Goal: Task Accomplishment & Management: Manage account settings

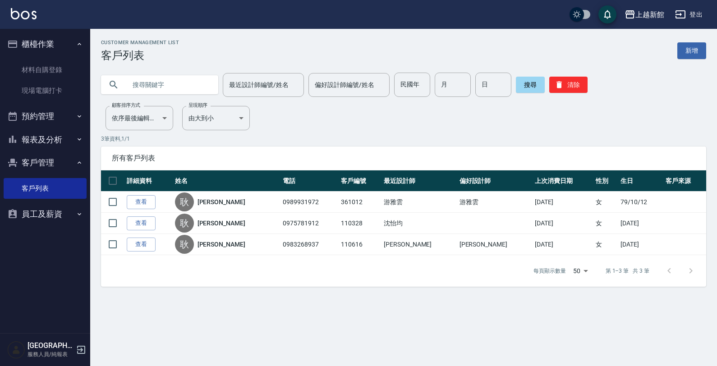
drag, startPoint x: 163, startPoint y: 96, endPoint x: 167, endPoint y: 103, distance: 7.9
click at [167, 103] on div "Customer Management List 客戶列表 新增 最近設計師編號/姓名 最近設計師編號/姓名 偏好設計師編號/姓名 偏好設計師編號/姓名 民國…" at bounding box center [403, 163] width 627 height 247
click at [163, 93] on input "text" at bounding box center [168, 85] width 85 height 24
type input "ㄑ"
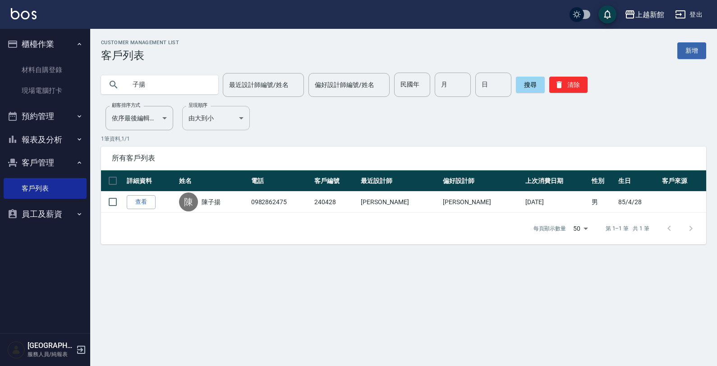
type input "子"
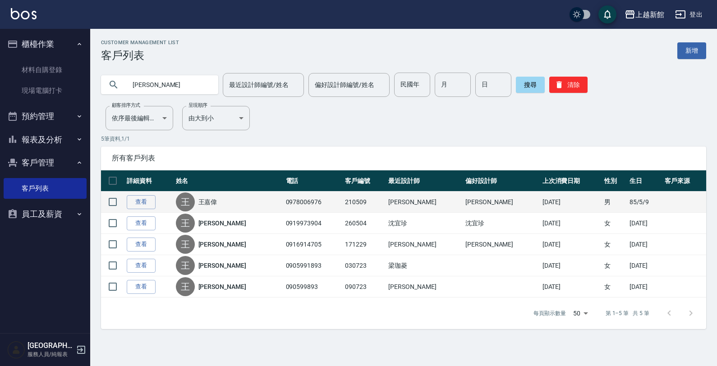
type input "王"
type input "0902265771"
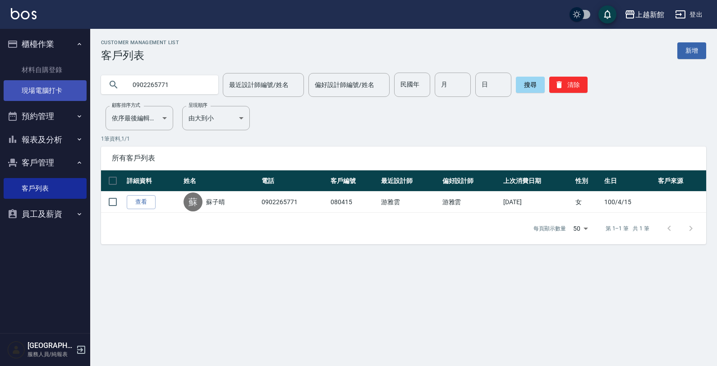
click at [39, 82] on link "現場電腦打卡" at bounding box center [45, 90] width 83 height 21
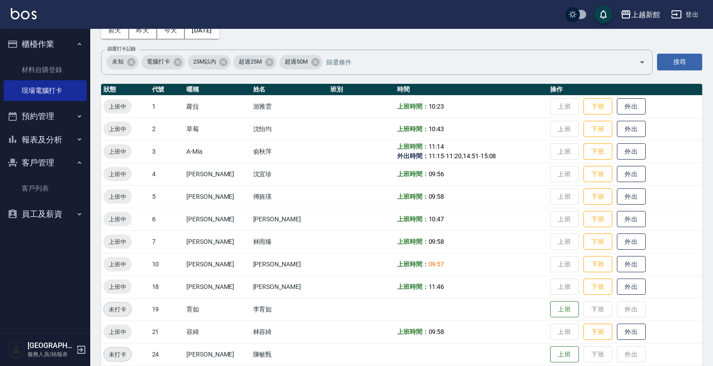
scroll to position [113, 0]
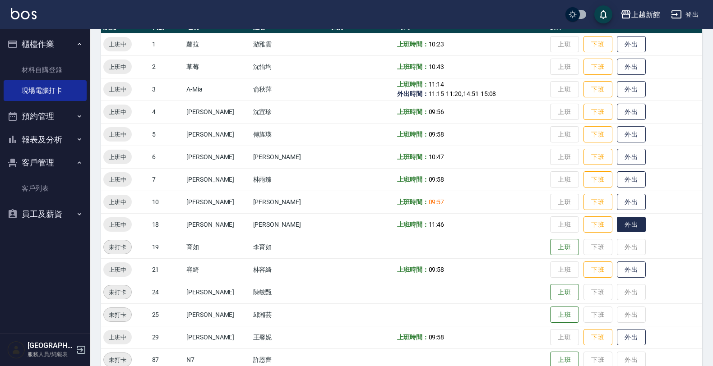
click at [620, 219] on button "外出" at bounding box center [631, 225] width 29 height 16
click at [618, 64] on button "外出" at bounding box center [631, 67] width 29 height 16
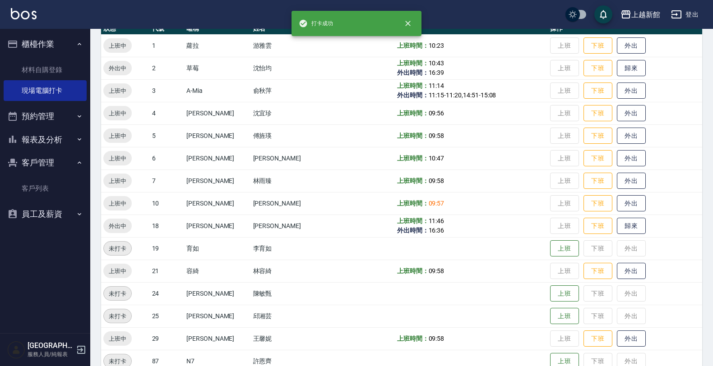
scroll to position [196, 0]
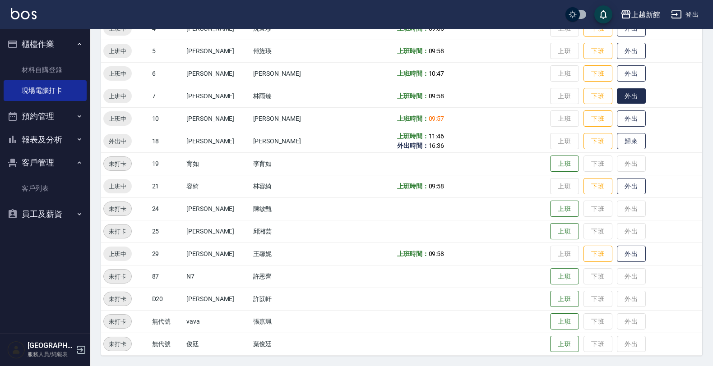
click at [617, 95] on button "外出" at bounding box center [631, 96] width 29 height 16
click at [626, 147] on button "歸來" at bounding box center [631, 142] width 29 height 16
click at [700, 14] on button "登出" at bounding box center [684, 14] width 35 height 17
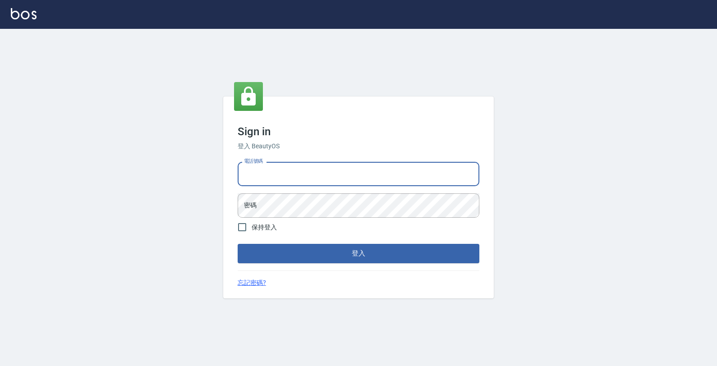
click at [363, 169] on input "電話號碼" at bounding box center [359, 174] width 242 height 24
type input "0933303551"
click at [238, 244] on button "登入" at bounding box center [359, 253] width 242 height 19
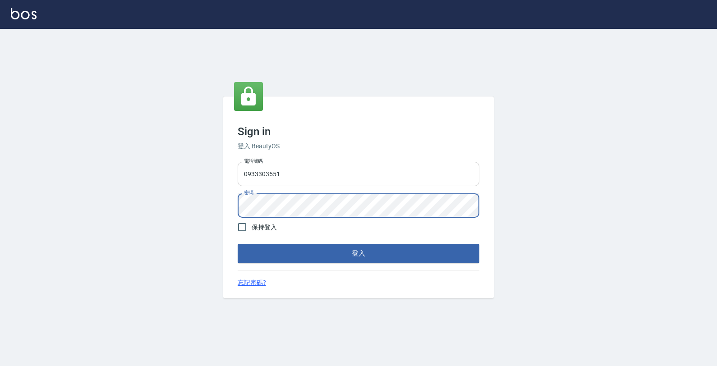
click at [238, 244] on button "登入" at bounding box center [359, 253] width 242 height 19
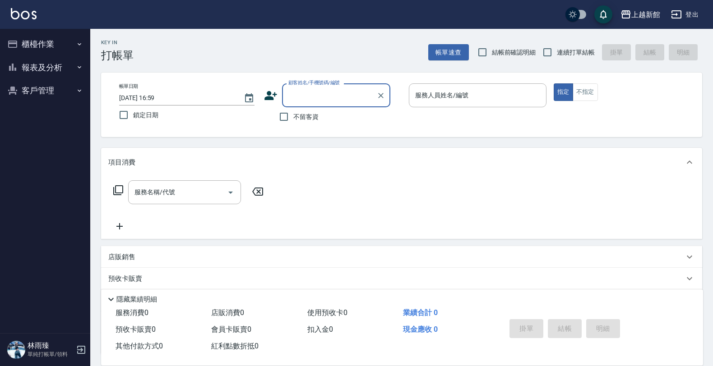
drag, startPoint x: 544, startPoint y: 48, endPoint x: 519, endPoint y: 57, distance: 27.0
click at [544, 48] on input "連續打單結帳" at bounding box center [547, 52] width 19 height 19
checkbox input "true"
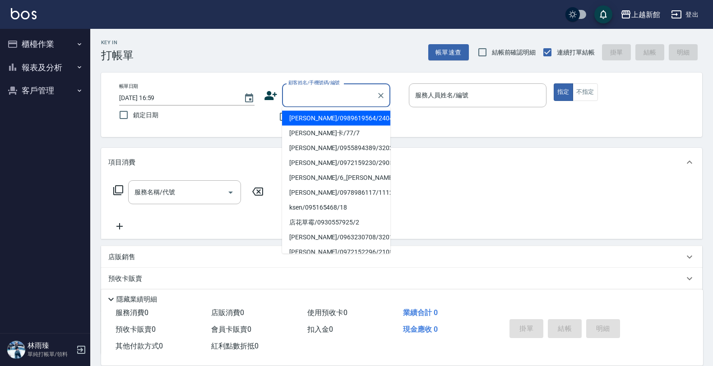
click at [341, 94] on input "顧客姓名/手機號碼/編號" at bounding box center [329, 96] width 87 height 16
type input "梁瑜珊/0989619564/240422"
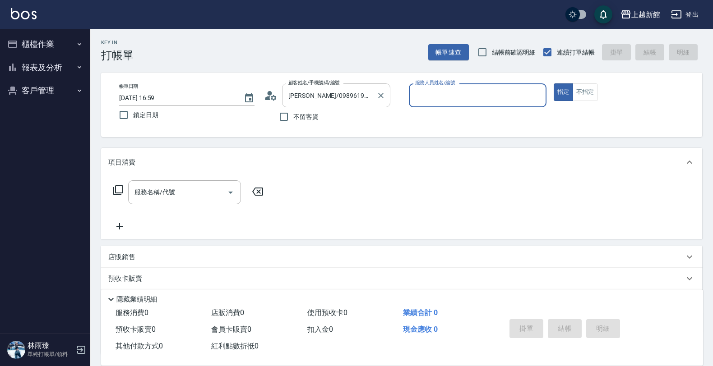
click at [553, 83] on button "指定" at bounding box center [562, 92] width 19 height 18
type button "true"
type input "店花草霉/0930557925/2"
type input "草莓-2"
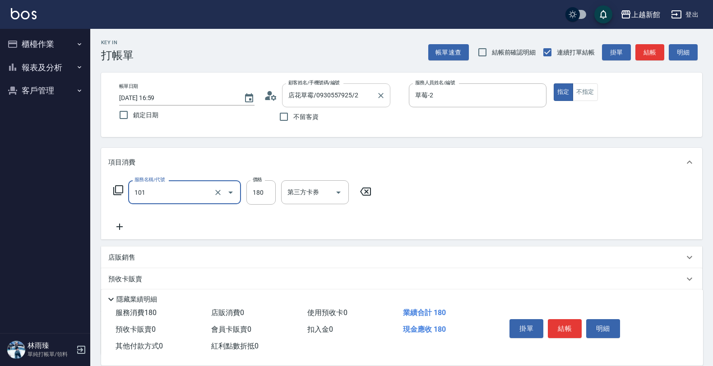
type input "洗髮250(101)"
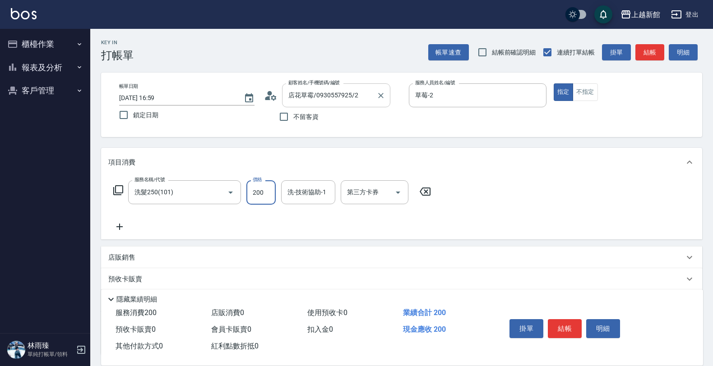
type input "200"
type input "草莓-2"
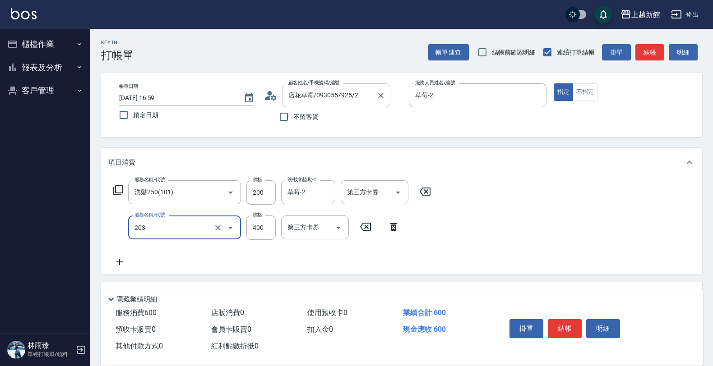
type input "指定單剪(203)"
type input "300"
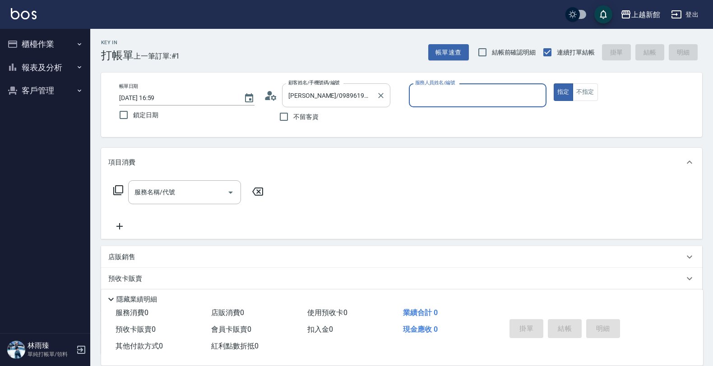
click at [553, 83] on button "指定" at bounding box center [562, 92] width 19 height 18
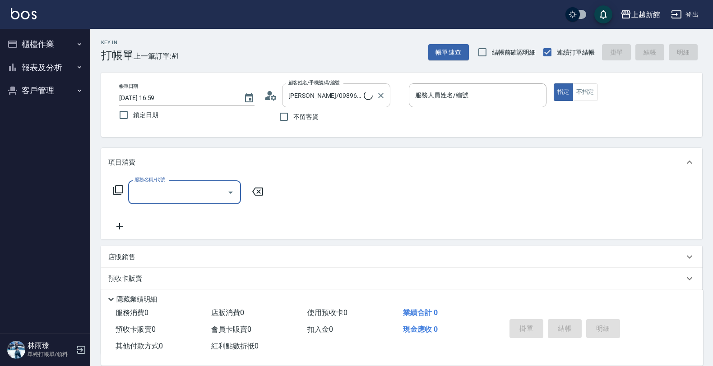
type input "黃婕寧/6_黃婕寧/6"
type input "黃婕寧-6"
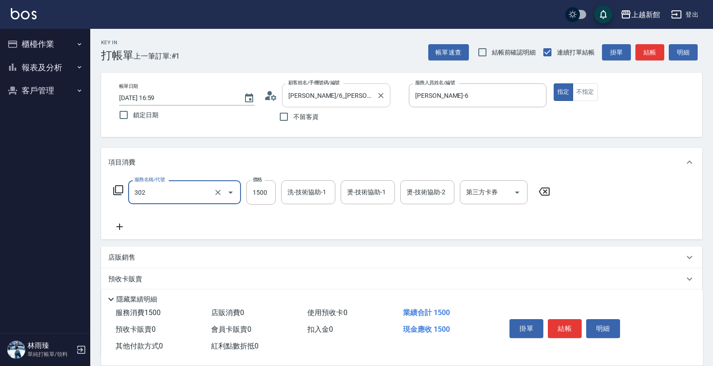
type input "設計燙髮(302)"
type input "4000"
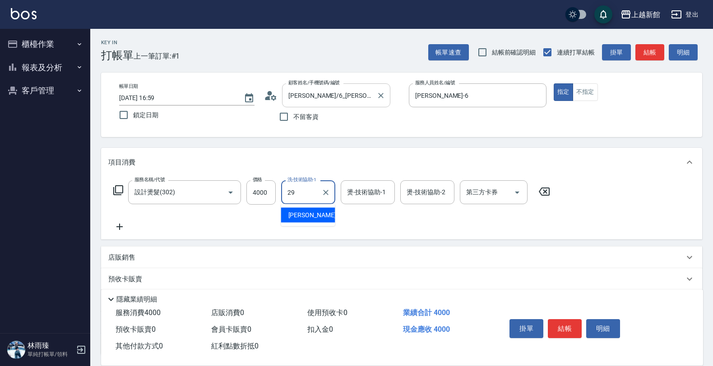
type input "馨妮-29"
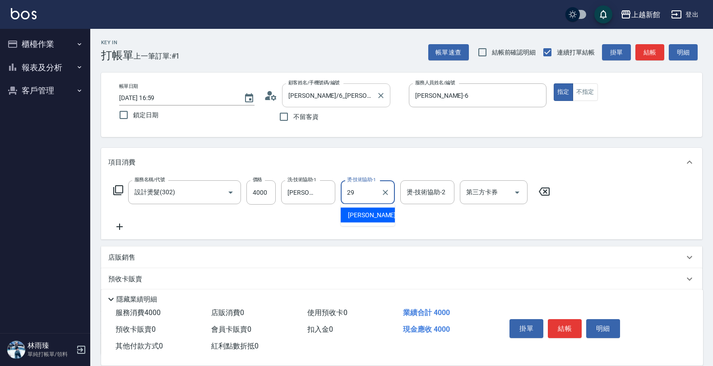
type input "馨妮-29"
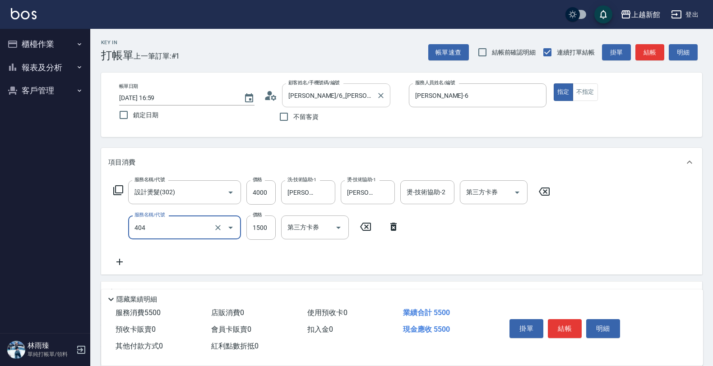
type input "設計染髮(404)"
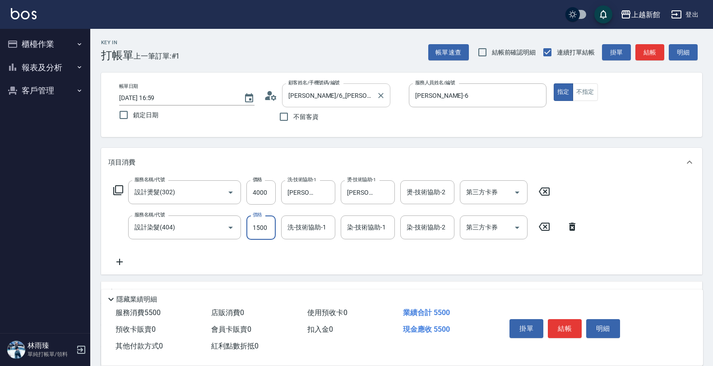
type input "3"
type input "馨妮-29"
click at [258, 221] on input "1500" at bounding box center [260, 228] width 29 height 24
type input "3000"
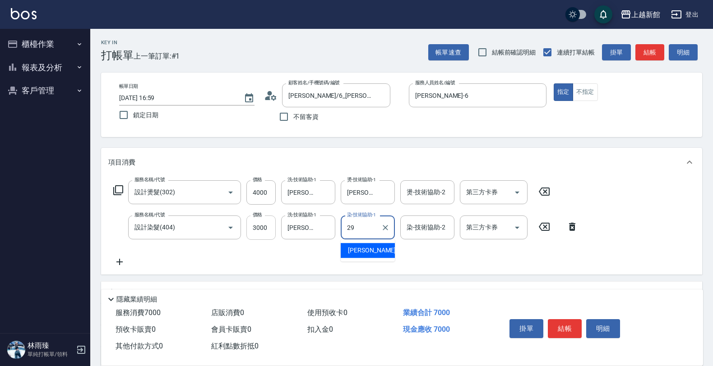
type input "馨妮-29"
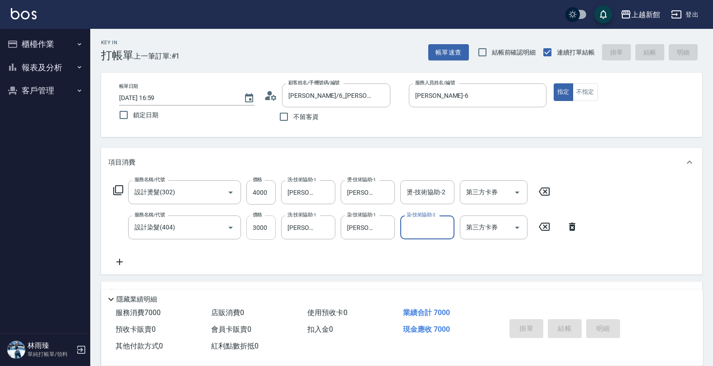
type input "2025/10/04 17:00"
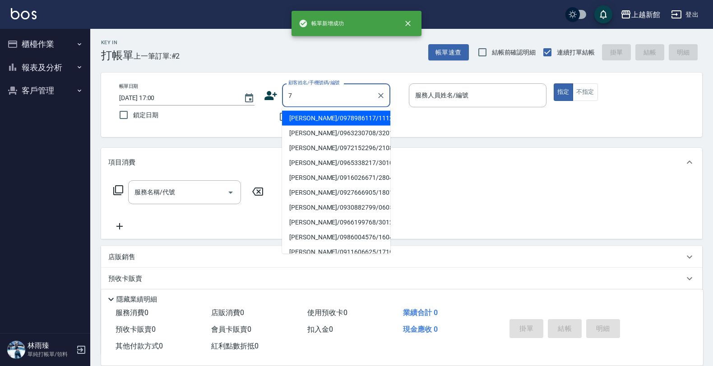
type input "李世翔/0978986117/111214"
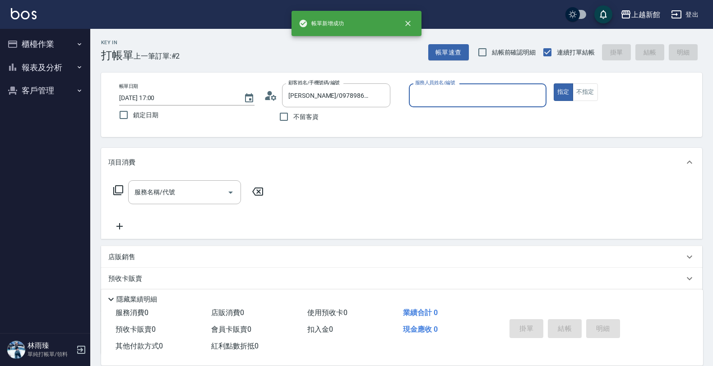
click at [553, 83] on button "指定" at bounding box center [562, 92] width 19 height 18
type input "草莓-2"
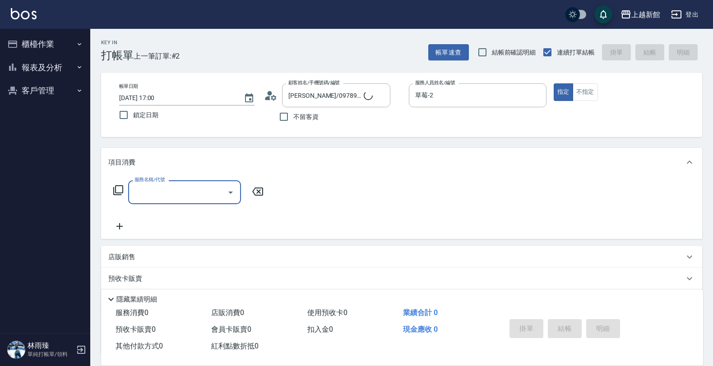
type input "莫尼卡/77/7"
type input "莫尼卡-7"
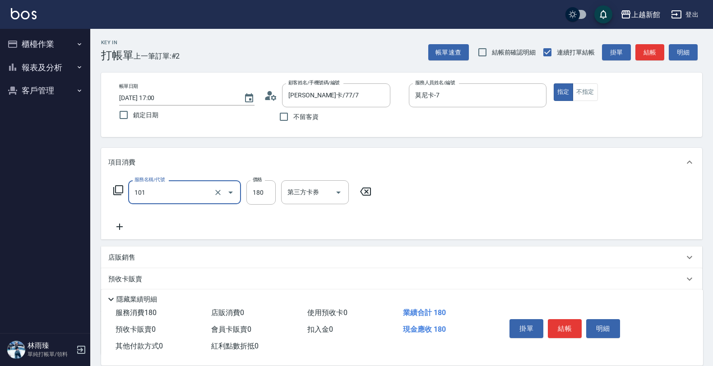
type input "洗髮250(101)"
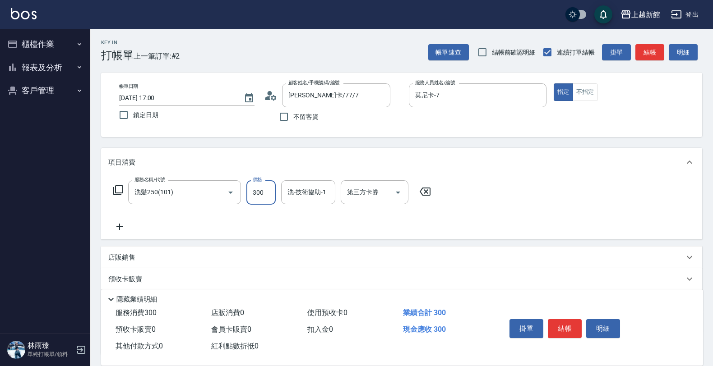
type input "300"
type input "莫尼卡-7"
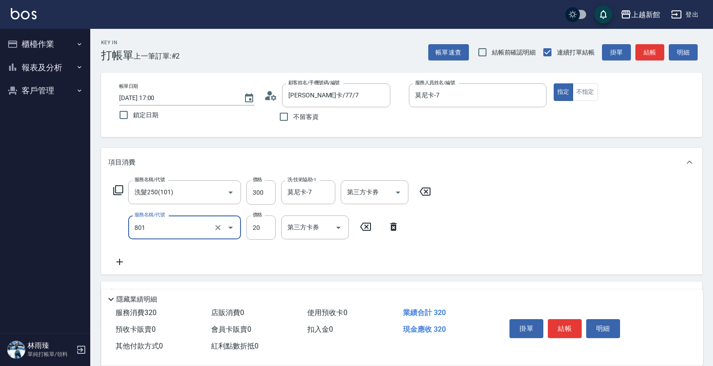
type input "潤絲(801)"
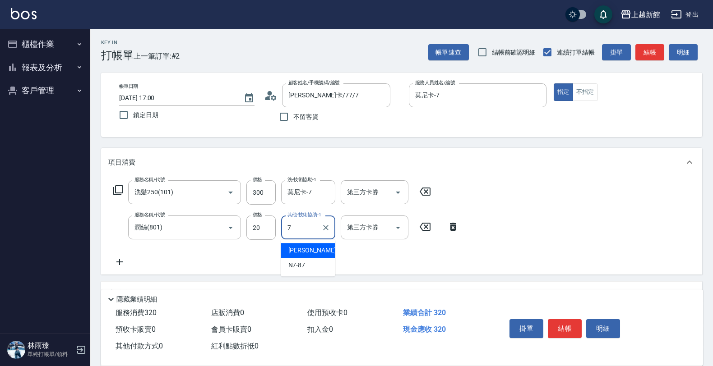
type input "莫尼卡-7"
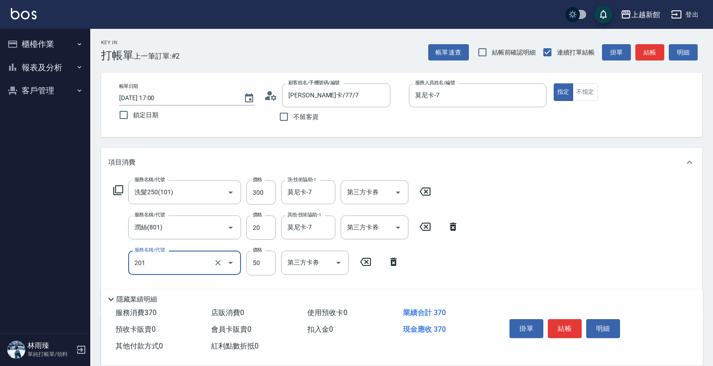
type input "剪瀏海(201)"
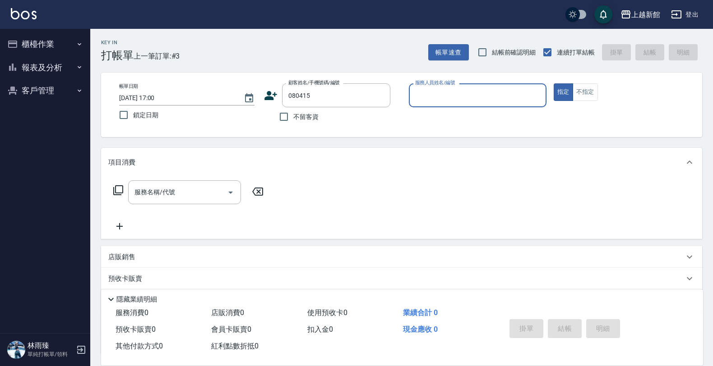
click at [553, 83] on button "指定" at bounding box center [562, 92] width 19 height 18
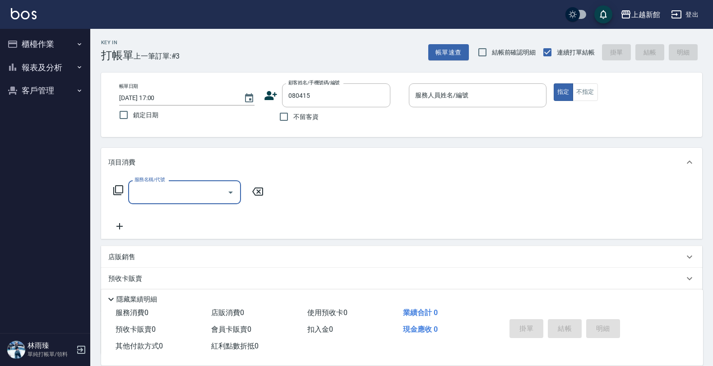
type input "蘇子晴/0902265771/080415"
click at [440, 95] on input "蘿拉-1" at bounding box center [471, 96] width 116 height 16
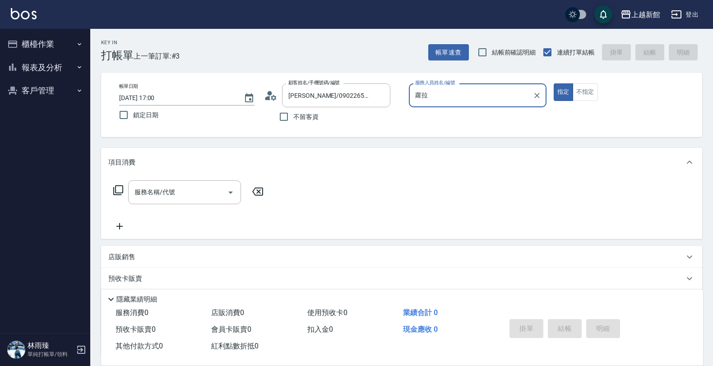
type input "蘿"
type input "瑪沙-10"
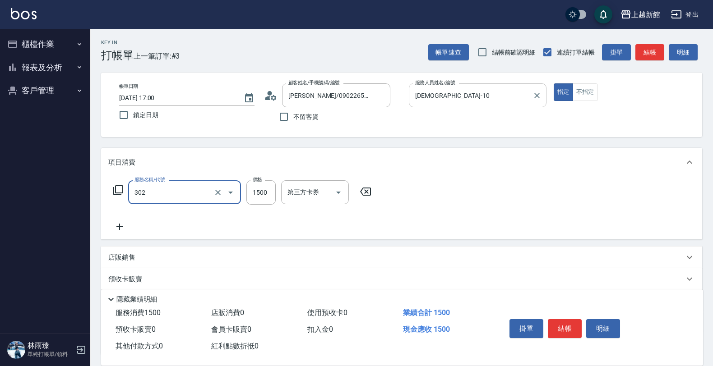
type input "設計燙髮(302)"
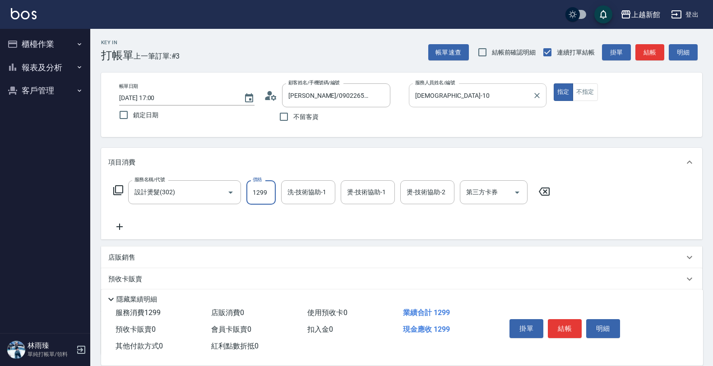
type input "1299"
type input "容綺-21"
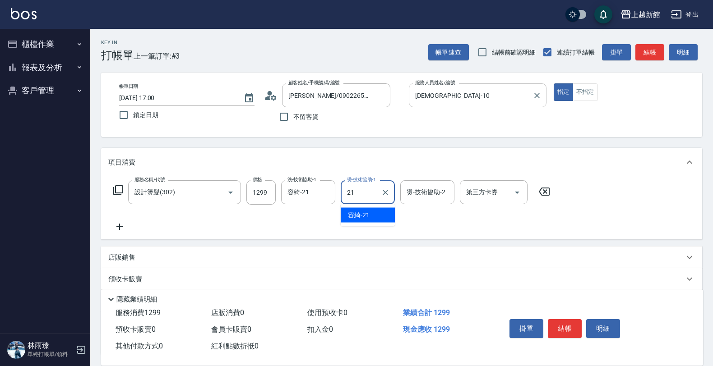
type input "容綺-21"
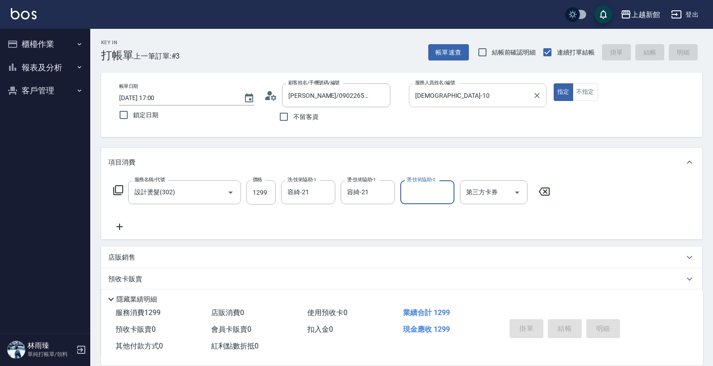
type input "2025/10/04 17:01"
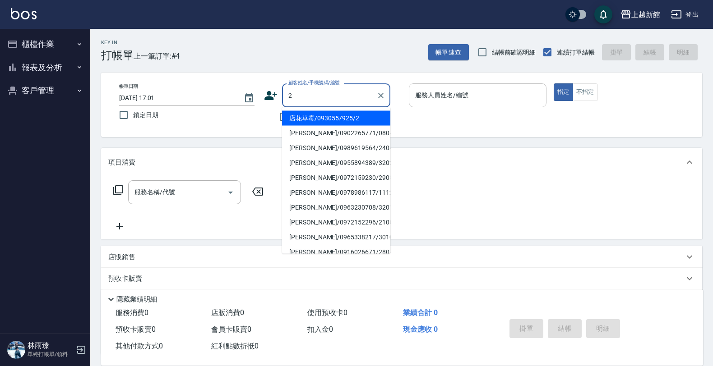
type input "店花草霉/0930557925/2"
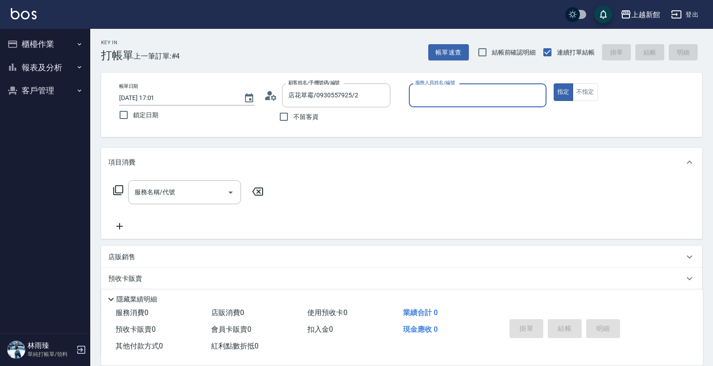
type input "草莓-2"
click at [553, 83] on button "指定" at bounding box center [562, 92] width 19 height 18
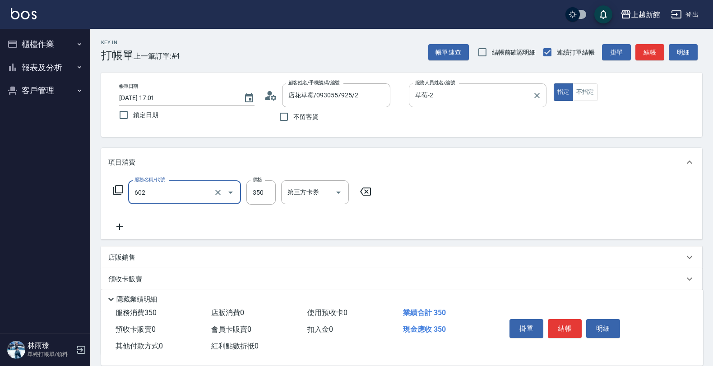
type input "髮原素活氧健康洗髮(602)"
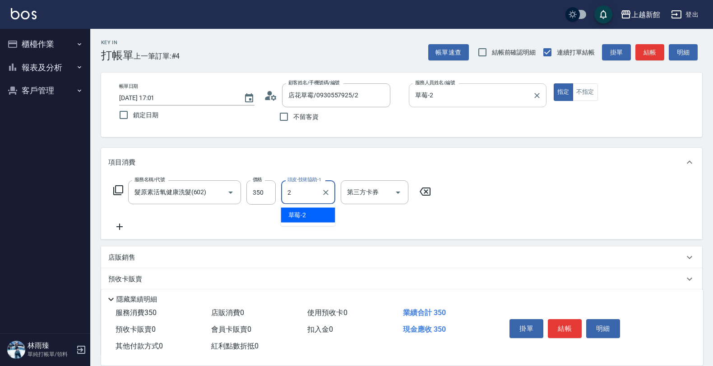
type input "草莓-2"
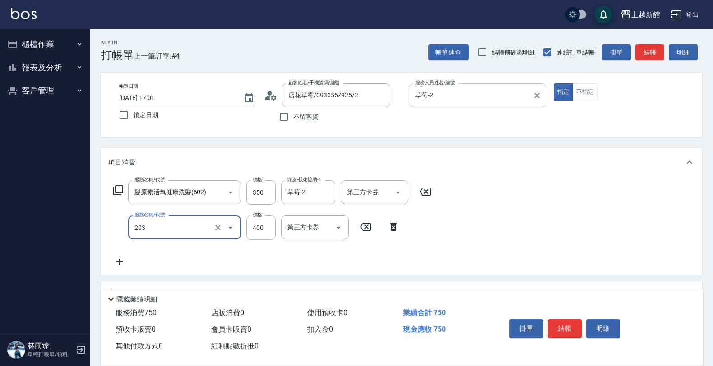
type input "指定單剪(203)"
type input "450"
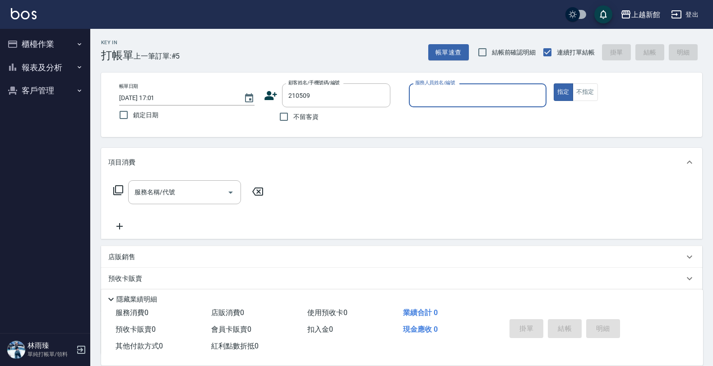
click at [553, 83] on button "指定" at bounding box center [562, 92] width 19 height 18
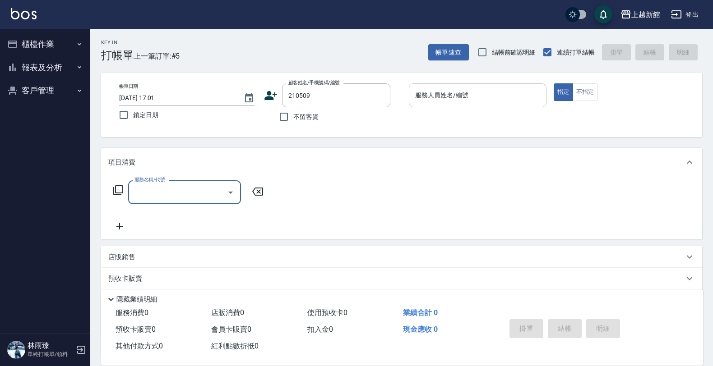
type input "王嘉偉/0978006976/210509"
type input "黃柏森-18"
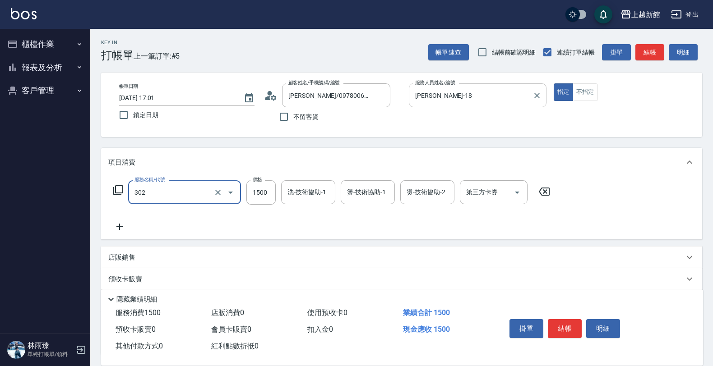
type input "設計燙髮(302)"
type input "2500"
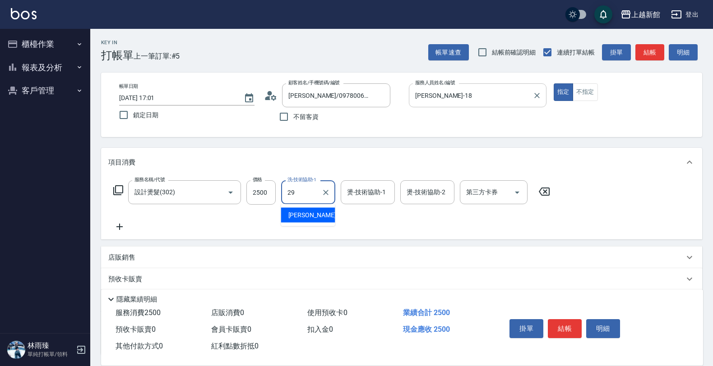
type input "馨妮-29"
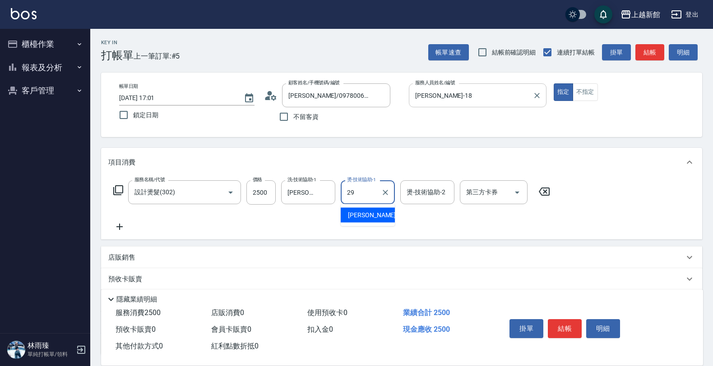
type input "馨妮-29"
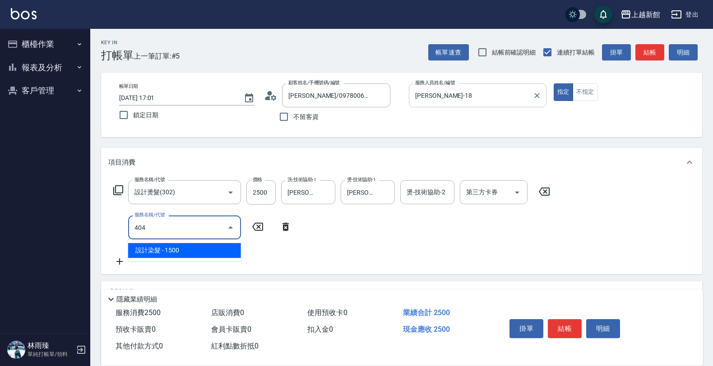
type input "設計染髮(404)"
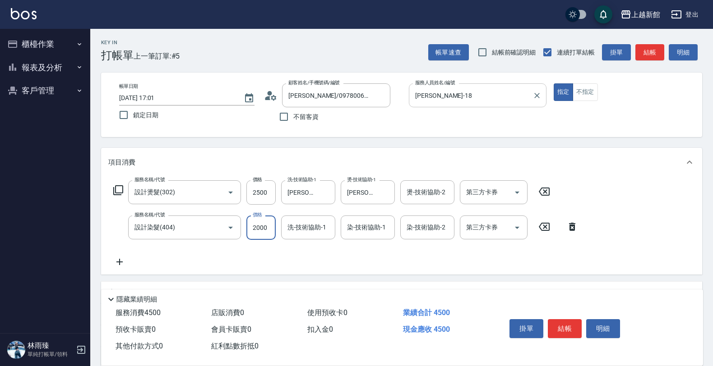
type input "2000"
type input "馨妮-29"
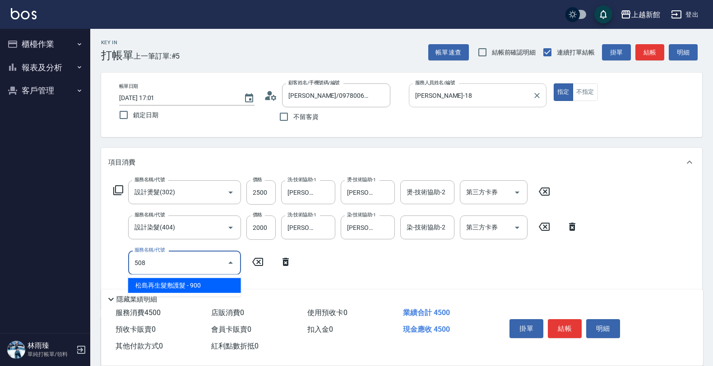
type input "松島再生髮敷護髮(508)"
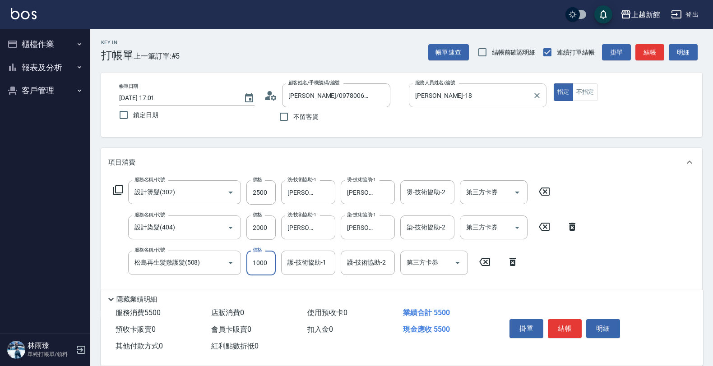
type input "1000"
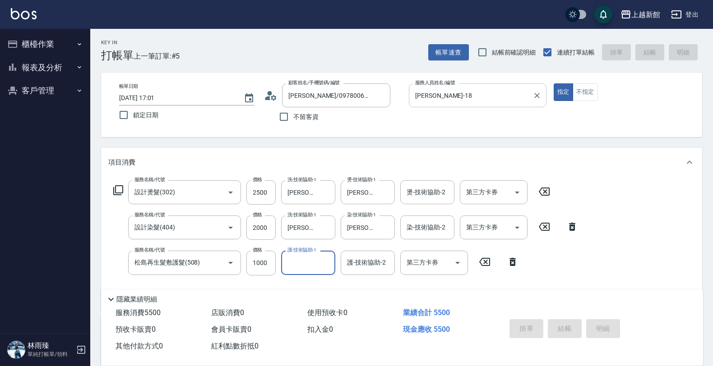
type input "2025/10/04 17:02"
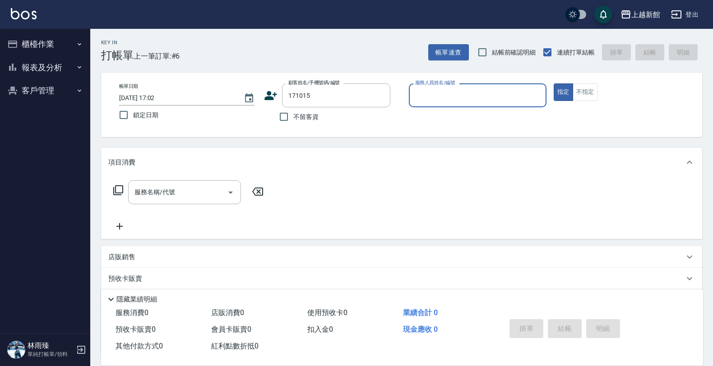
click at [553, 83] on button "指定" at bounding box center [562, 92] width 19 height 18
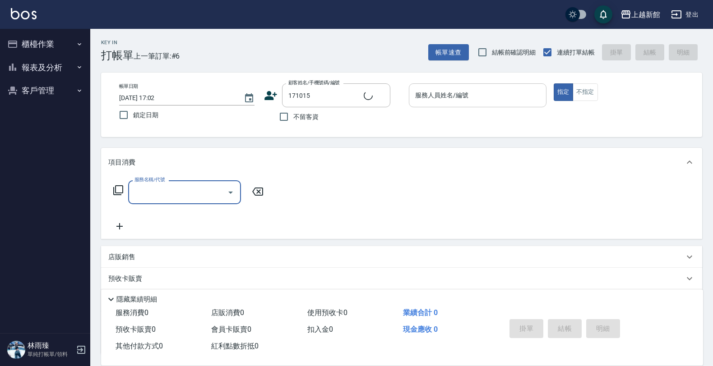
type input "趙婉慈/0975013820/171015"
type input "蘿拉-1"
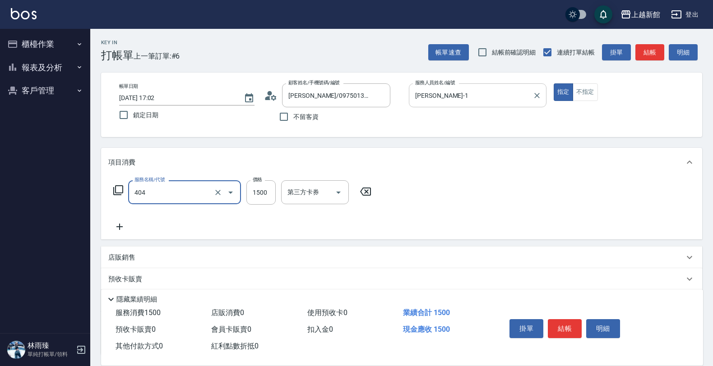
type input "設計染髮(404)"
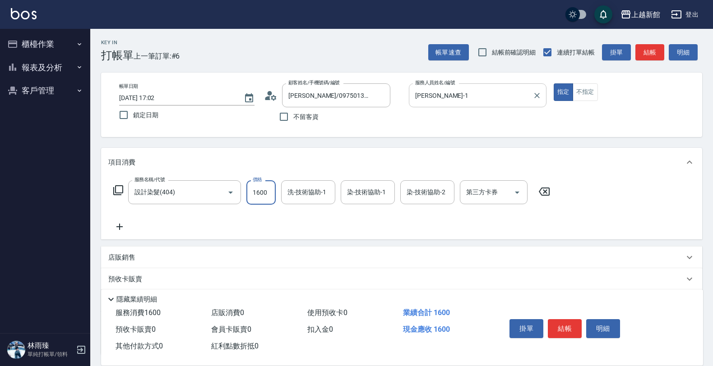
type input "1600"
type input "馨妮-29"
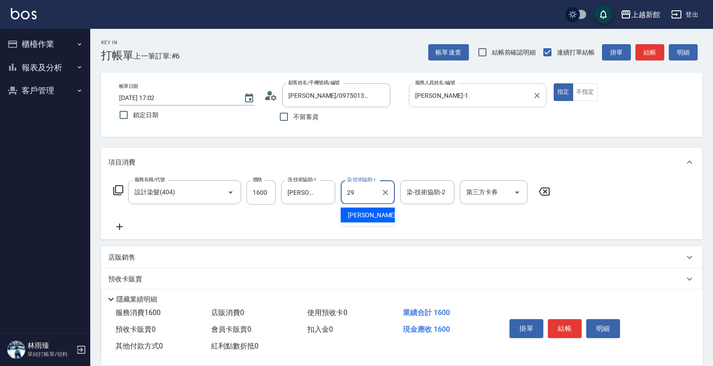
type input "馨妮-29"
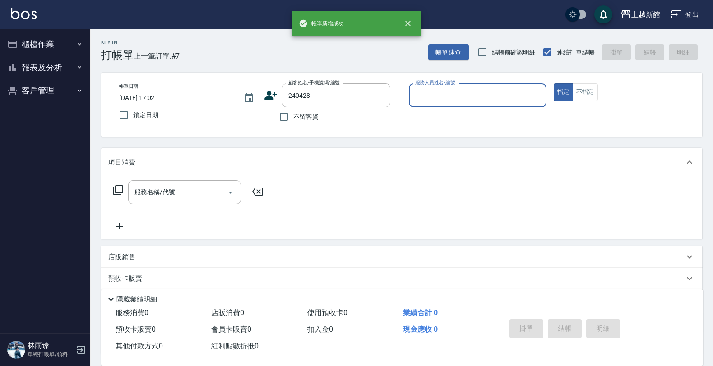
click at [553, 83] on button "指定" at bounding box center [562, 92] width 19 height 18
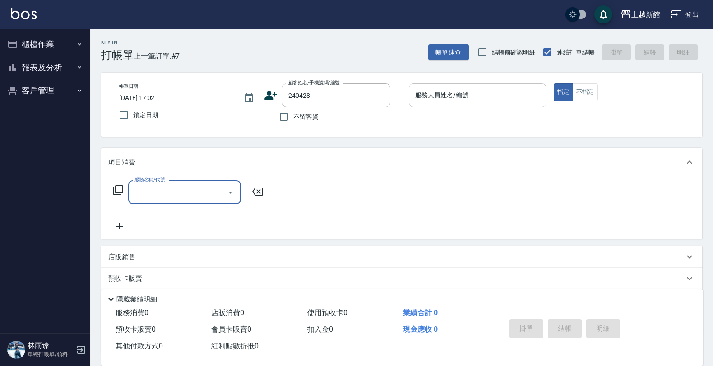
type input "陳子揚/0982862475/240428"
type input "黃柏森-18"
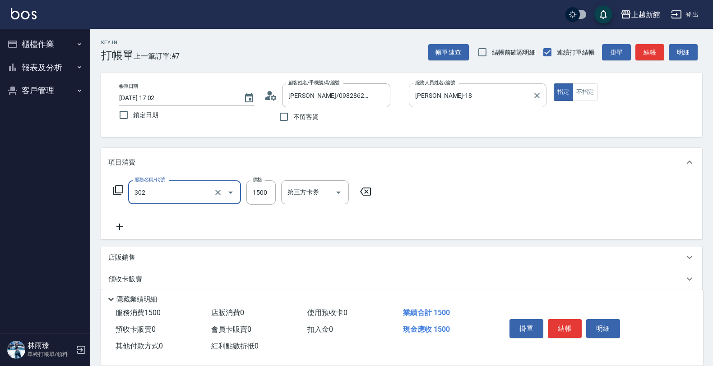
type input "設計燙髮(302)"
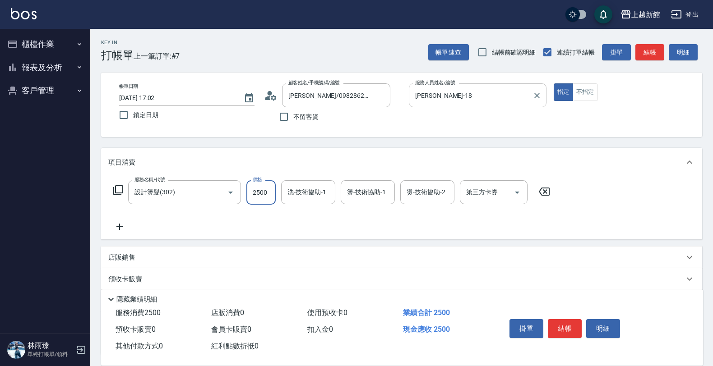
type input "2500"
type input "馨妮-29"
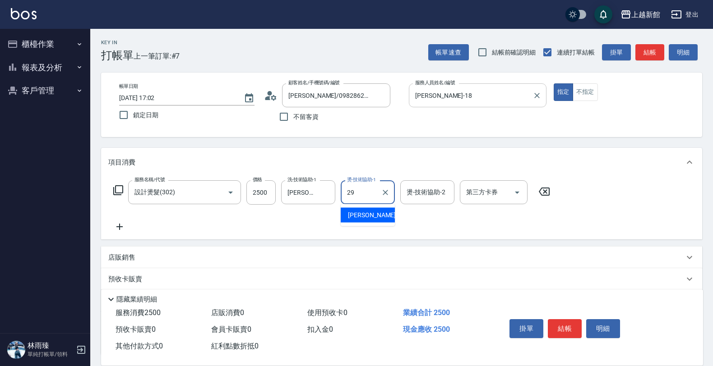
type input "馨妮-29"
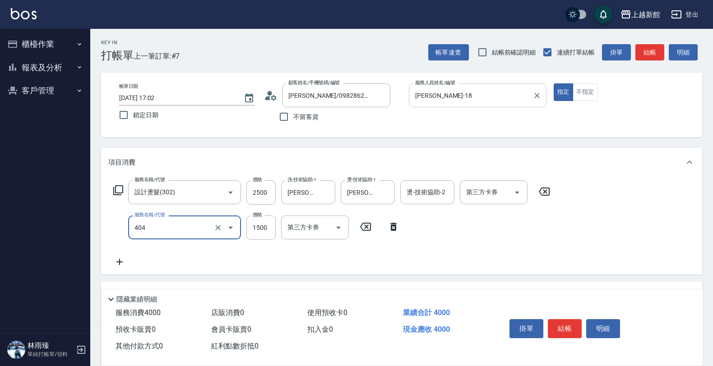
type input "設計染髮(404)"
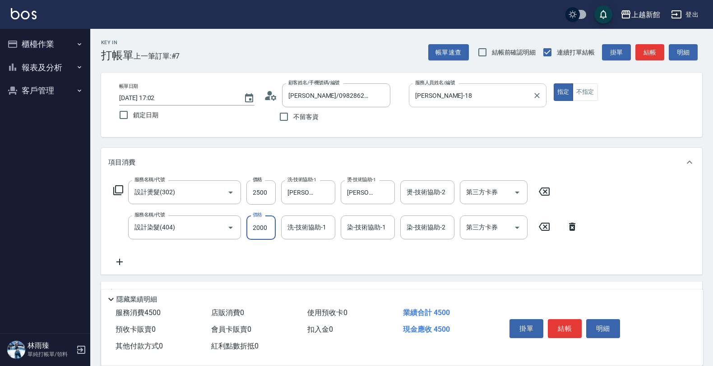
type input "2000"
type input "馨妮-29"
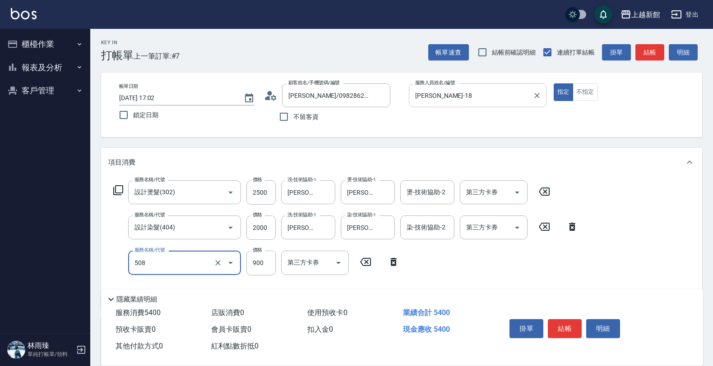
type input "松島再生髮敷護髮(508)"
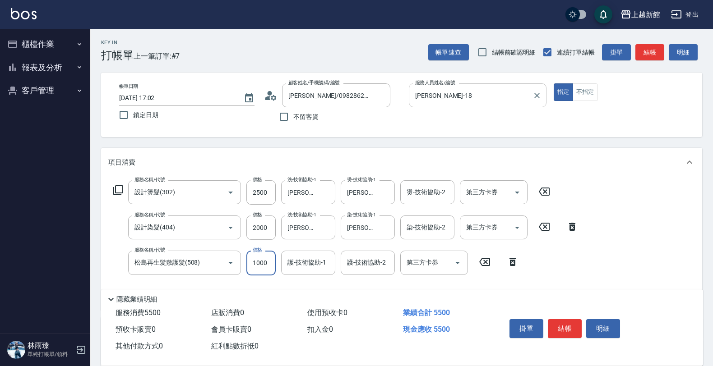
type input "1000"
type input "馨妮-29"
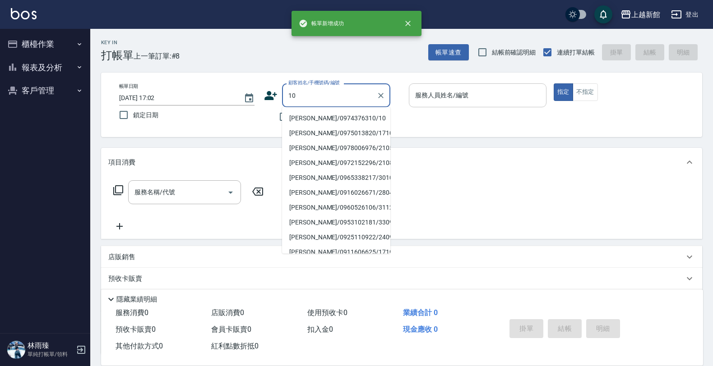
type input "瑪莎/0974376310/10"
type input "瑪沙-10"
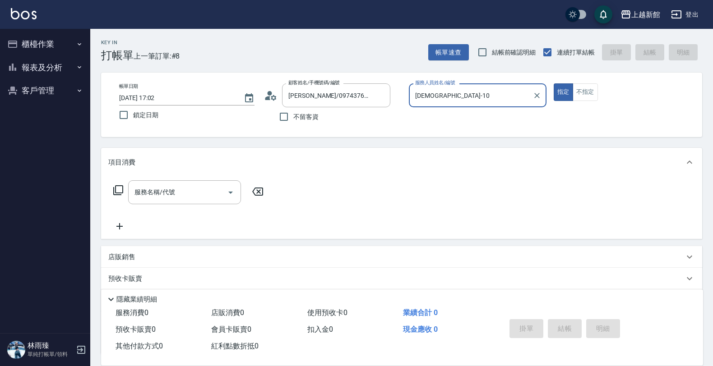
click at [553, 83] on button "指定" at bounding box center [562, 92] width 19 height 18
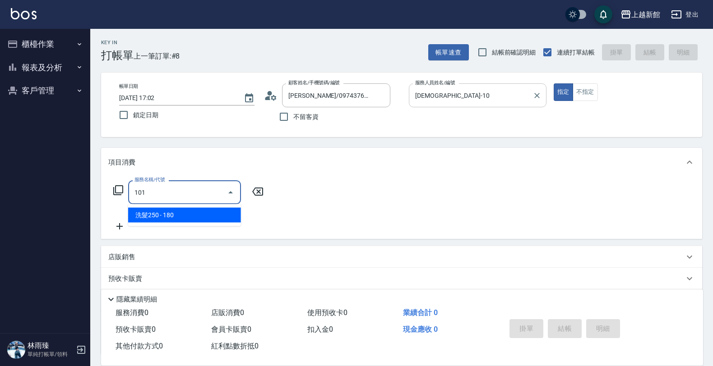
type input "洗髮250(101)"
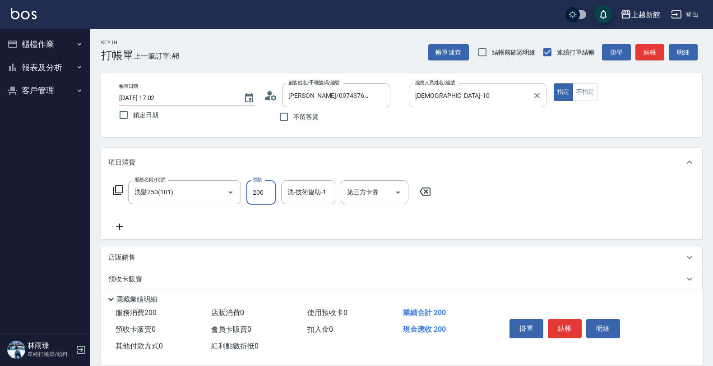
type input "200"
type input "容綺-21"
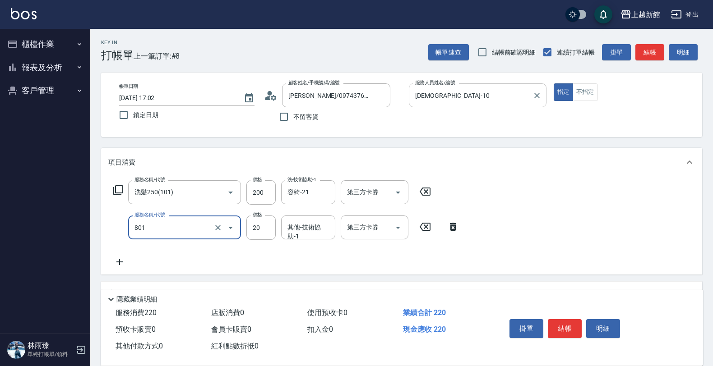
type input "潤絲(801)"
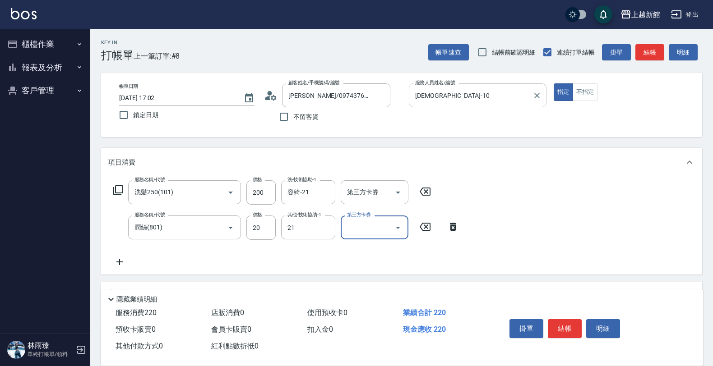
type input "容綺-21"
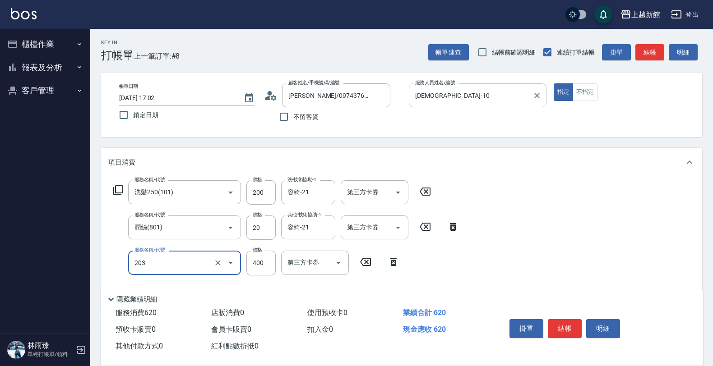
type input "指定單剪(203)"
type input "200"
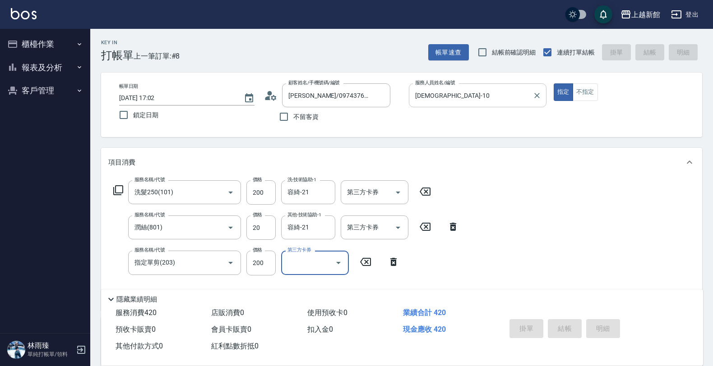
type input "2025/10/04 17:03"
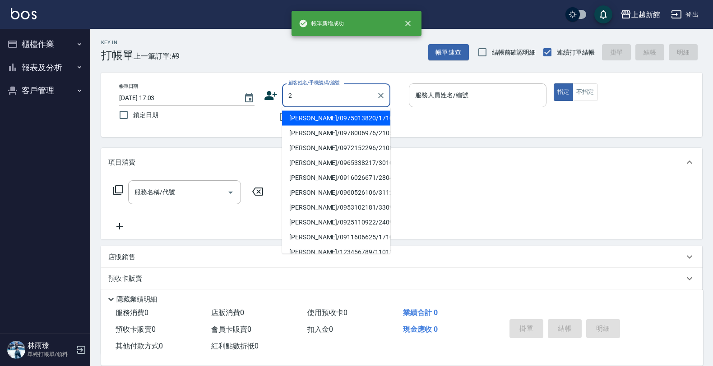
type input "趙婉慈/0975013820/171015"
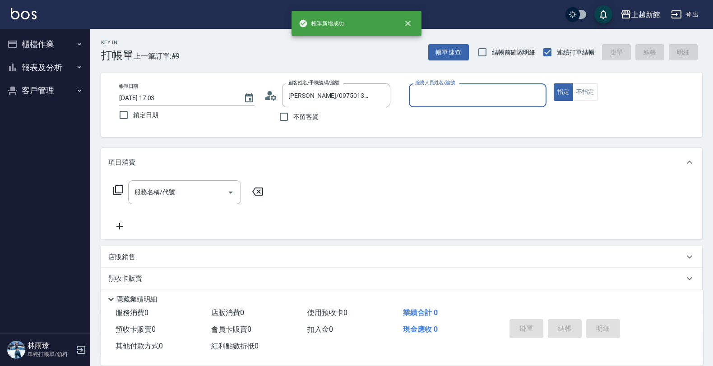
click at [553, 83] on button "指定" at bounding box center [562, 92] width 19 height 18
type input "蘿拉-1"
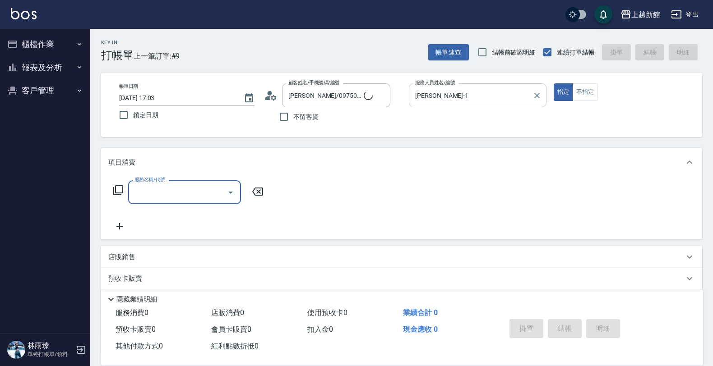
type input "店花草霉/0930557925/2"
type input "草莓-2"
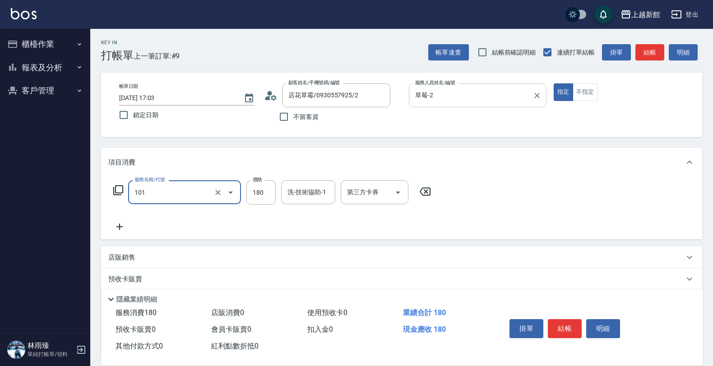
type input "洗髮250(101)"
type input "200"
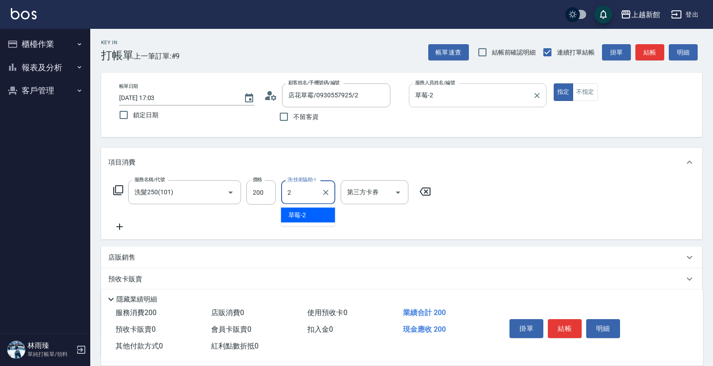
type input "草莓-2"
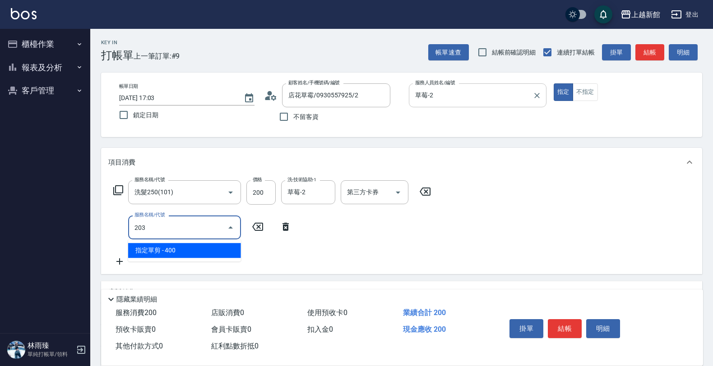
type input "指定單剪(203)"
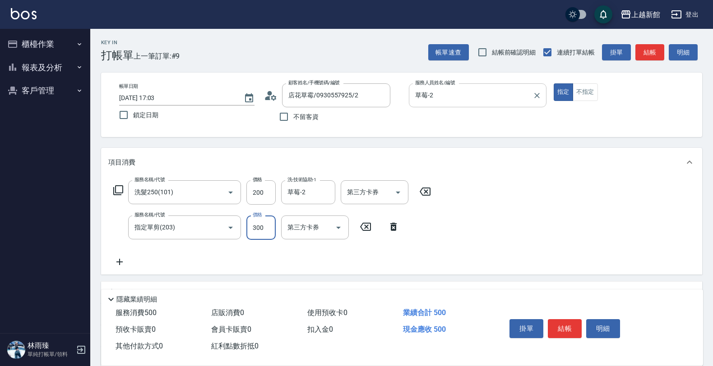
type input "300"
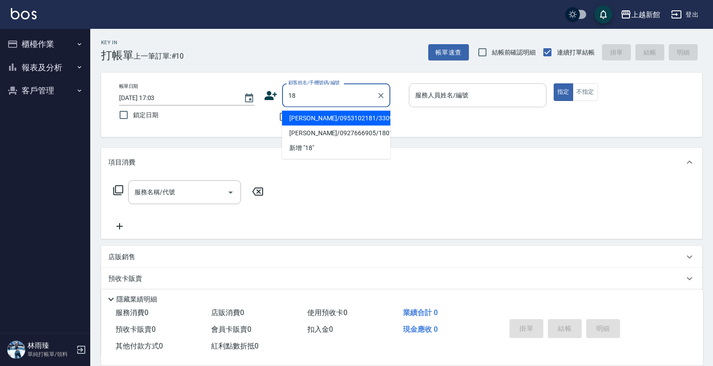
type input "江心茹/0953102181/330925"
click at [553, 83] on button "指定" at bounding box center [562, 92] width 19 height 18
type input "蘿拉-1"
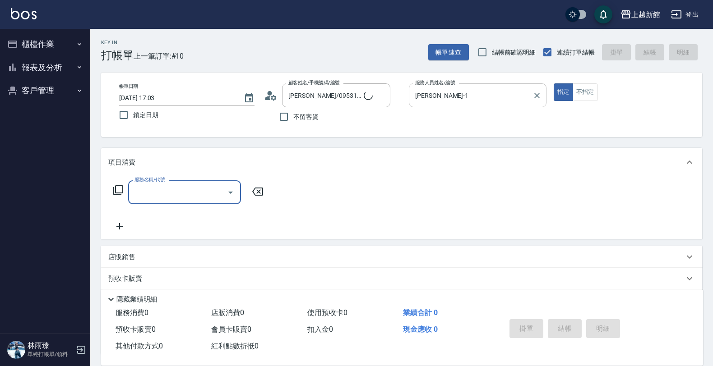
type input "ksen/095165468/18"
type input "黃柏森-18"
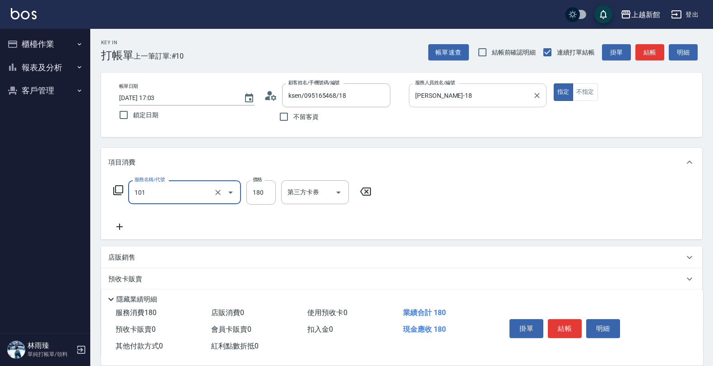
type input "洗髮250(101)"
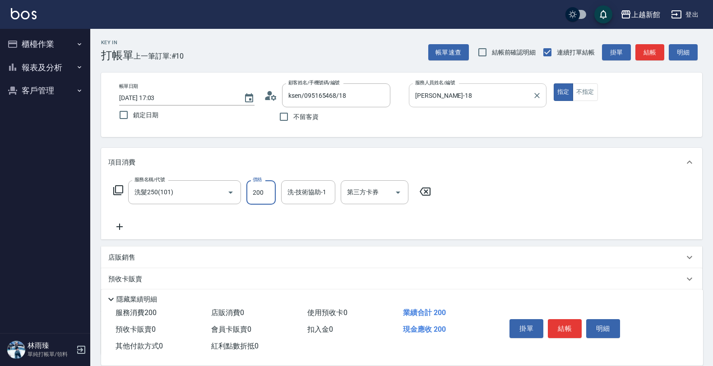
type input "200"
type input "育如-19"
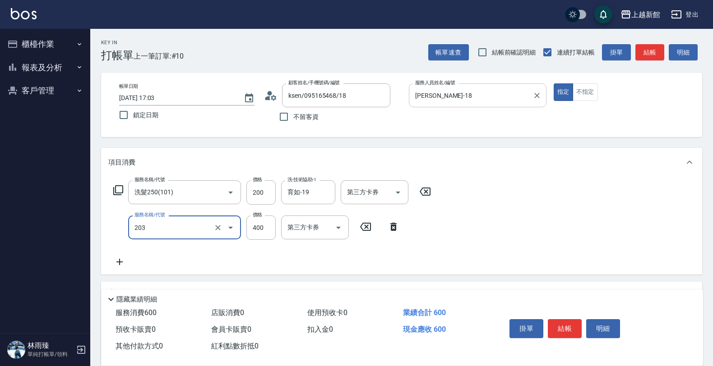
type input "指定單剪(203)"
type input "300"
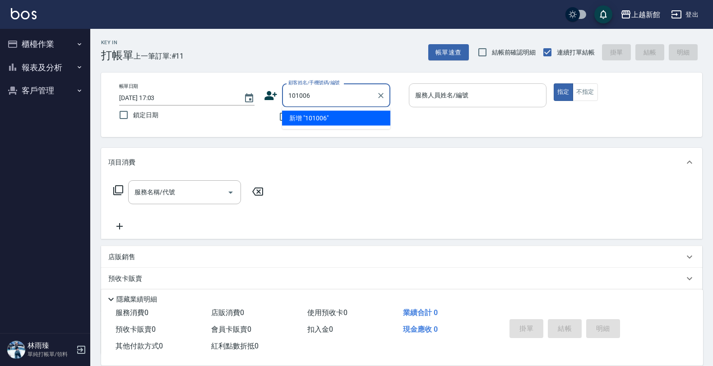
click at [553, 83] on button "指定" at bounding box center [562, 92] width 19 height 18
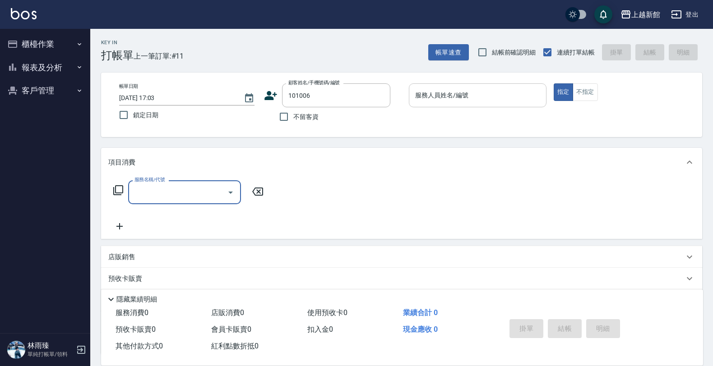
type input "蔡汶惠/0907825057/101006"
type input "蘿拉-1"
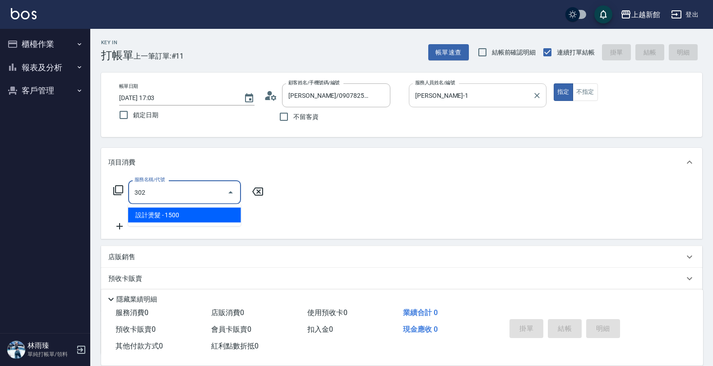
type input "設計燙髮(302)"
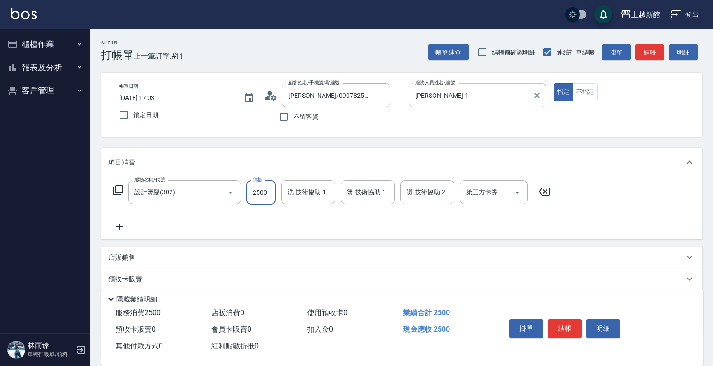
type input "2500"
type input "馨妮-29"
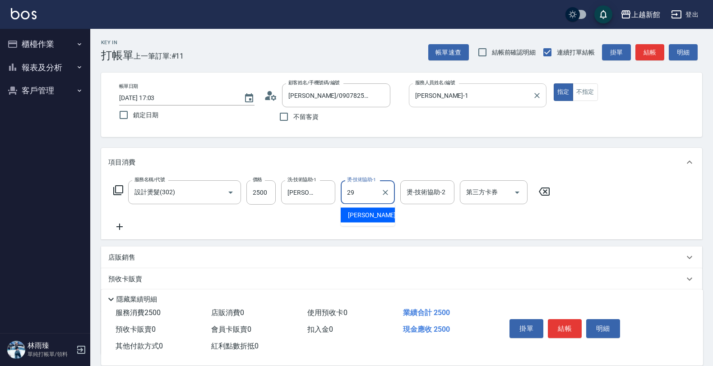
type input "馨妮-29"
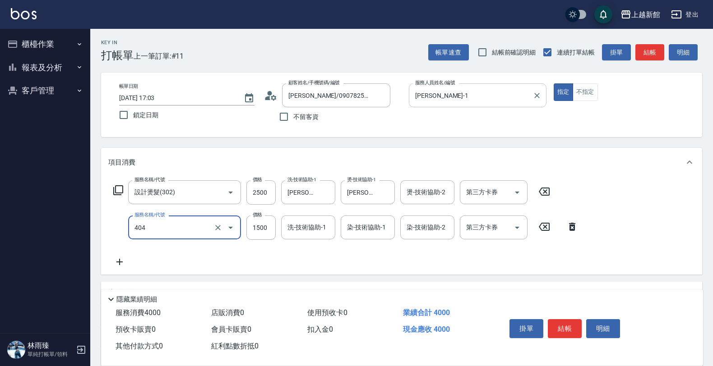
type input "設計染髮(404)"
type input "1800"
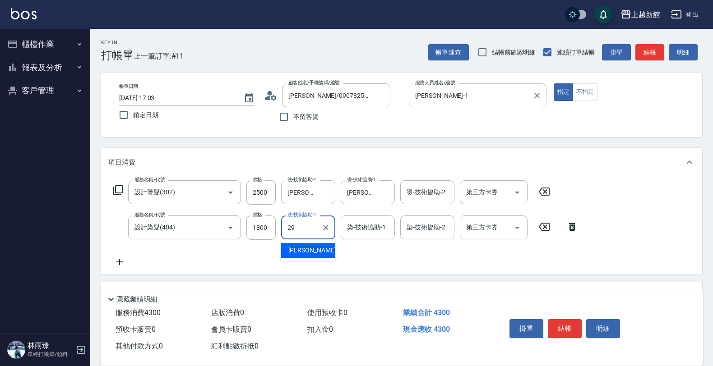
type input "馨妮-29"
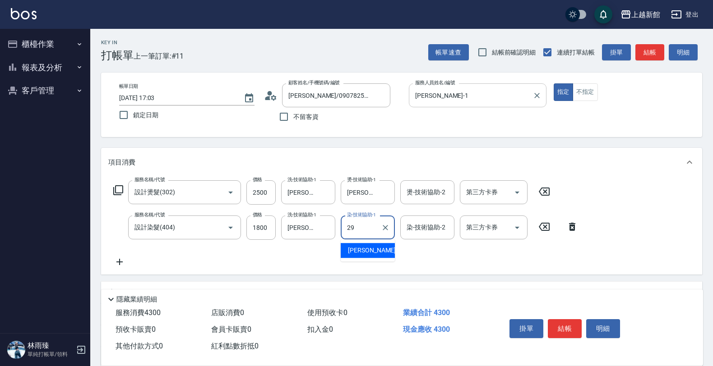
type input "馨妮-29"
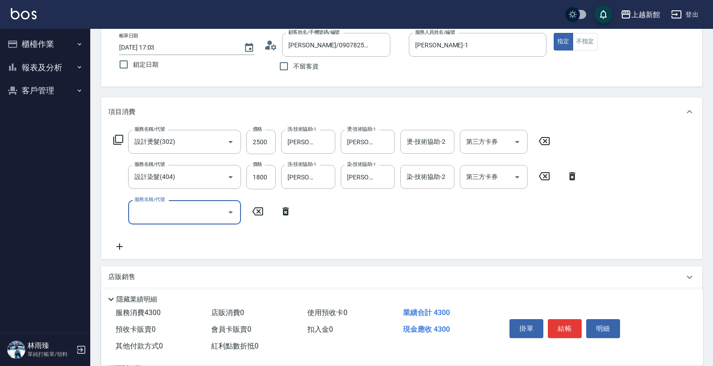
scroll to position [113, 0]
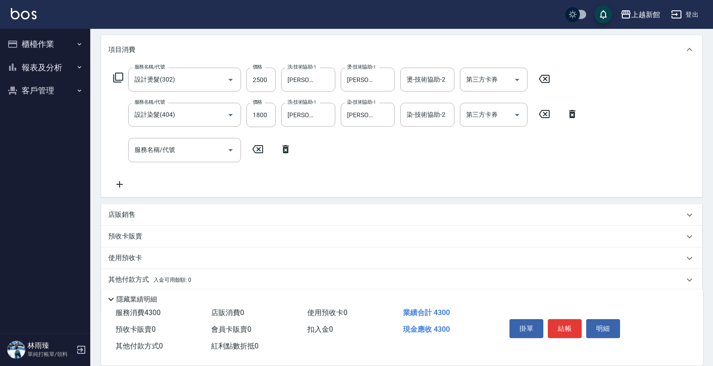
click at [208, 208] on div "店販銷售" at bounding box center [401, 215] width 601 height 22
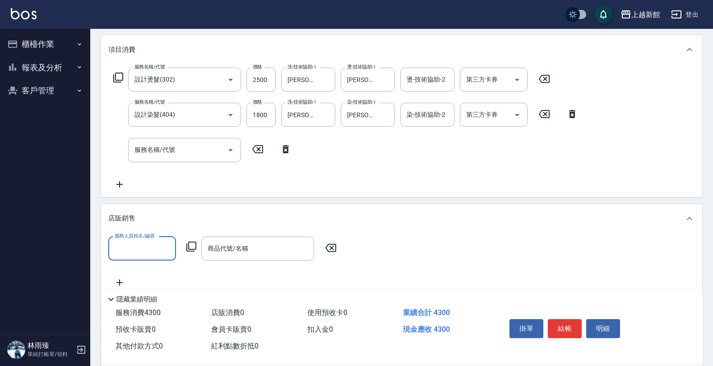
scroll to position [0, 0]
type input "蘿拉-1"
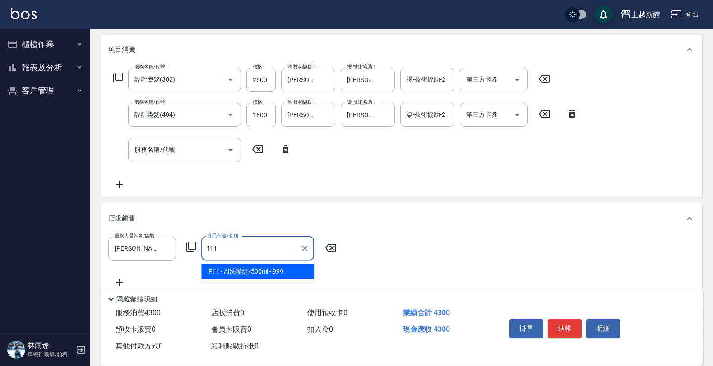
type input "Ai洗護組/500ml"
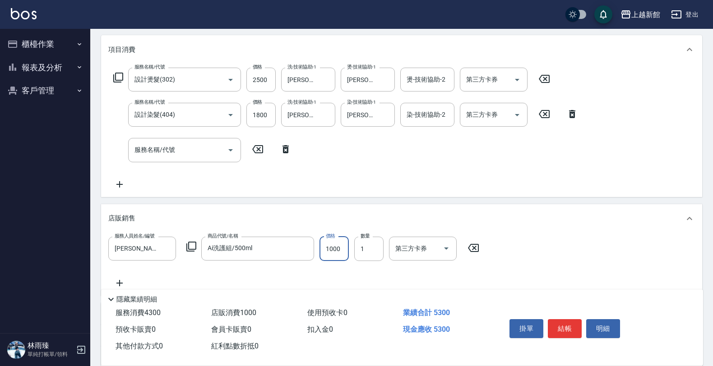
type input "1000"
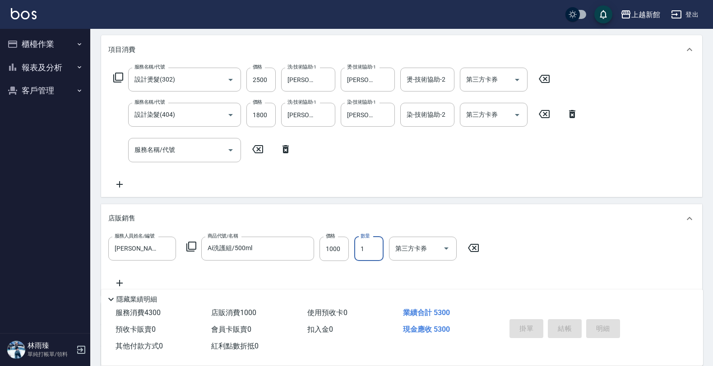
type input "2025/10/04 17:04"
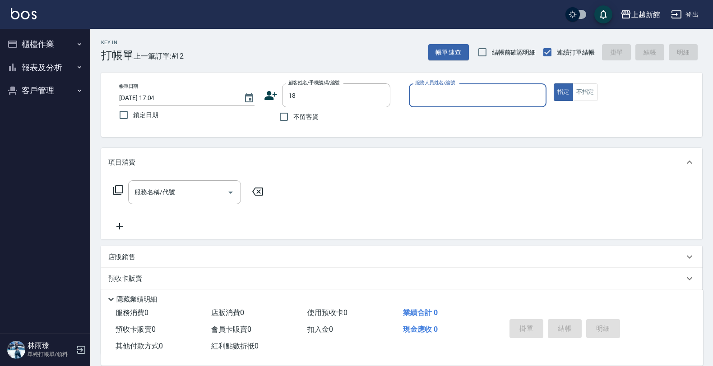
click at [553, 83] on button "指定" at bounding box center [562, 92] width 19 height 18
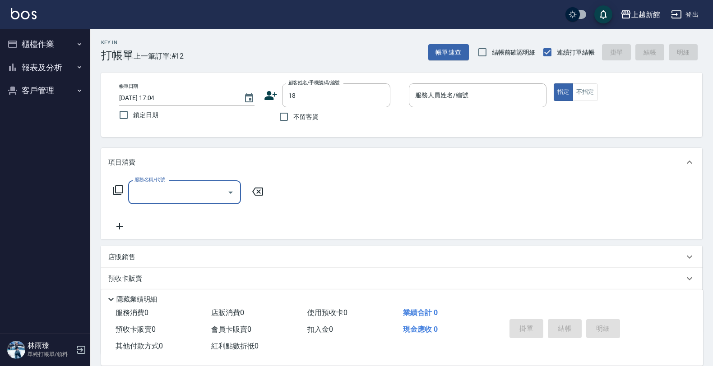
type input "ksen/095165468/18"
type input "1"
type input "黃柏森-18"
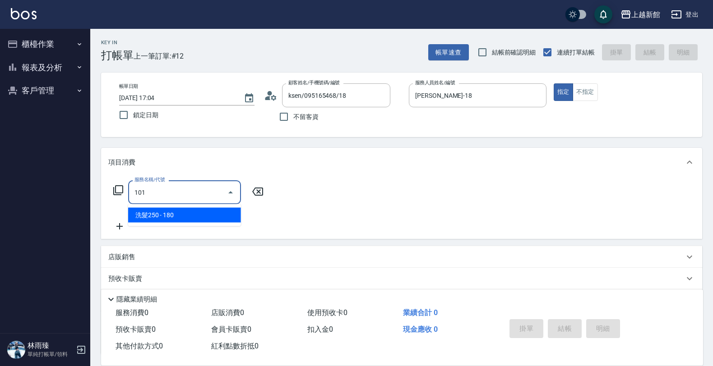
type input "洗髮250(101)"
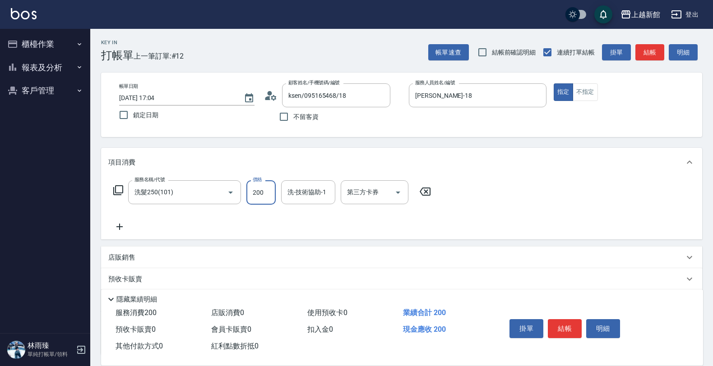
type input "200"
type input "育如-19"
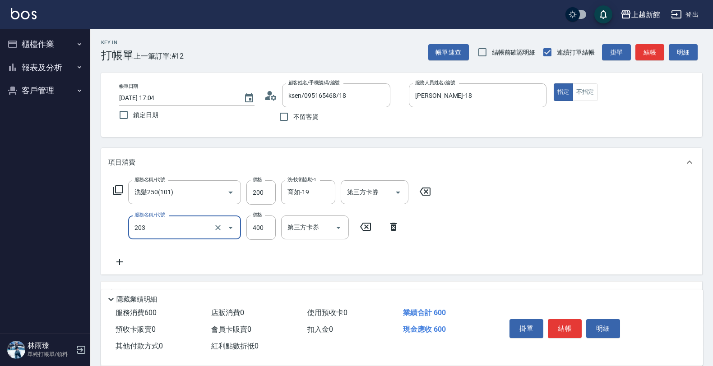
type input "指定單剪(203)"
type input "300"
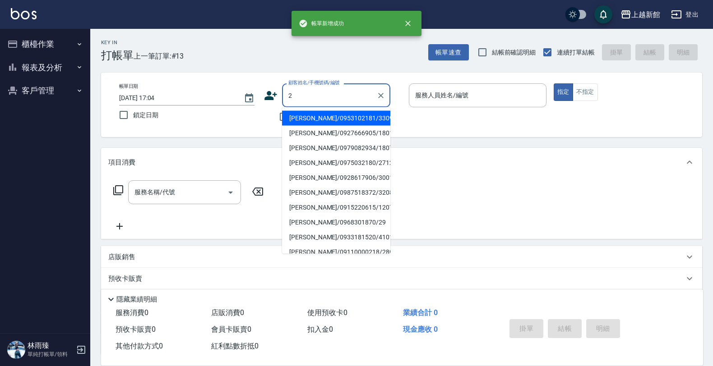
type input "江心茹/0953102181/330925"
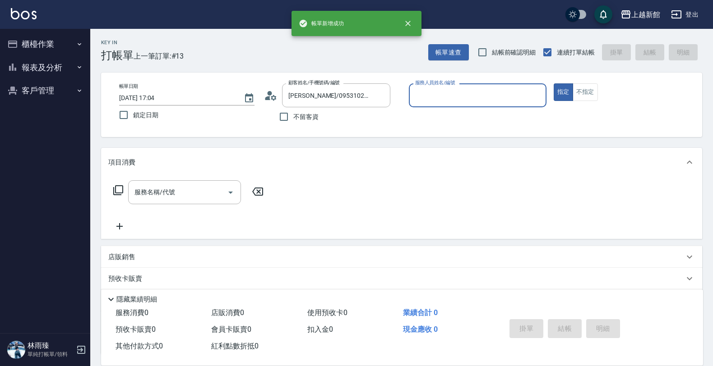
type input "蘿拉-1"
click at [553, 83] on button "指定" at bounding box center [562, 92] width 19 height 18
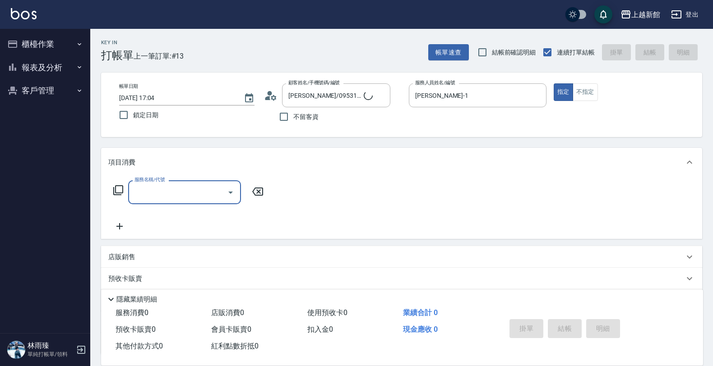
type input "店花草霉/0930557925/2"
type input "草莓-2"
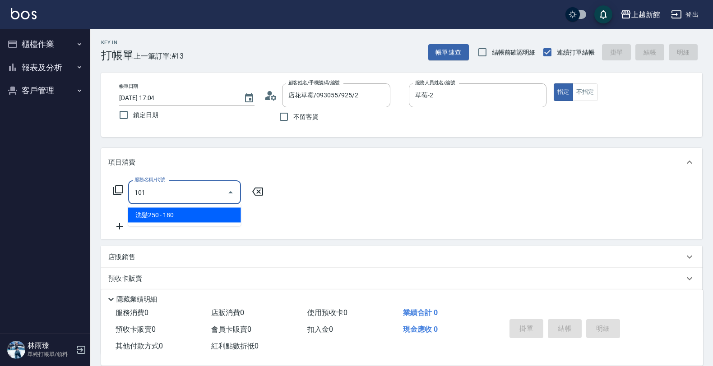
type input "洗髮250(101)"
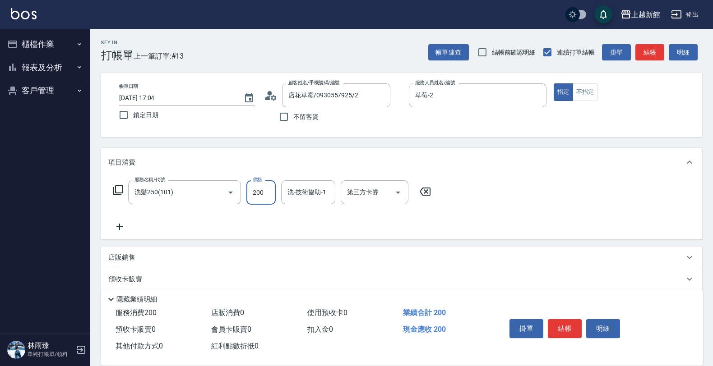
type input "200"
type input "草莓-2"
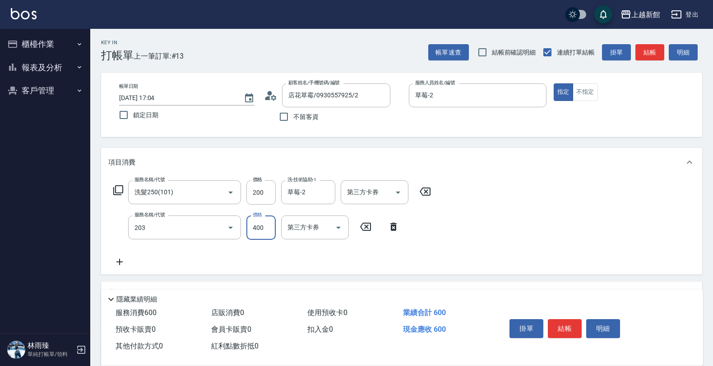
type input "指定單剪(203)"
type input "300"
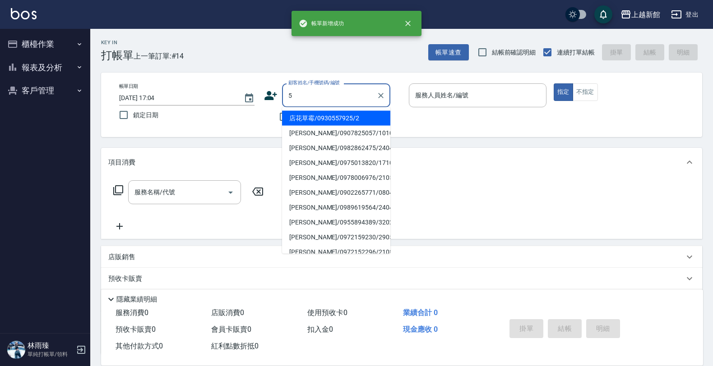
type input "店花草霉/0930557925/2"
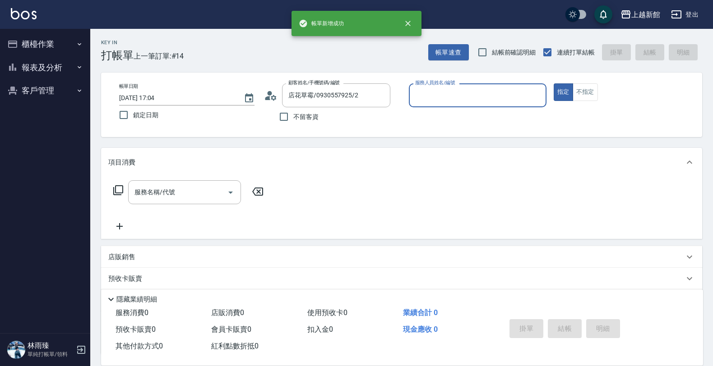
type input "草莓-2"
click at [553, 83] on button "指定" at bounding box center [562, 92] width 19 height 18
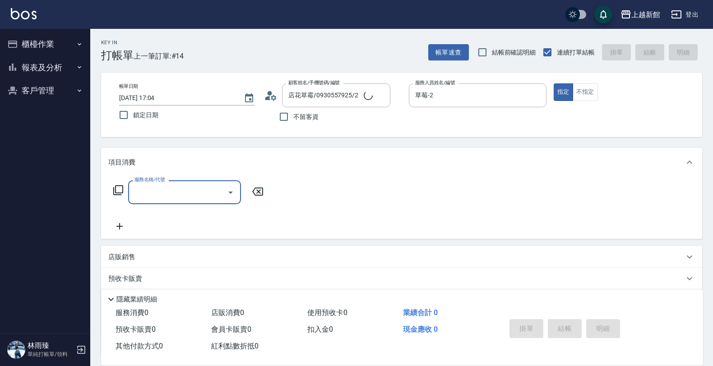
type input "2"
type input "龍蝦/0903917638/5"
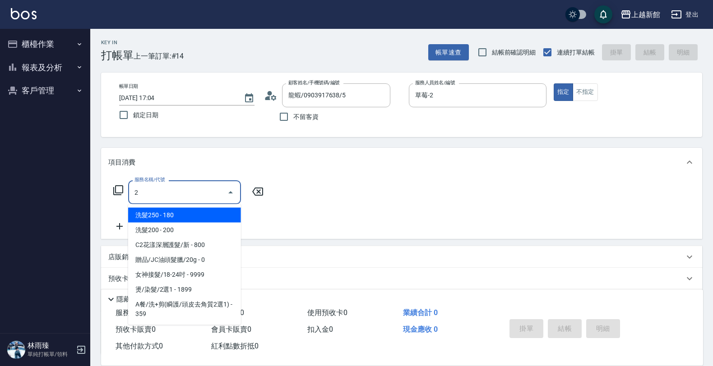
type input "20"
type input "旌瑛-5"
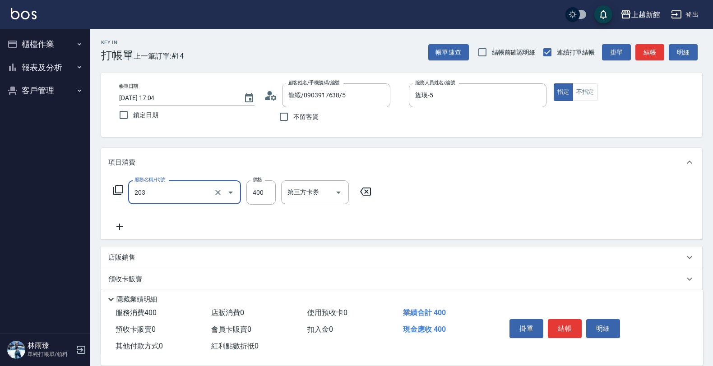
type input "指定單剪(203)"
type input "200"
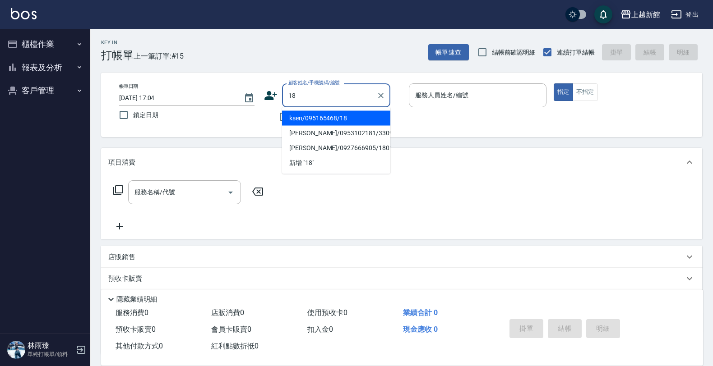
type input "ksen/095165468/18"
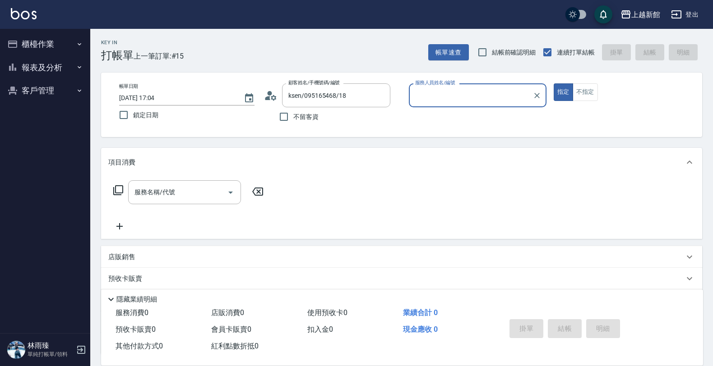
type input "黃柏森-18"
click at [553, 83] on button "指定" at bounding box center [562, 92] width 19 height 18
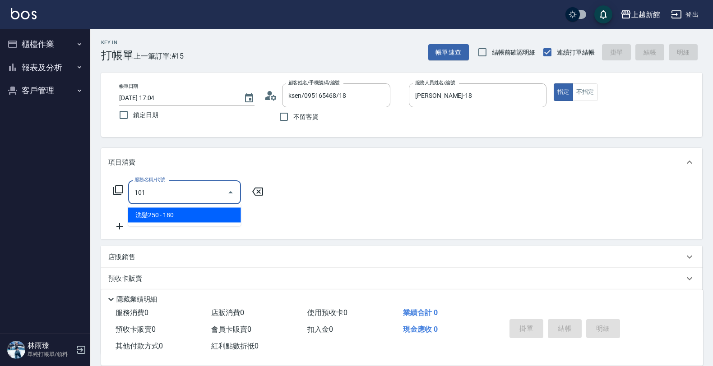
type input "洗髮250(101)"
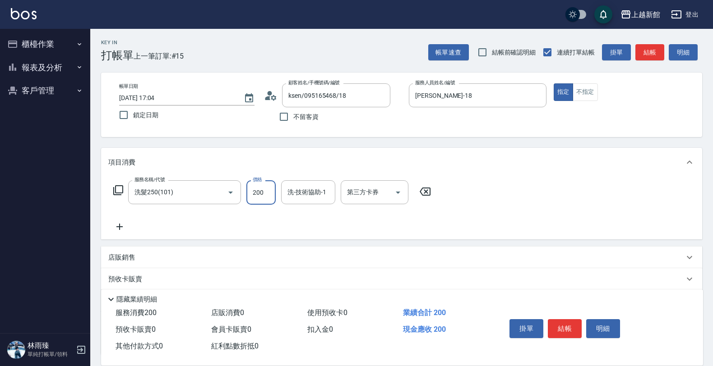
type input "200"
type input "育如-19"
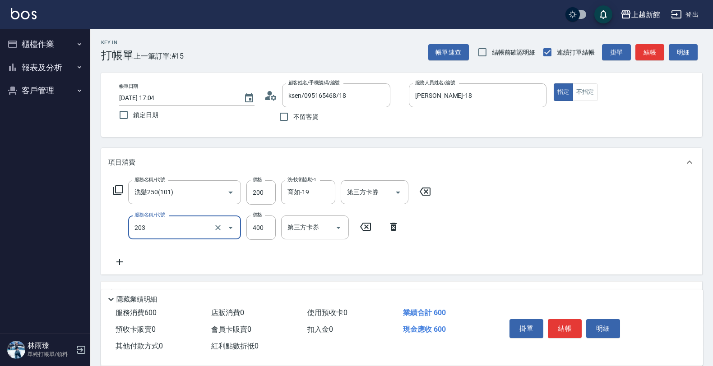
type input "指定單剪(203)"
type input "300"
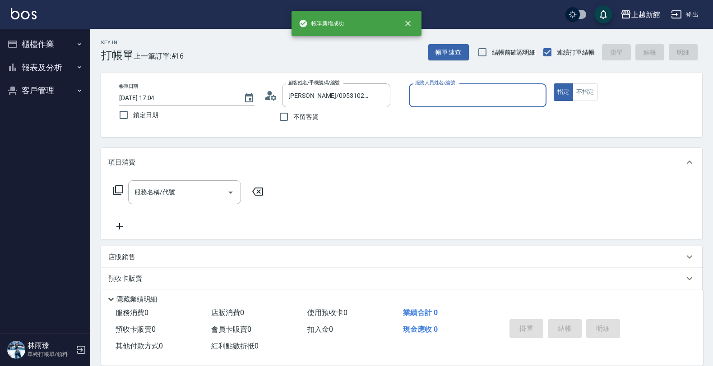
click at [553, 83] on button "指定" at bounding box center [562, 92] width 19 height 18
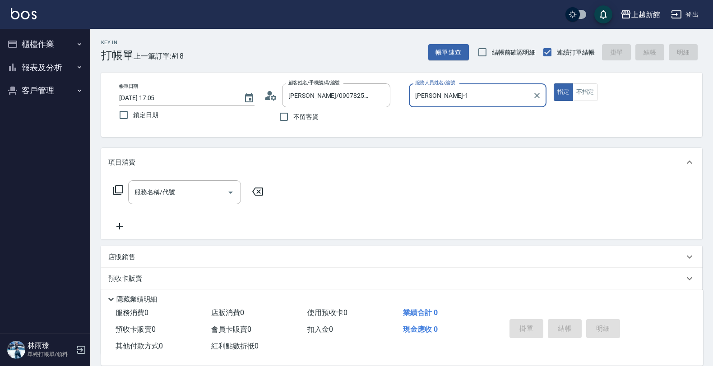
click at [553, 83] on button "指定" at bounding box center [562, 92] width 19 height 18
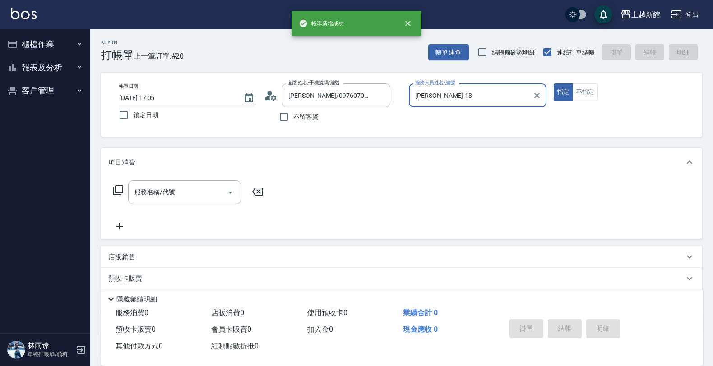
click at [553, 83] on button "指定" at bounding box center [562, 92] width 19 height 18
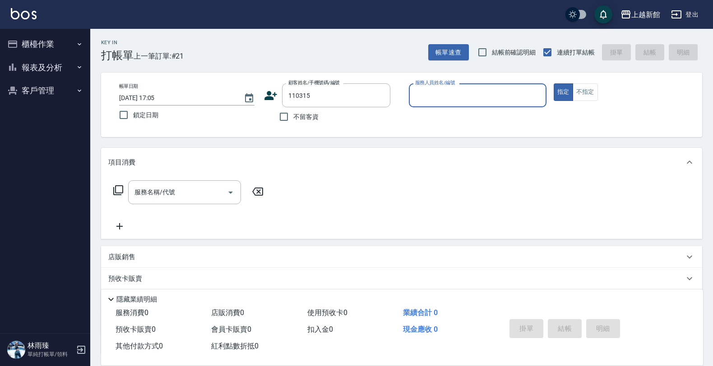
click at [553, 83] on button "指定" at bounding box center [562, 92] width 19 height 18
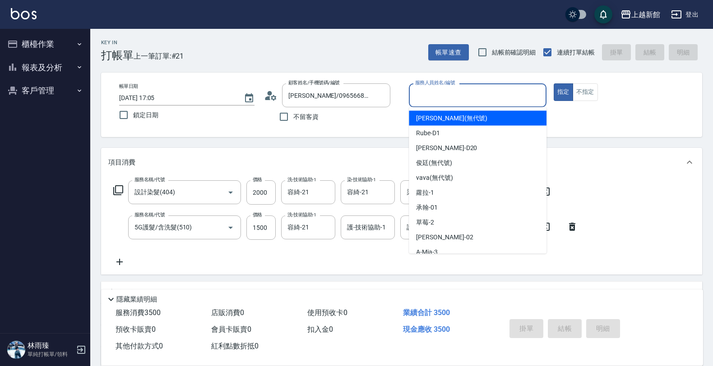
click at [488, 99] on input "服務人員姓名/編號" at bounding box center [477, 96] width 129 height 16
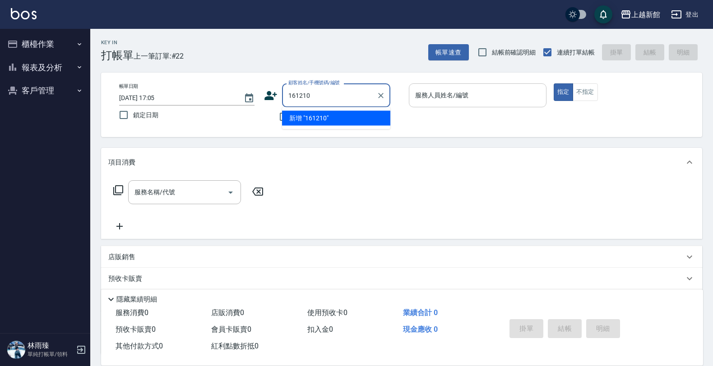
click at [553, 83] on button "指定" at bounding box center [562, 92] width 19 height 18
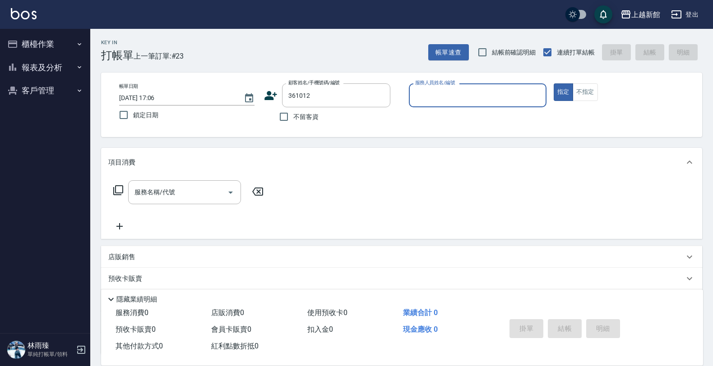
click at [553, 83] on button "指定" at bounding box center [562, 92] width 19 height 18
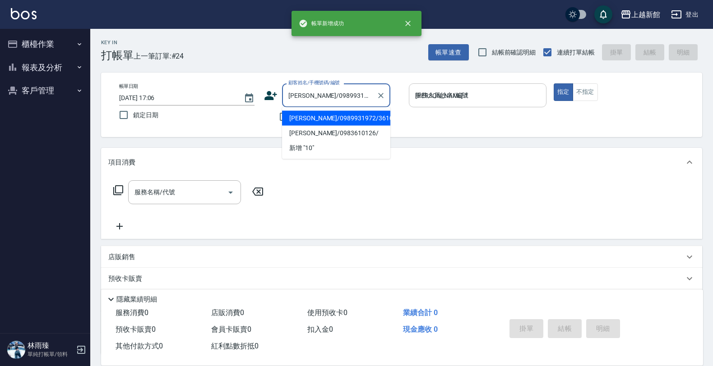
click at [553, 83] on button "指定" at bounding box center [562, 92] width 19 height 18
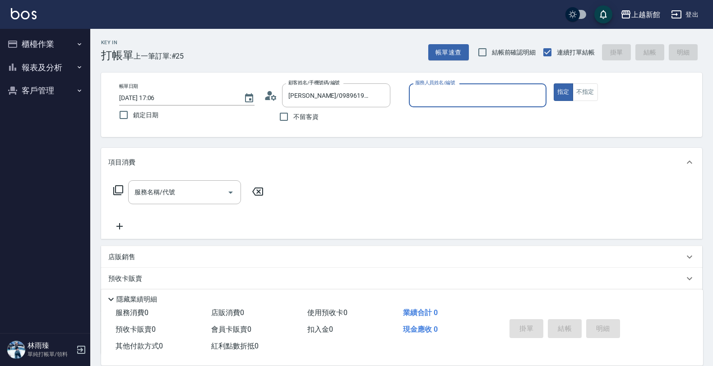
click at [553, 83] on button "指定" at bounding box center [562, 92] width 19 height 18
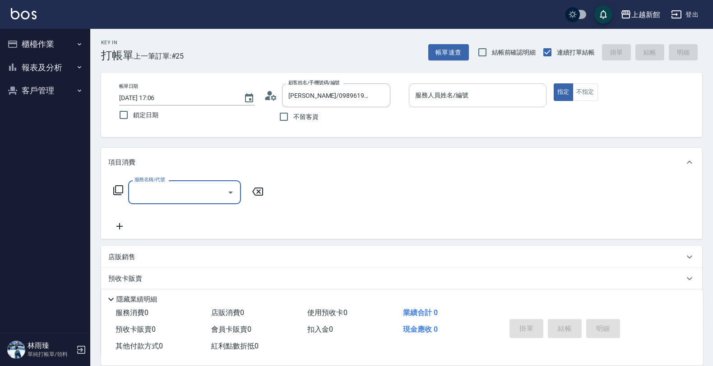
click at [488, 99] on input "服務人員姓名/編號" at bounding box center [477, 96] width 129 height 16
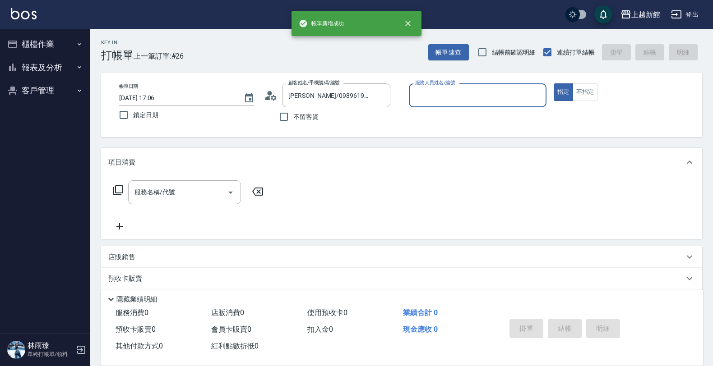
click at [553, 83] on button "指定" at bounding box center [562, 92] width 19 height 18
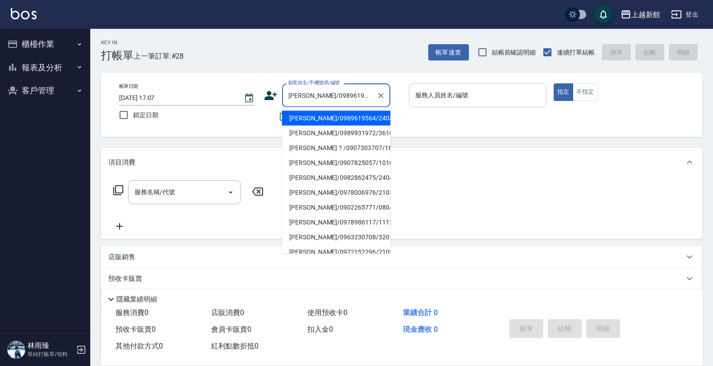
click at [553, 83] on button "指定" at bounding box center [562, 92] width 19 height 18
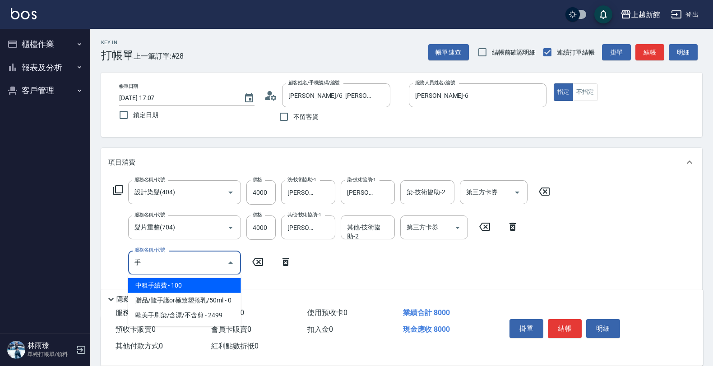
click at [221, 287] on span "中租手續費 - 100" at bounding box center [184, 285] width 113 height 15
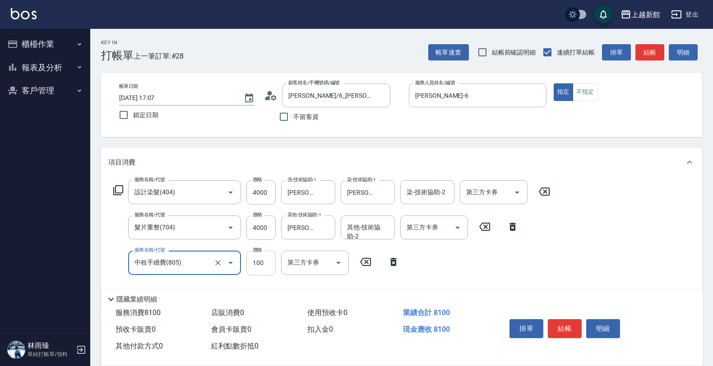
click at [271, 264] on input "100" at bounding box center [260, 263] width 29 height 24
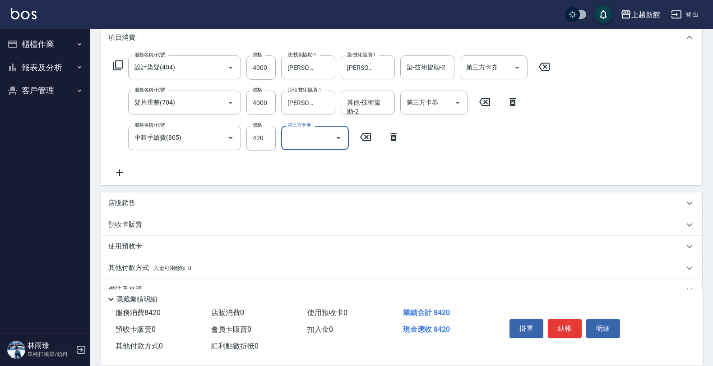
scroll to position [145, 0]
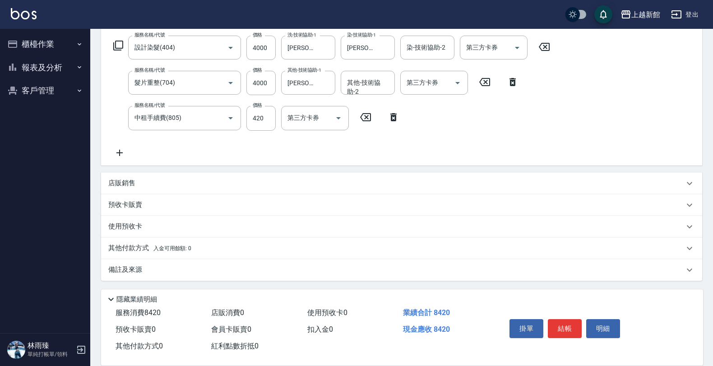
click at [149, 246] on p "其他付款方式 入金可用餘額: 0" at bounding box center [149, 249] width 83 height 10
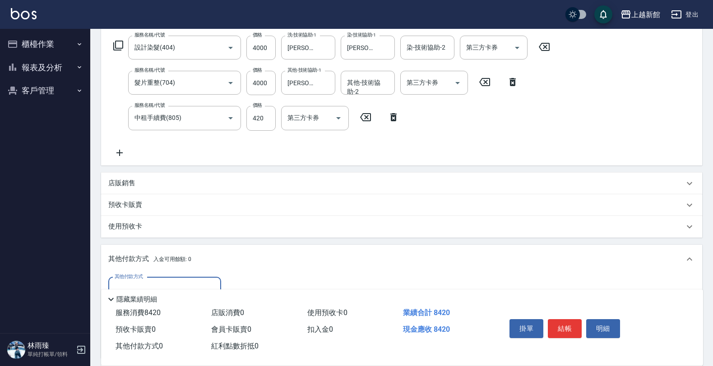
scroll to position [201, 0]
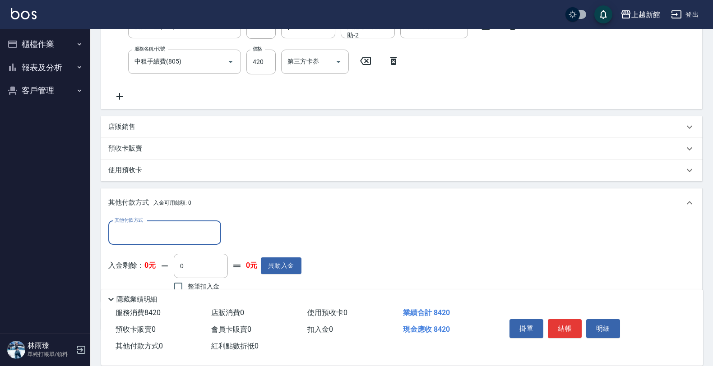
click at [166, 228] on input "其他付款方式" at bounding box center [164, 233] width 105 height 16
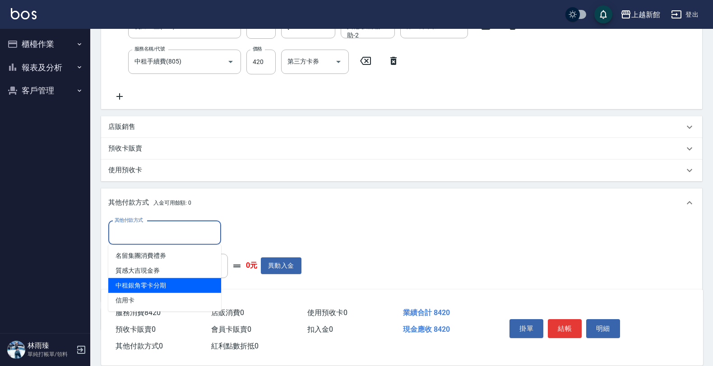
click at [152, 282] on span "中租銀角零卡分期" at bounding box center [164, 285] width 113 height 15
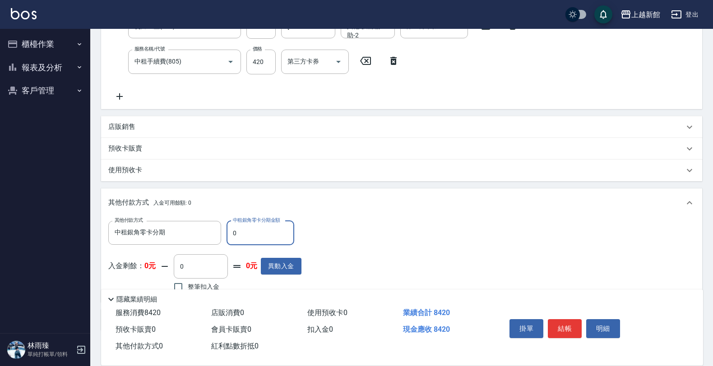
click at [260, 235] on input "0" at bounding box center [260, 233] width 68 height 24
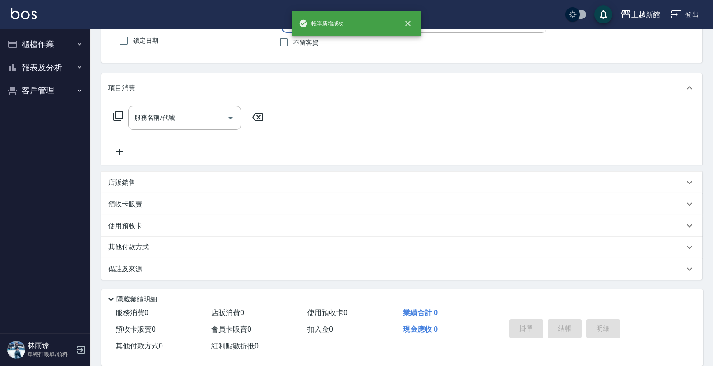
scroll to position [0, 0]
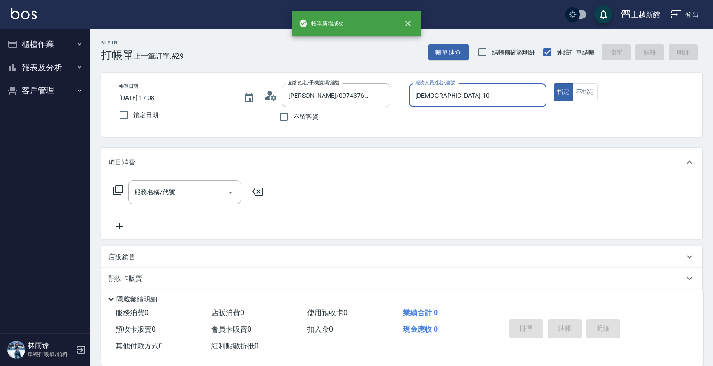
click at [553, 83] on button "指定" at bounding box center [562, 92] width 19 height 18
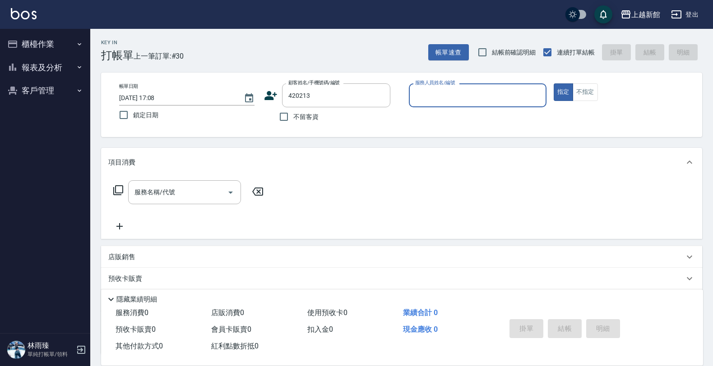
click at [553, 83] on button "指定" at bounding box center [562, 92] width 19 height 18
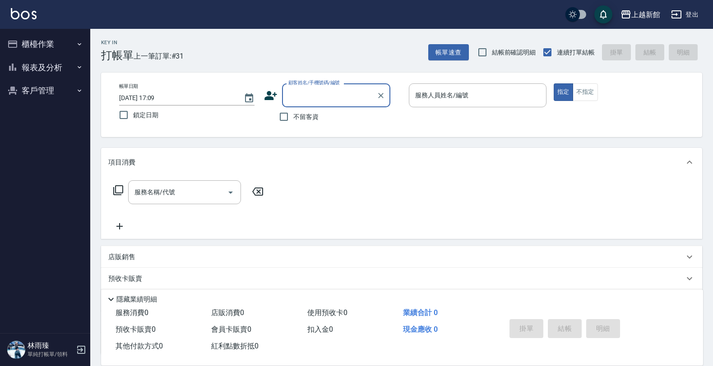
click at [66, 64] on button "報表及分析" at bounding box center [45, 67] width 83 height 23
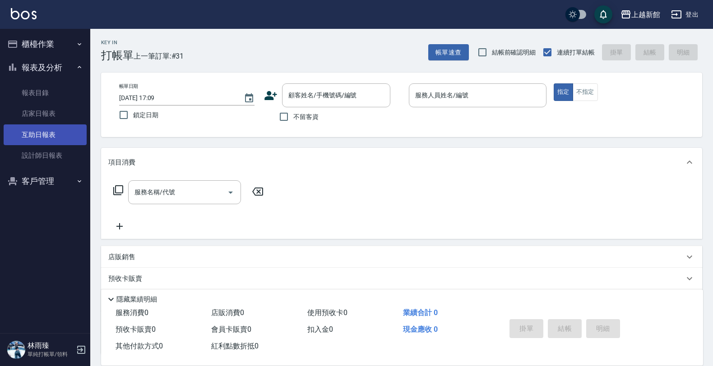
click at [35, 136] on link "互助日報表" at bounding box center [45, 135] width 83 height 21
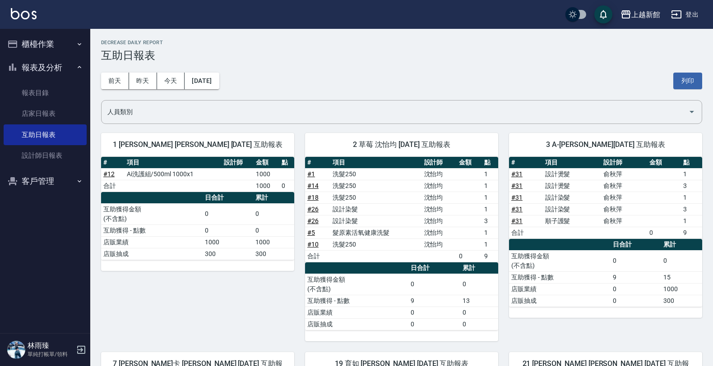
click at [47, 48] on button "櫃檯作業" at bounding box center [45, 43] width 83 height 23
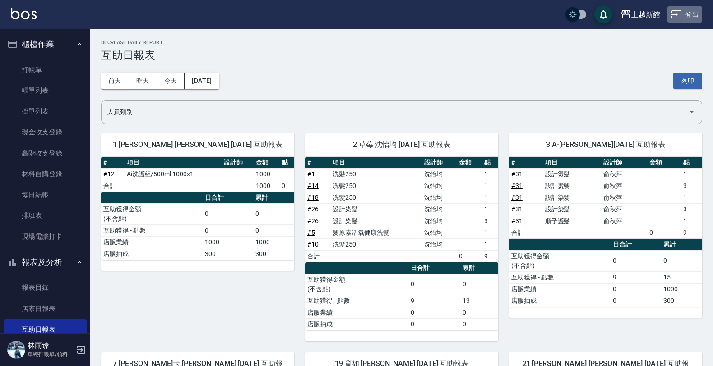
click at [693, 16] on button "登出" at bounding box center [684, 14] width 35 height 17
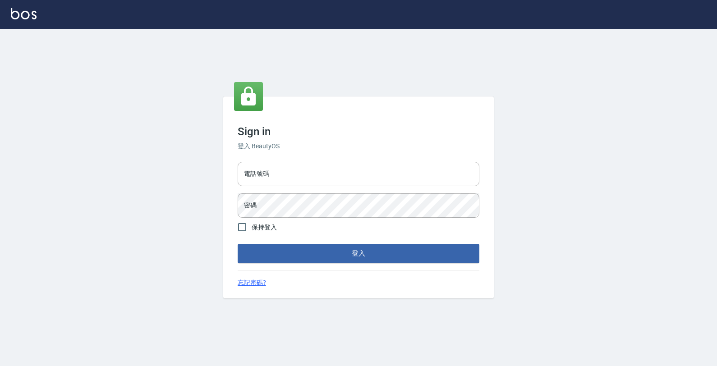
click at [447, 168] on input "電話號碼" at bounding box center [359, 174] width 242 height 24
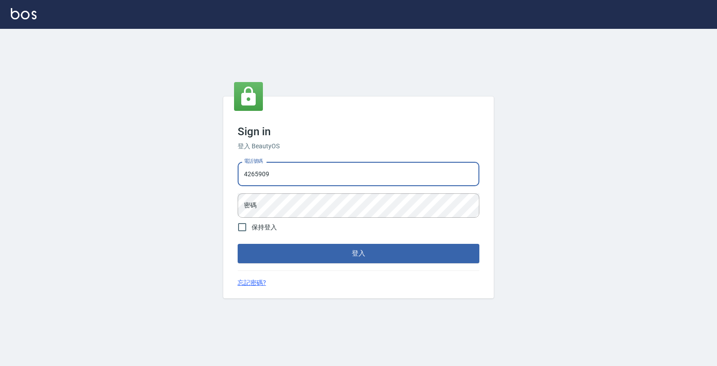
type input "4265909"
click at [238, 244] on button "登入" at bounding box center [359, 253] width 242 height 19
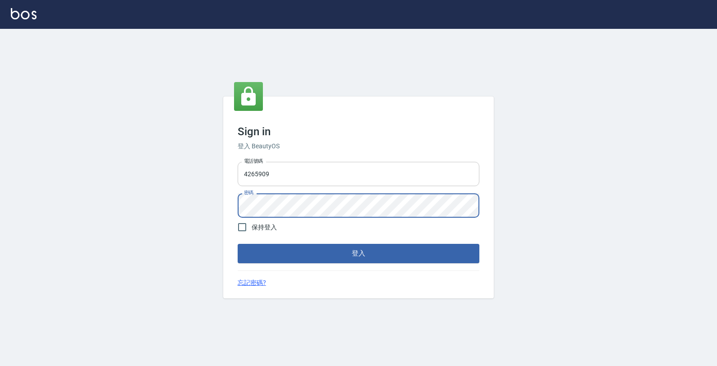
click at [238, 244] on button "登入" at bounding box center [359, 253] width 242 height 19
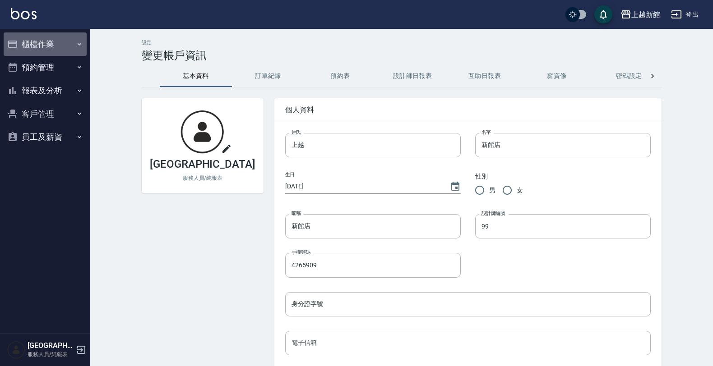
drag, startPoint x: 50, startPoint y: 34, endPoint x: 50, endPoint y: 44, distance: 9.5
click at [50, 42] on button "櫃檯作業" at bounding box center [45, 43] width 83 height 23
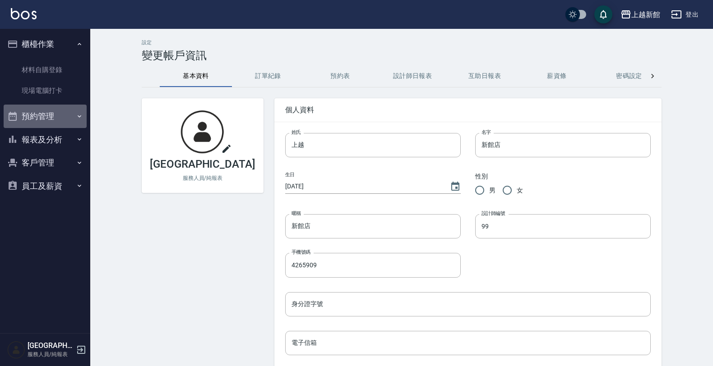
click at [54, 122] on button "預約管理" at bounding box center [45, 116] width 83 height 23
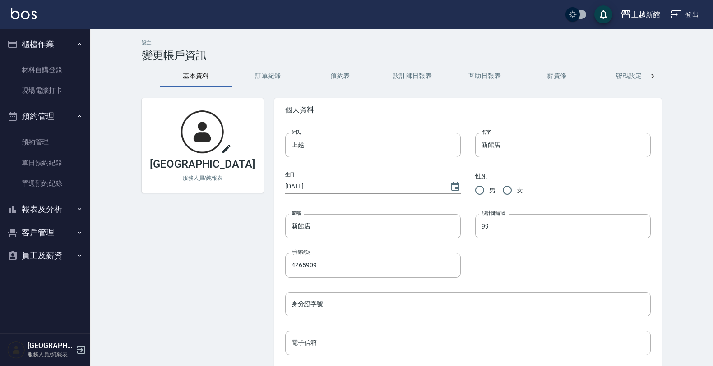
click at [54, 102] on ul "材料自購登錄 現場電腦打卡" at bounding box center [45, 80] width 83 height 49
drag, startPoint x: 55, startPoint y: 96, endPoint x: 55, endPoint y: 91, distance: 4.6
click at [55, 95] on link "現場電腦打卡" at bounding box center [45, 90] width 83 height 21
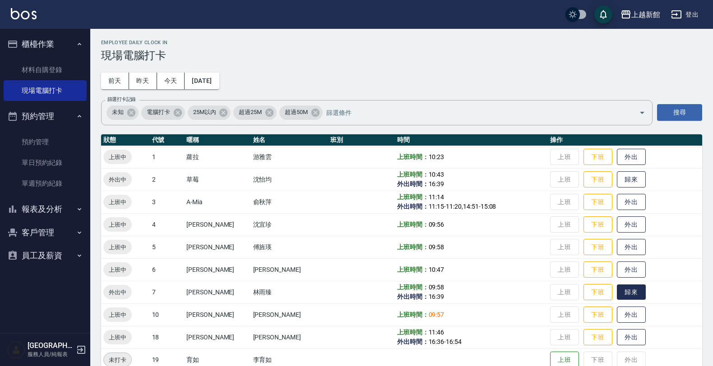
click at [623, 288] on button "歸來" at bounding box center [631, 293] width 29 height 16
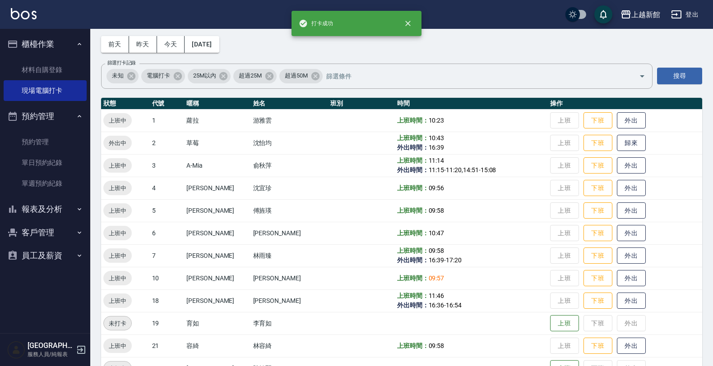
scroll to position [56, 0]
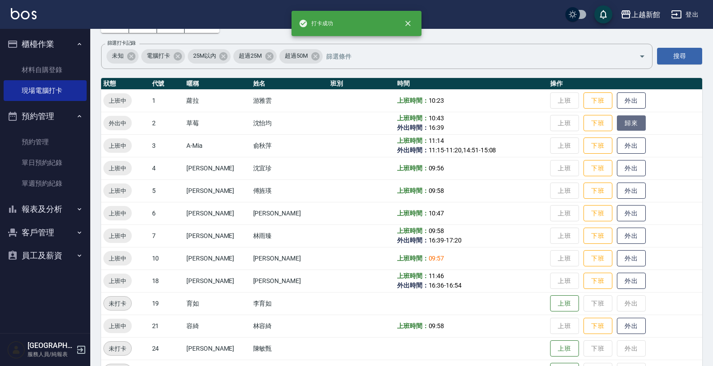
click at [617, 120] on button "歸來" at bounding box center [631, 123] width 29 height 16
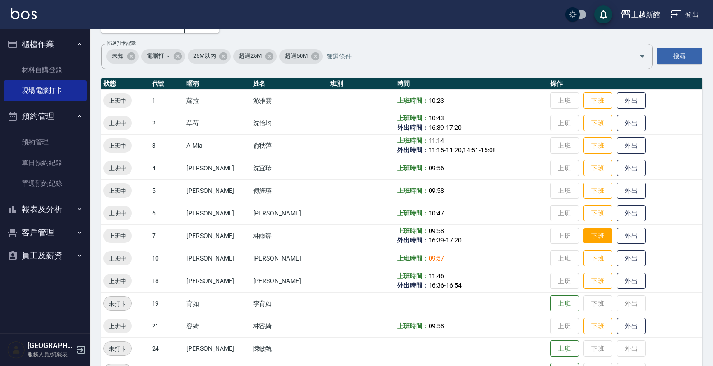
click at [589, 235] on button "下班" at bounding box center [597, 236] width 29 height 16
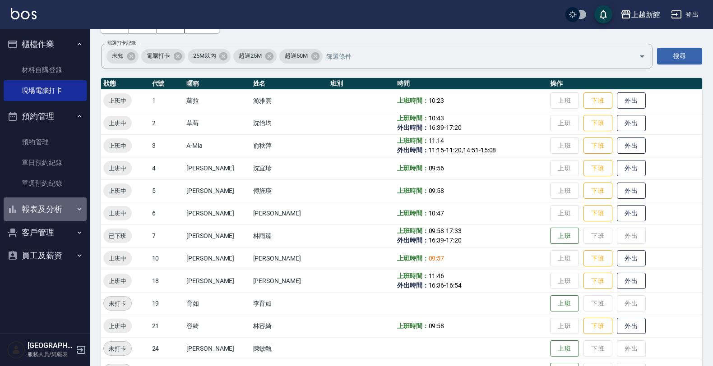
click at [46, 198] on button "報表及分析" at bounding box center [45, 209] width 83 height 23
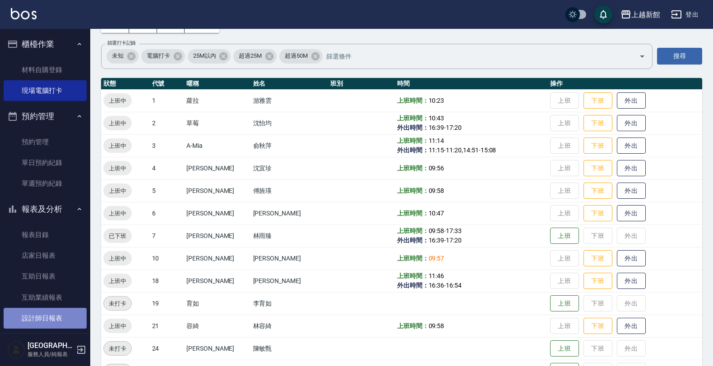
click at [61, 312] on link "設計師日報表" at bounding box center [45, 318] width 83 height 21
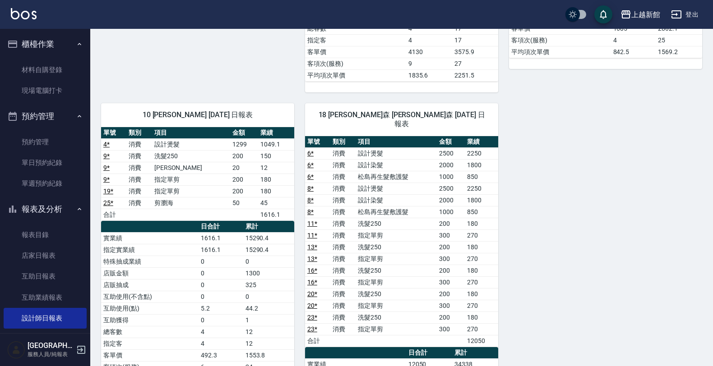
scroll to position [451, 0]
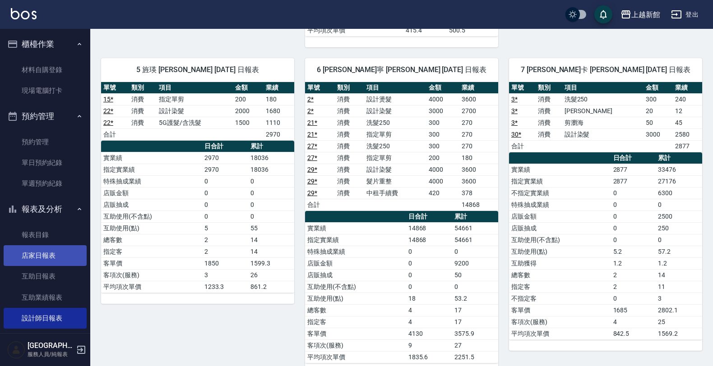
click at [41, 255] on link "店家日報表" at bounding box center [45, 255] width 83 height 21
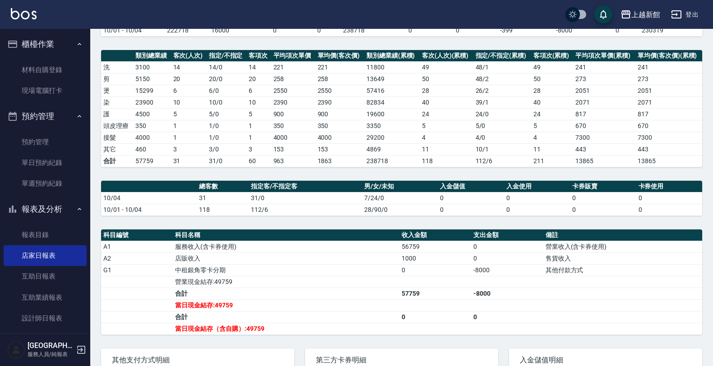
scroll to position [209, 0]
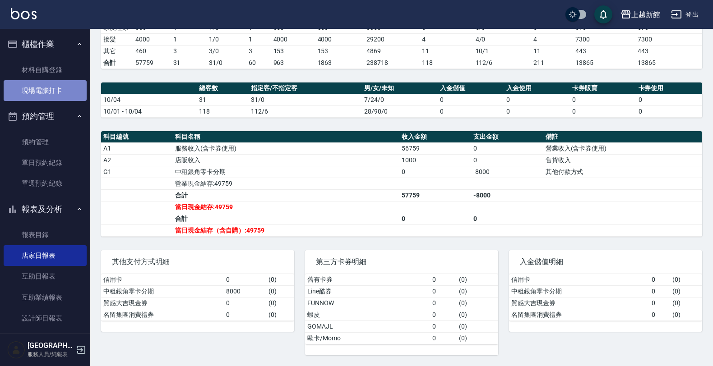
click at [48, 82] on link "現場電腦打卡" at bounding box center [45, 90] width 83 height 21
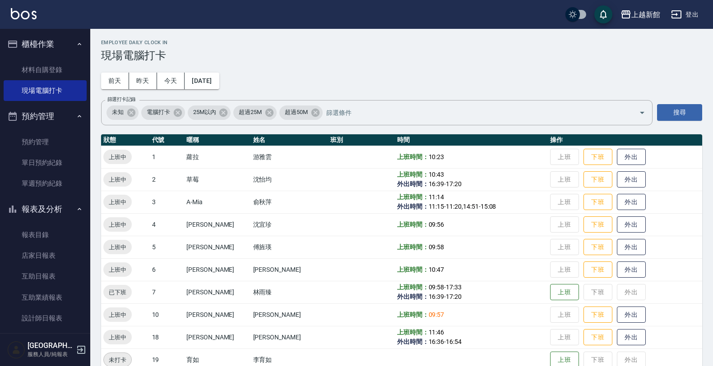
click at [696, 10] on button "登出" at bounding box center [684, 14] width 35 height 17
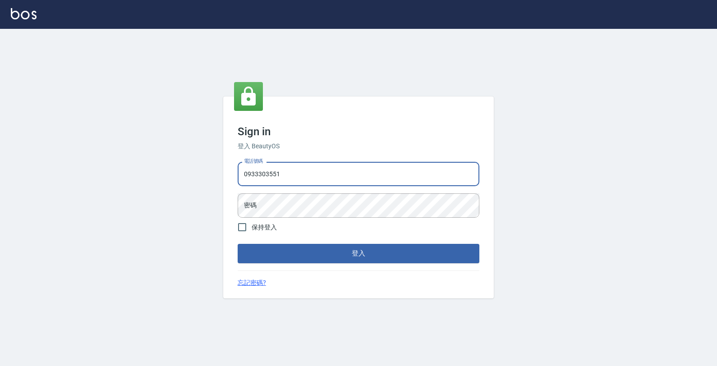
type input "0933303551"
click at [238, 244] on button "登入" at bounding box center [359, 253] width 242 height 19
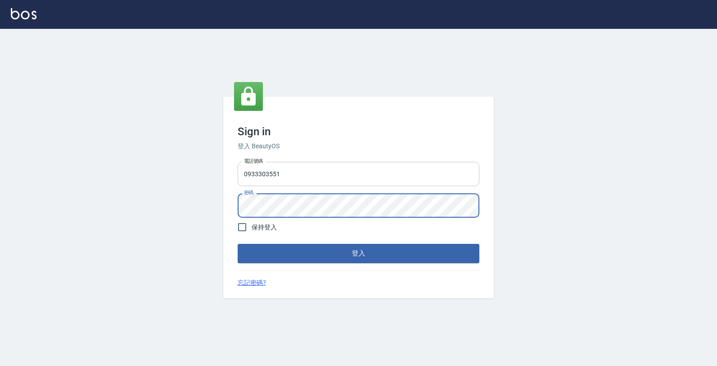
click at [238, 244] on button "登入" at bounding box center [359, 253] width 242 height 19
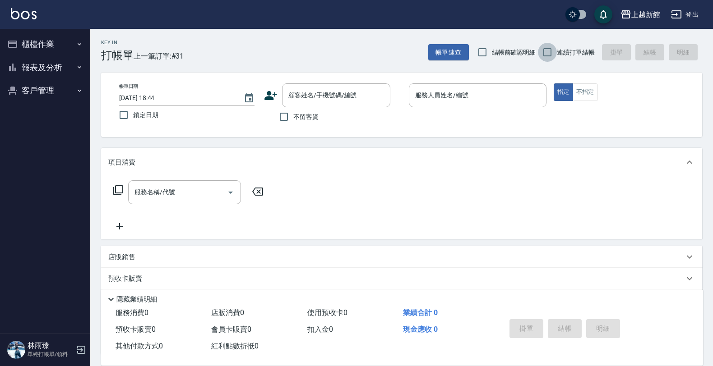
click at [549, 59] on input "連續打單結帳" at bounding box center [547, 52] width 19 height 19
checkbox input "true"
click at [334, 89] on div "顧客姓名/手機號碼/編號 顧客姓名/手機號碼/編號" at bounding box center [336, 95] width 108 height 24
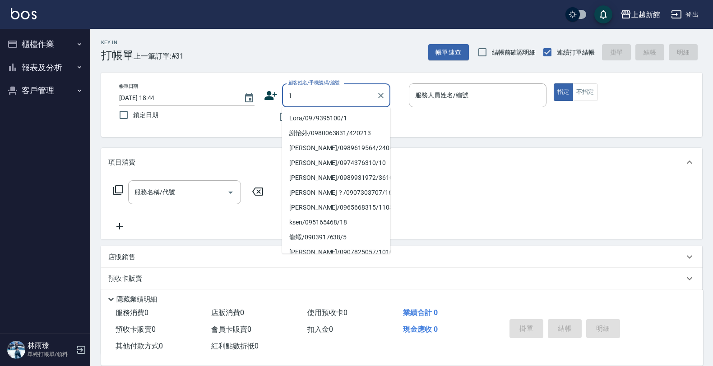
type input "Lora/0979395100/1"
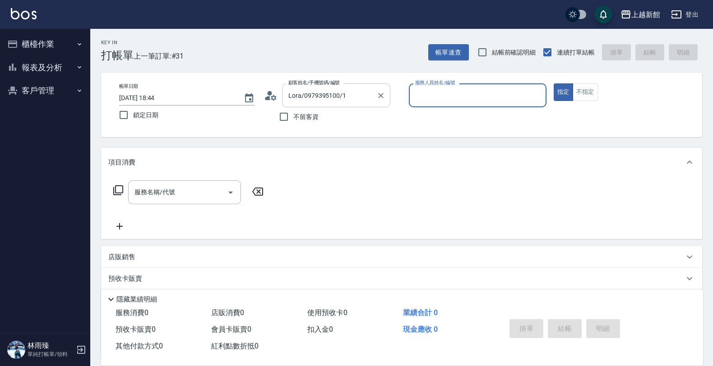
type input "蘿拉-1"
click at [553, 83] on button "指定" at bounding box center [562, 92] width 19 height 18
type button "true"
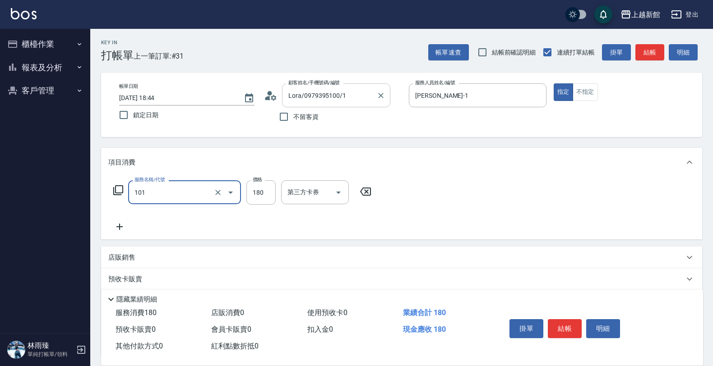
type input "洗髮250(101)"
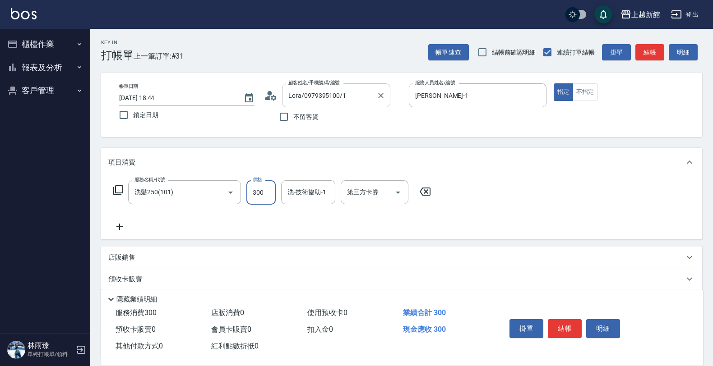
type input "300"
type input "蘿拉-1"
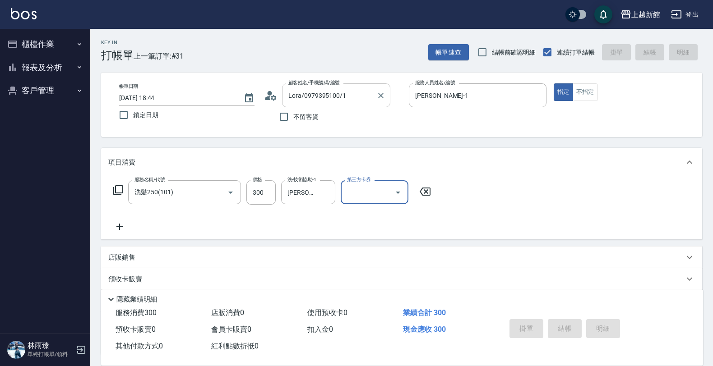
type input "2025/10/04 18:45"
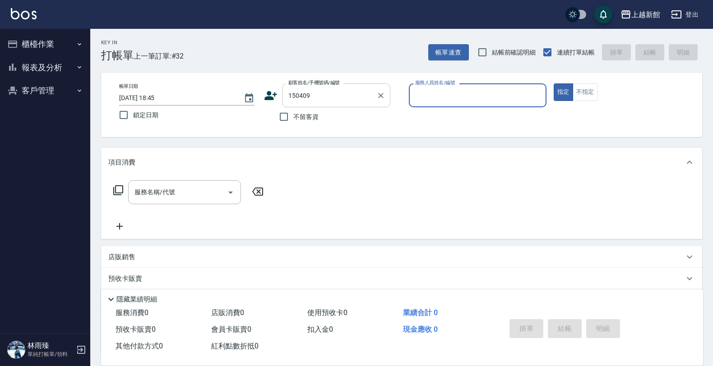
click at [553, 83] on button "指定" at bounding box center [562, 92] width 19 height 18
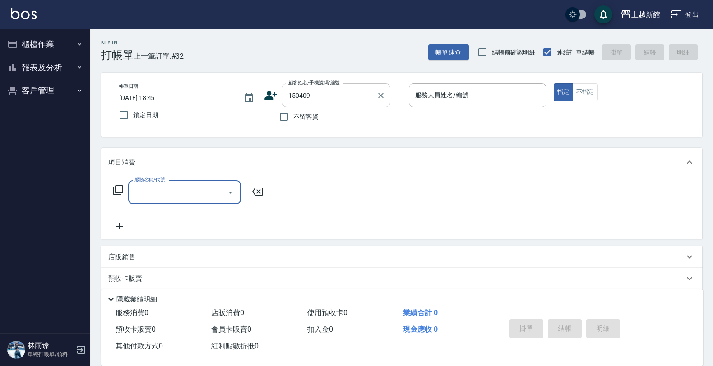
type input "古珮喻/0905192833/150409"
drag, startPoint x: 592, startPoint y: 94, endPoint x: 581, endPoint y: 98, distance: 12.6
click at [592, 93] on button "不指定" at bounding box center [584, 92] width 25 height 18
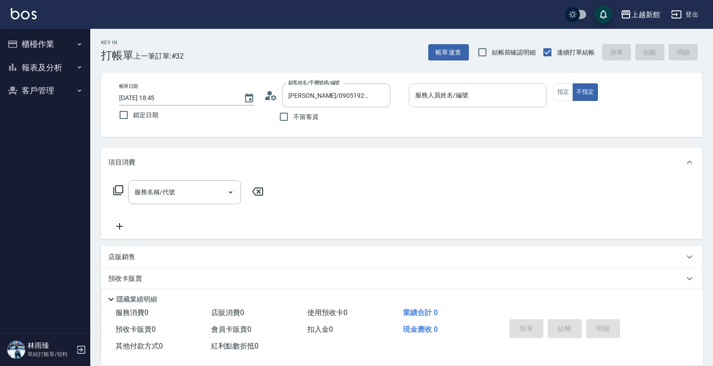
click at [498, 103] on input "服務人員姓名/編號" at bounding box center [477, 96] width 129 height 16
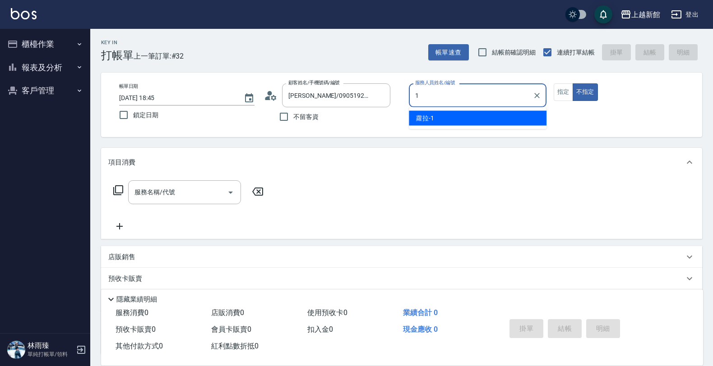
type input "蘿拉-1"
type button "false"
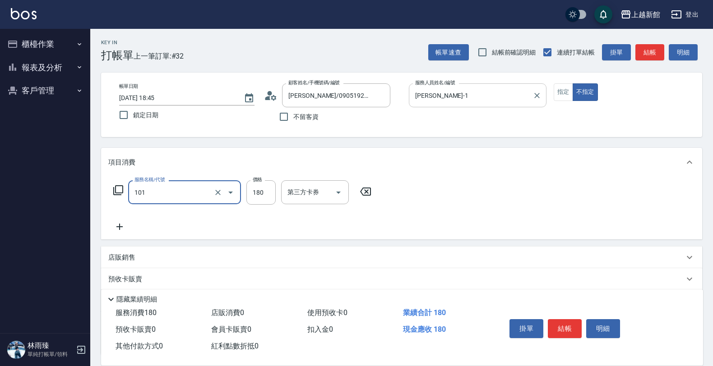
type input "洗髮250(101)"
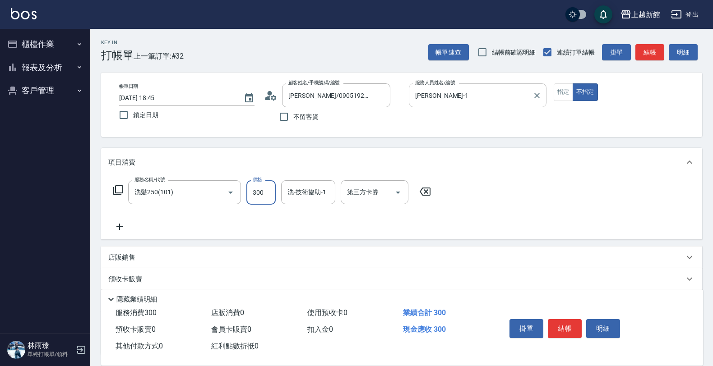
type input "300"
type input "馨妮-29"
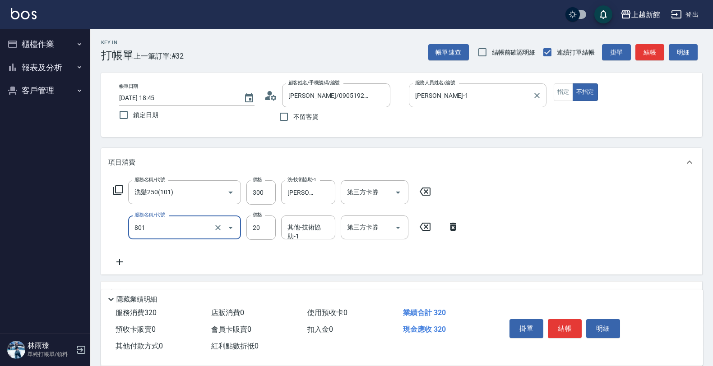
type input "潤絲(801)"
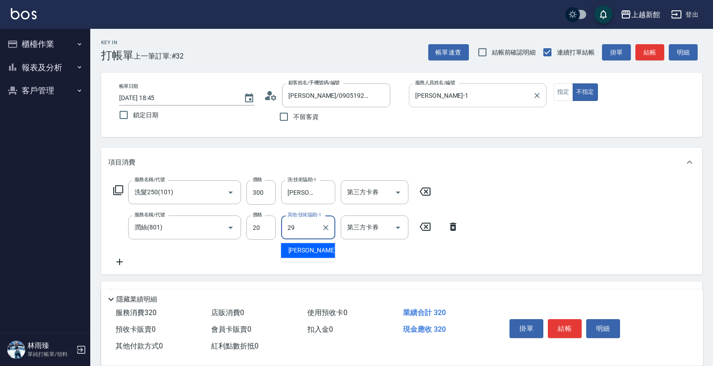
type input "馨妮-29"
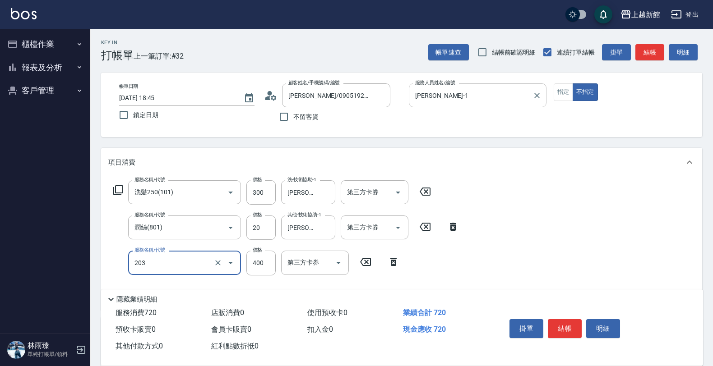
type input "指定單剪(203)"
type input "200"
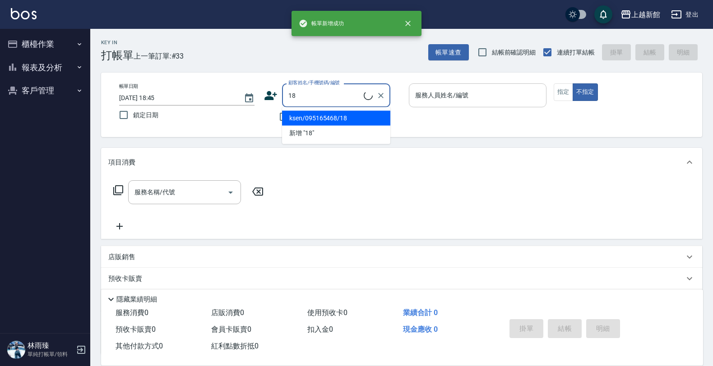
type input "ksen/095165468/18"
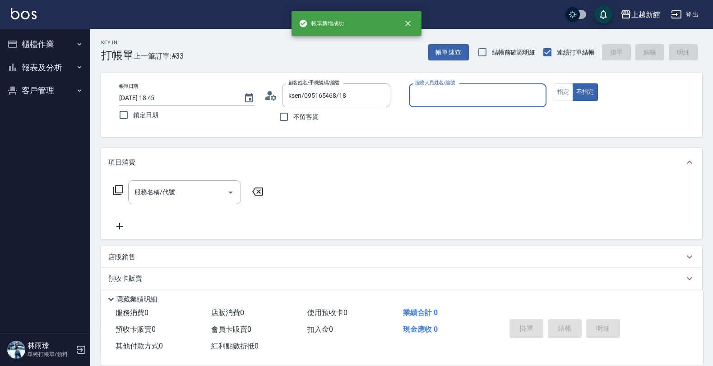
type input "黃柏森-18"
click at [572, 83] on button "不指定" at bounding box center [584, 92] width 25 height 18
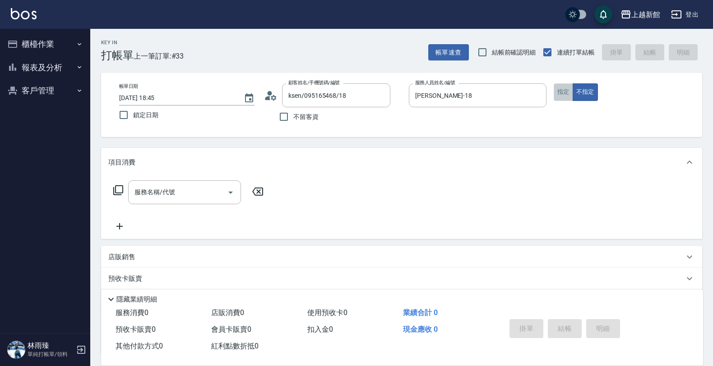
click at [558, 95] on button "指定" at bounding box center [562, 92] width 19 height 18
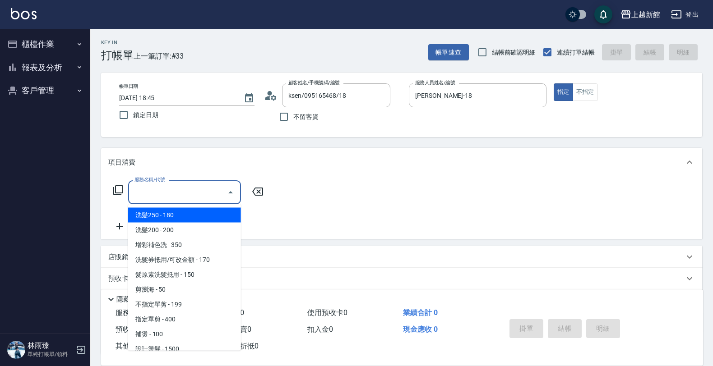
click at [165, 193] on input "服務名稱/代號" at bounding box center [177, 192] width 91 height 16
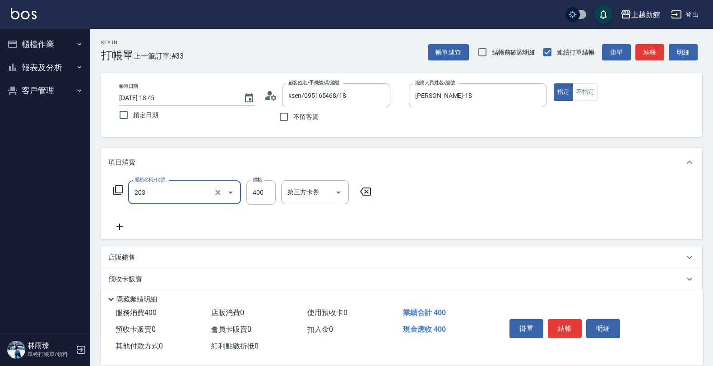
type input "指定單剪(203)"
type input "550"
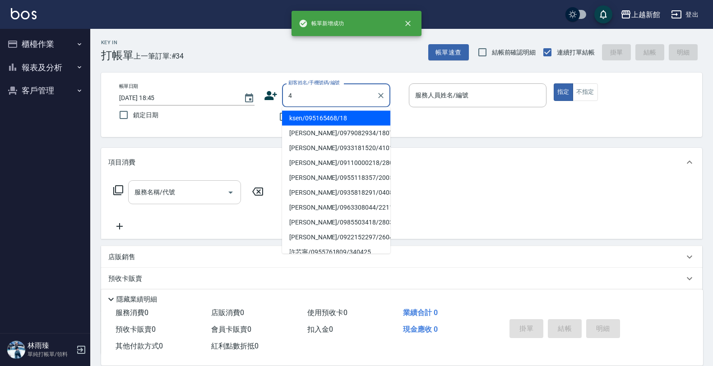
type input "ksen/095165468/18"
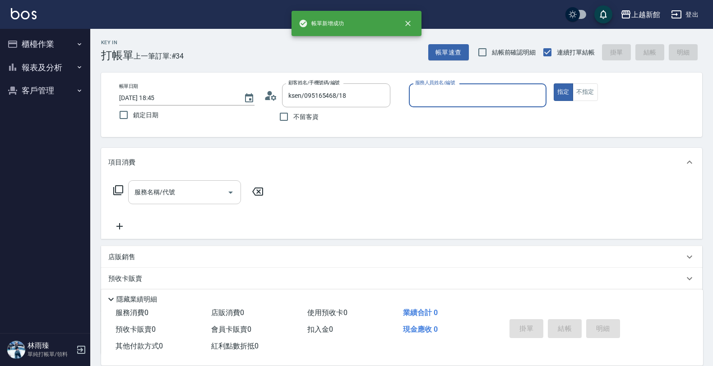
click at [553, 83] on button "指定" at bounding box center [562, 92] width 19 height 18
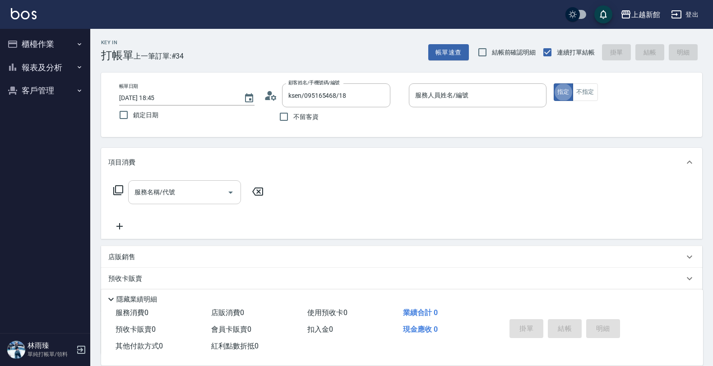
type input "黃柏森-18"
type input "宜珍/0968463806/4"
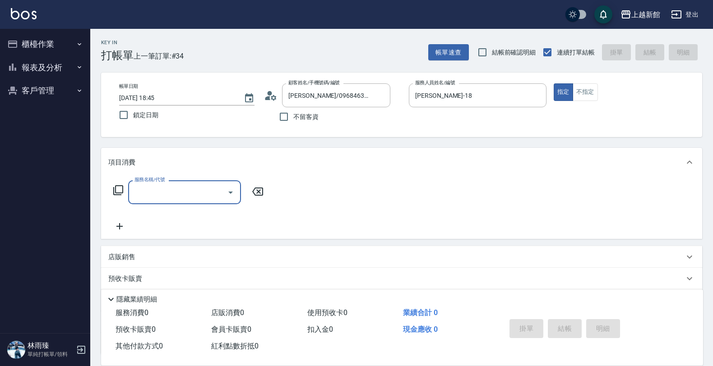
type input "宜珍-4"
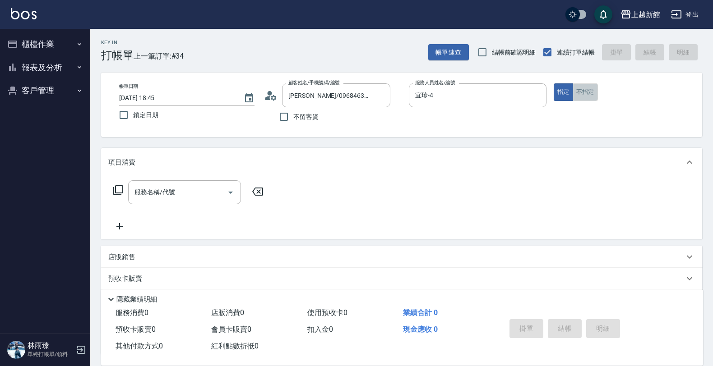
drag, startPoint x: 582, startPoint y: 89, endPoint x: 576, endPoint y: 93, distance: 7.3
click at [582, 89] on button "不指定" at bounding box center [584, 92] width 25 height 18
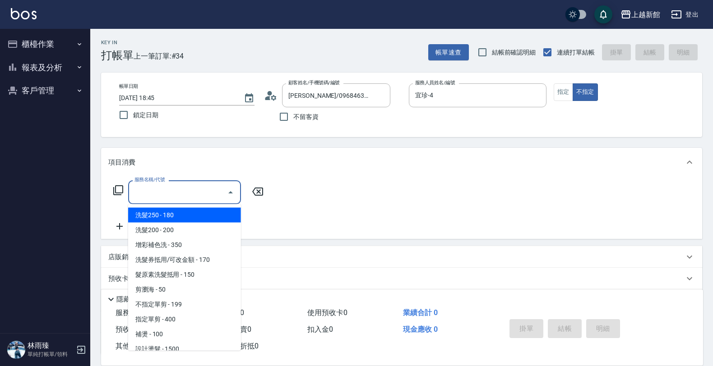
click at [206, 189] on input "服務名稱/代號" at bounding box center [177, 192] width 91 height 16
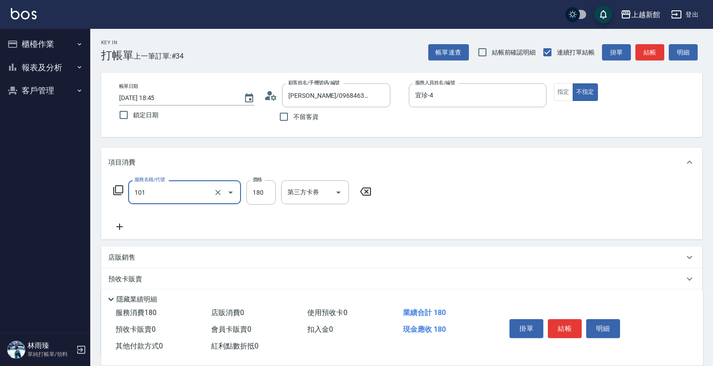
type input "洗髮250(101)"
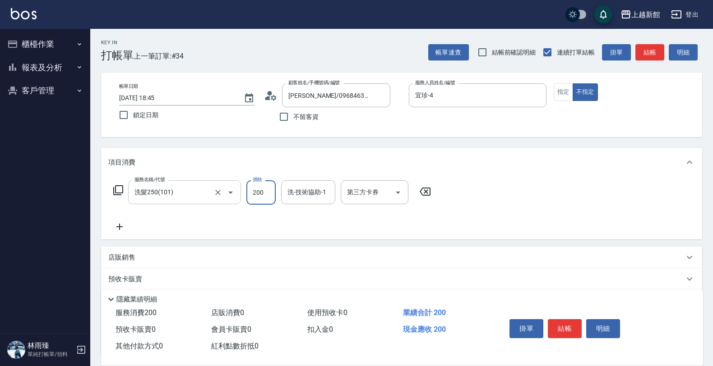
type input "200"
type input "宜珍-4"
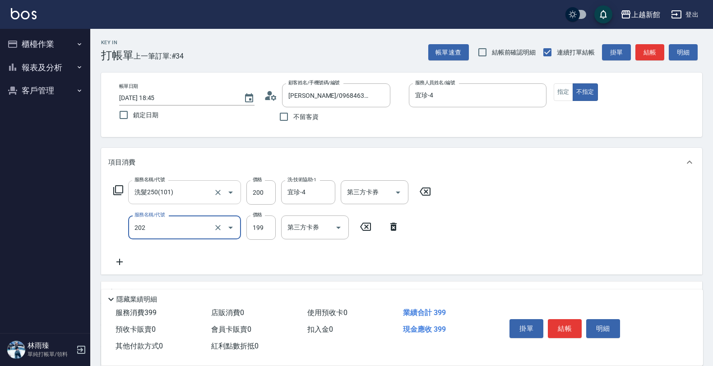
type input "不指定單剪(202)"
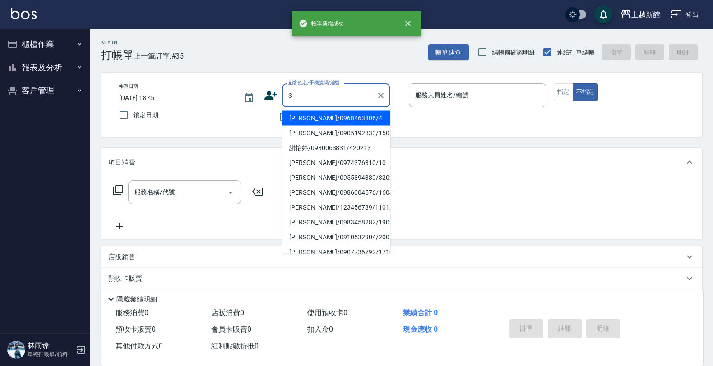
type input "宜珍/0968463806/4"
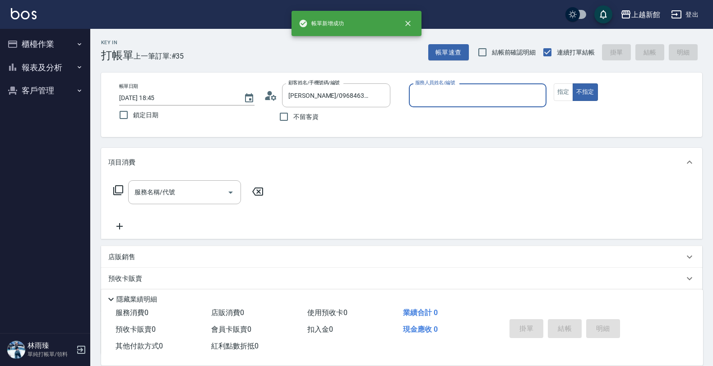
type input "宜珍-4"
click at [572, 83] on button "不指定" at bounding box center [584, 92] width 25 height 18
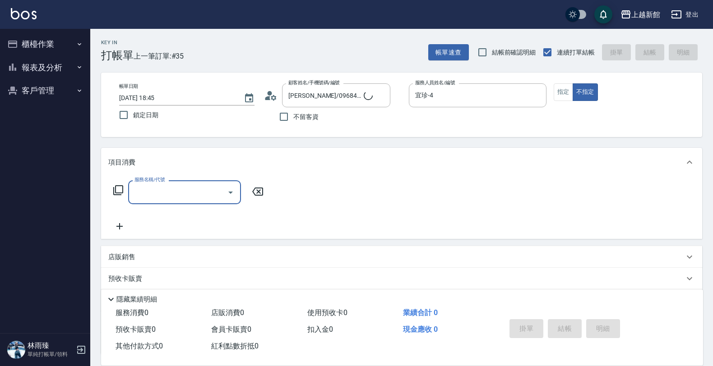
type input "阿咪/3_阿咪/3"
type input "A-Mia -3"
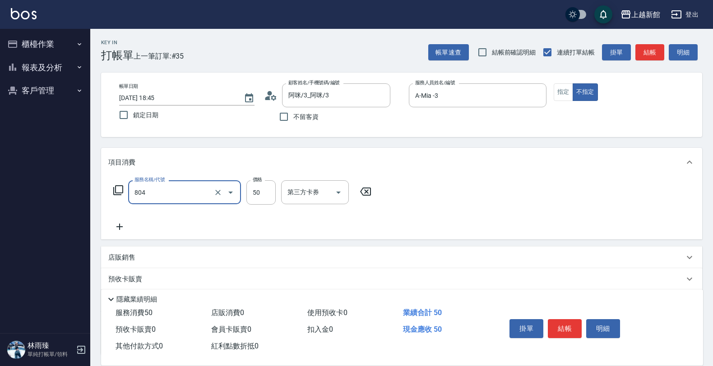
type input "吹捲/夾直/青捲/電棒/夾玉米鬚(804)"
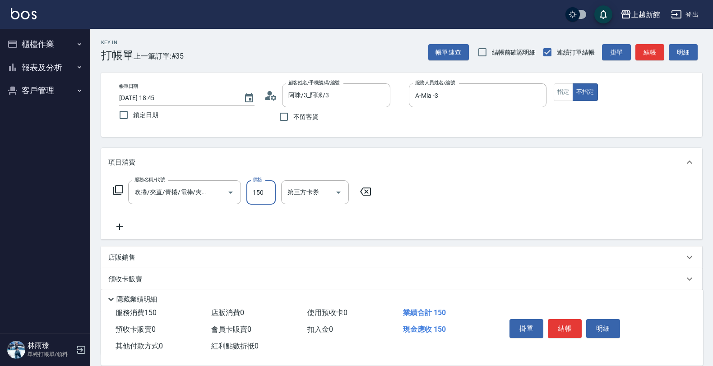
type input "150"
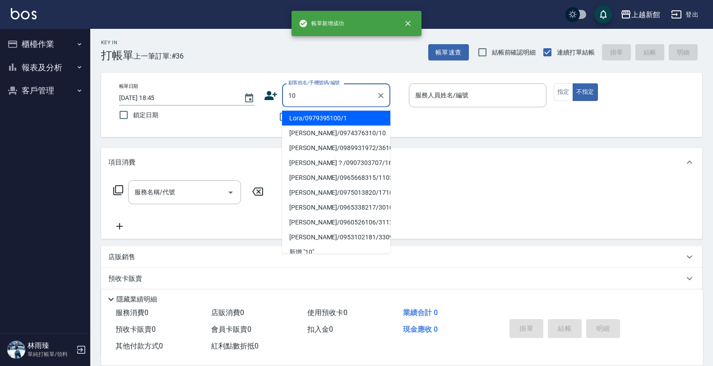
type input "Lora/0979395100/1"
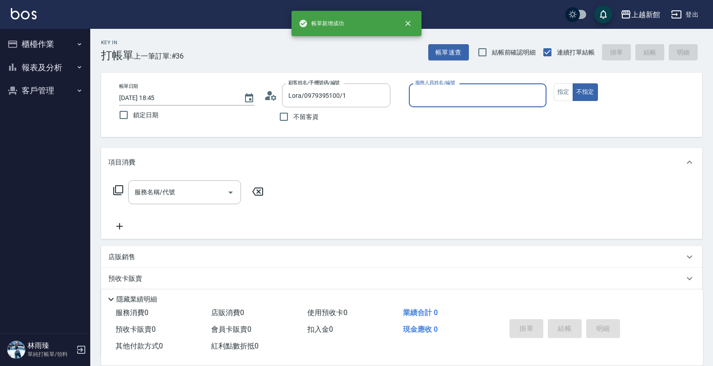
click at [572, 83] on button "不指定" at bounding box center [584, 92] width 25 height 18
type input "蘿拉-1"
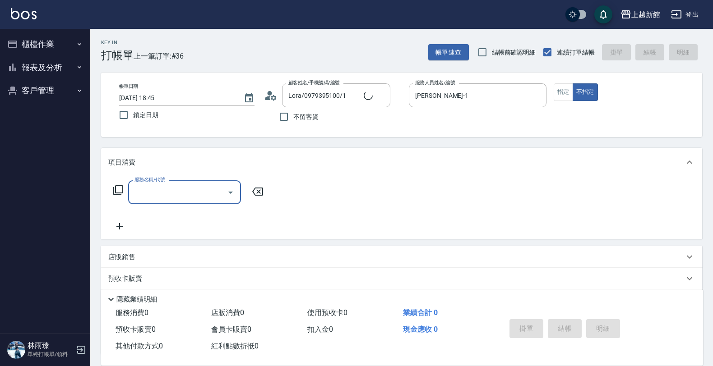
type input "2"
type input "瑪莎/0974376310/10"
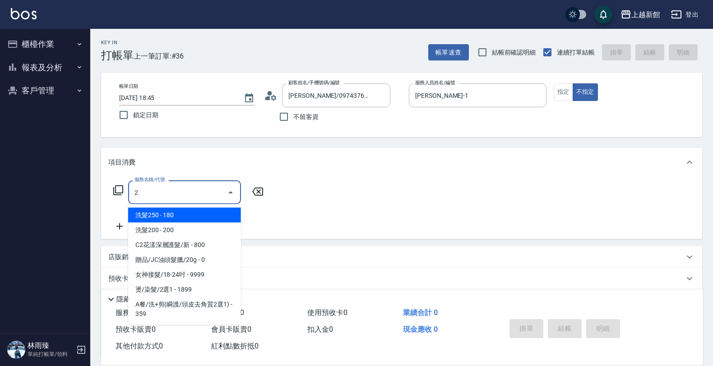
type input "瑪沙-10"
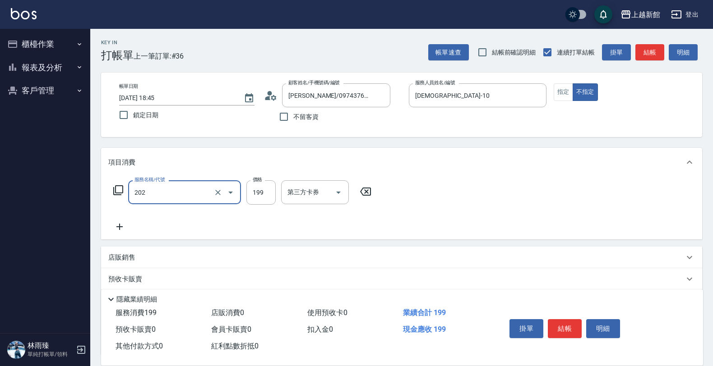
type input "不指定單剪(202)"
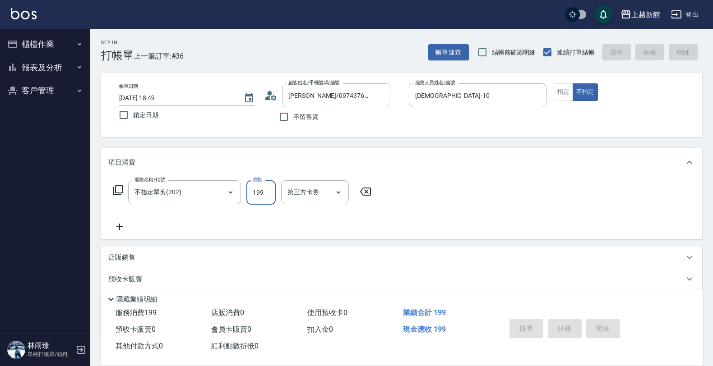
type input "2025/10/04 18:46"
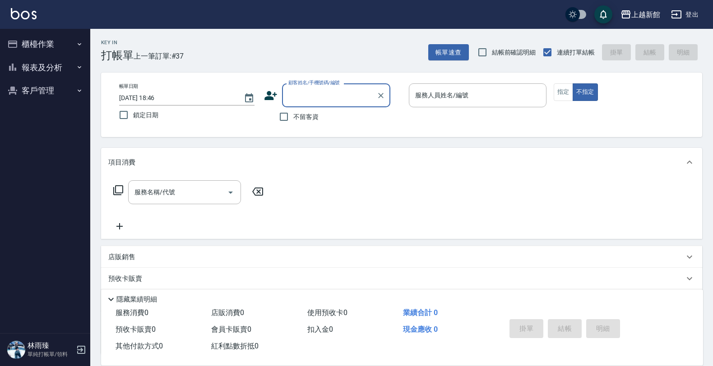
click at [44, 71] on button "報表及分析" at bounding box center [45, 67] width 83 height 23
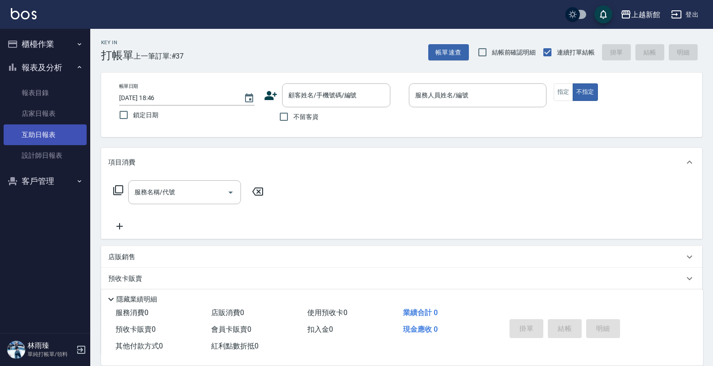
click at [37, 131] on link "互助日報表" at bounding box center [45, 135] width 83 height 21
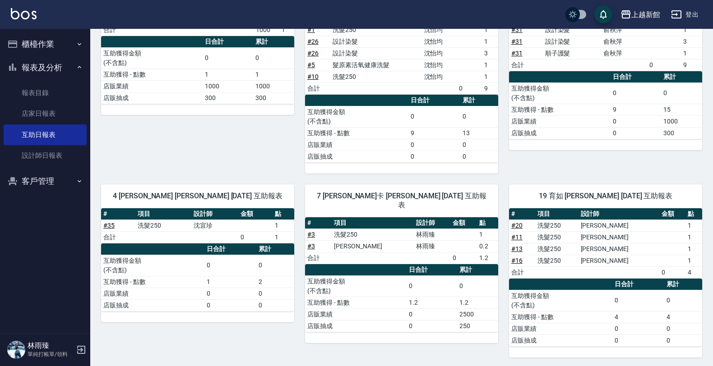
scroll to position [89, 0]
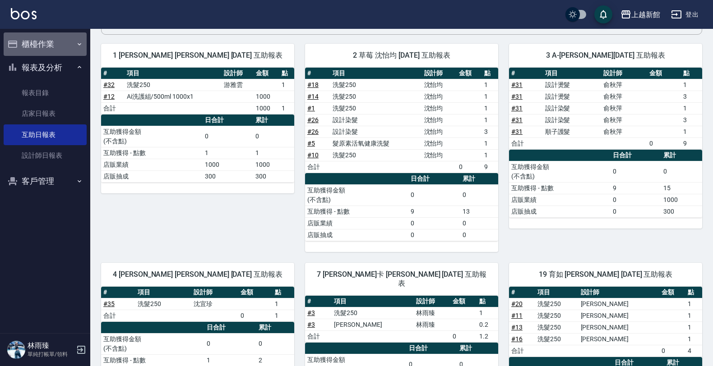
click at [59, 41] on button "櫃檯作業" at bounding box center [45, 43] width 83 height 23
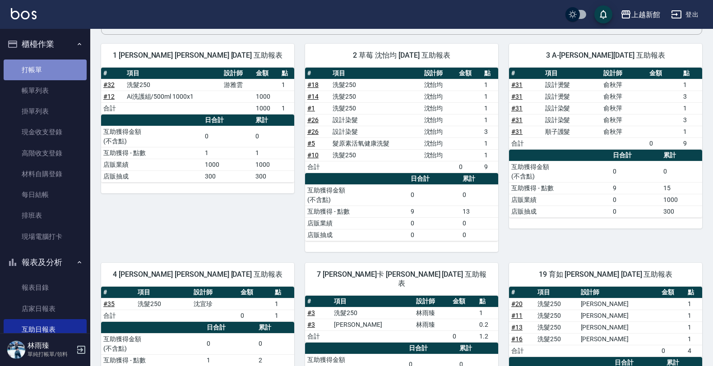
click at [47, 67] on link "打帳單" at bounding box center [45, 70] width 83 height 21
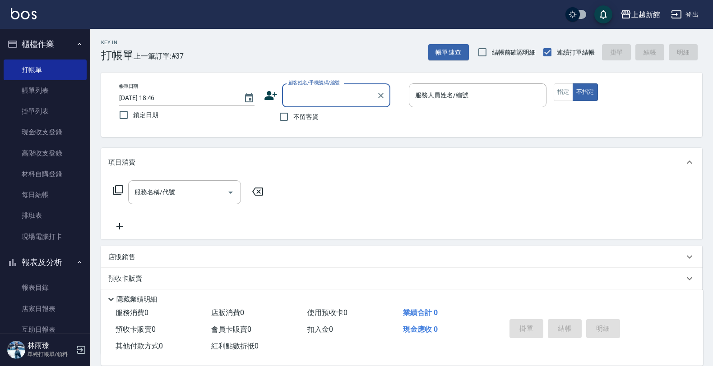
click at [268, 96] on icon at bounding box center [270, 95] width 13 height 9
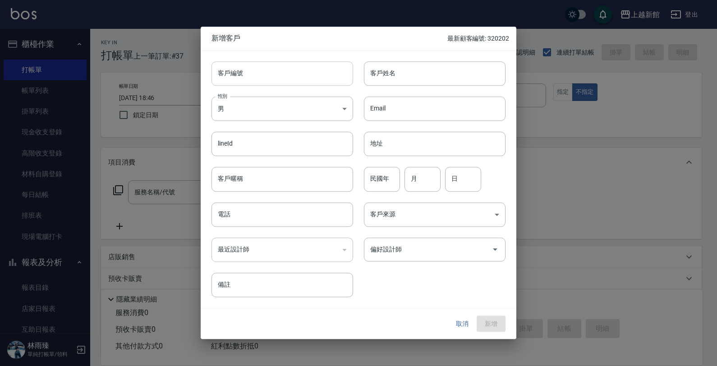
click at [332, 72] on input "客戶編號" at bounding box center [283, 73] width 142 height 24
type input "300825"
type input "李若瑩"
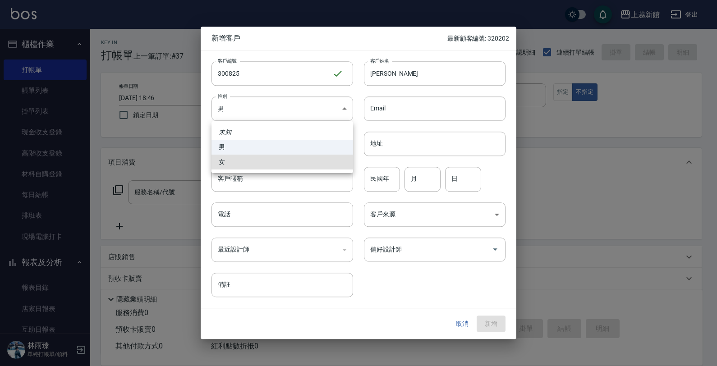
type input "[DEMOGRAPHIC_DATA]"
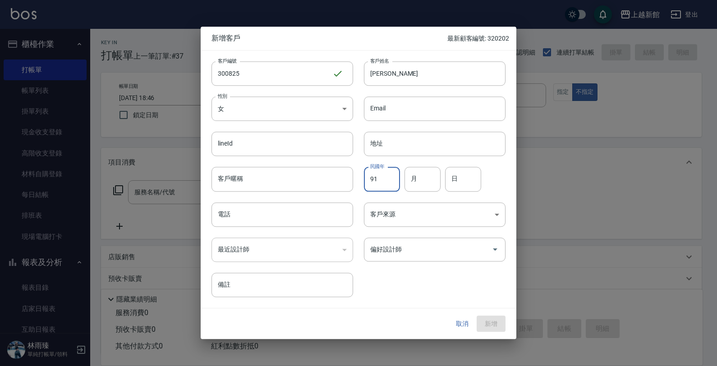
type input "91"
type input "08"
type input "25"
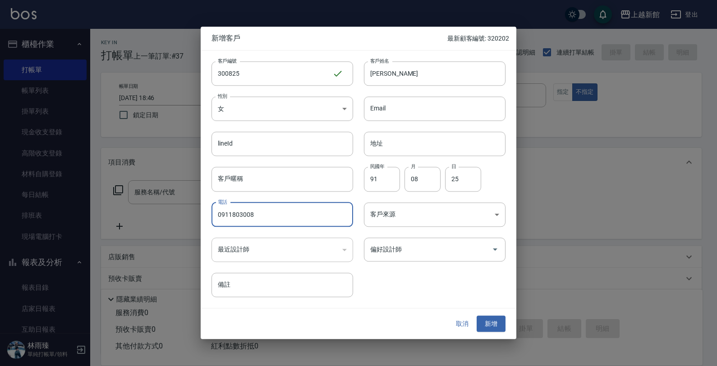
type input "0911803008"
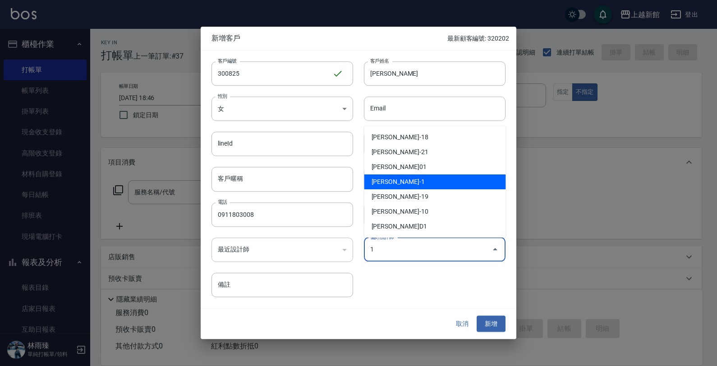
type input "游雅雲"
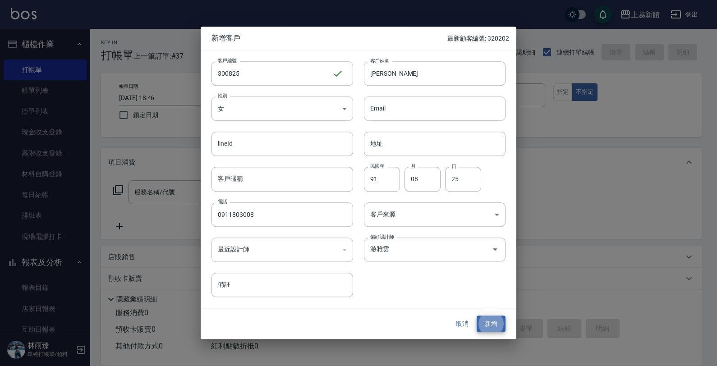
click at [477, 316] on button "新增" at bounding box center [491, 324] width 29 height 17
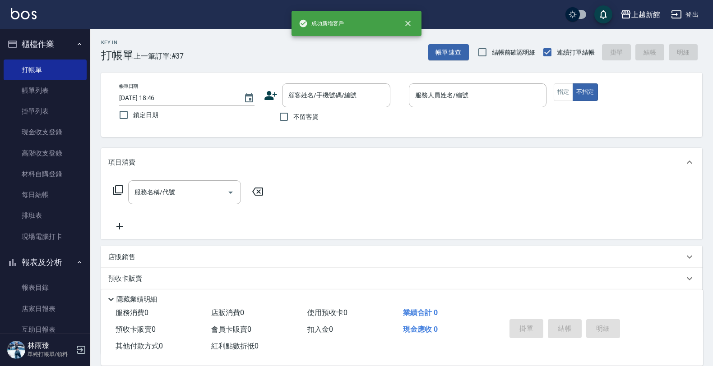
click at [272, 93] on icon at bounding box center [271, 96] width 14 height 14
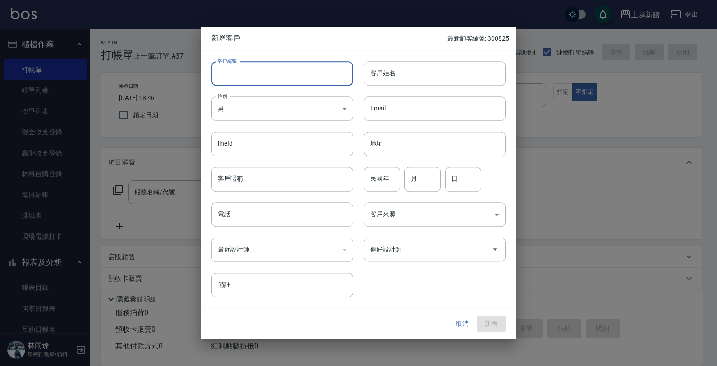
click at [290, 74] on input "客戶編號" at bounding box center [283, 73] width 142 height 24
type input "230918"
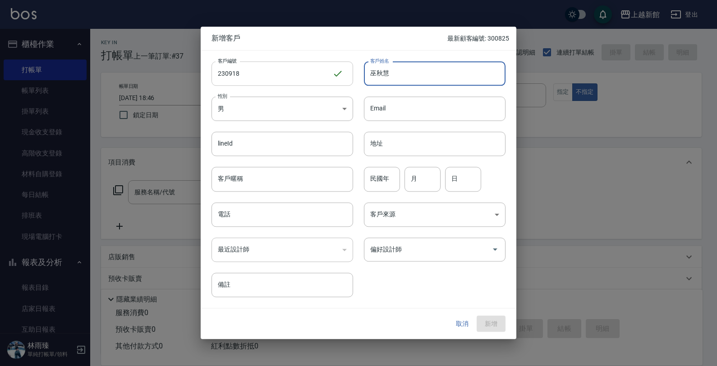
type input "巫秋慧"
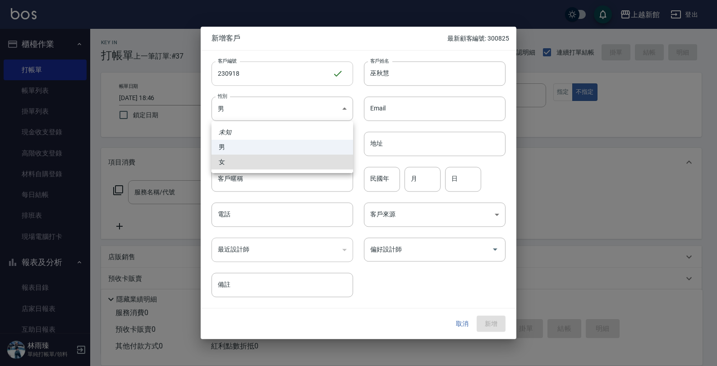
type input "[DEMOGRAPHIC_DATA]"
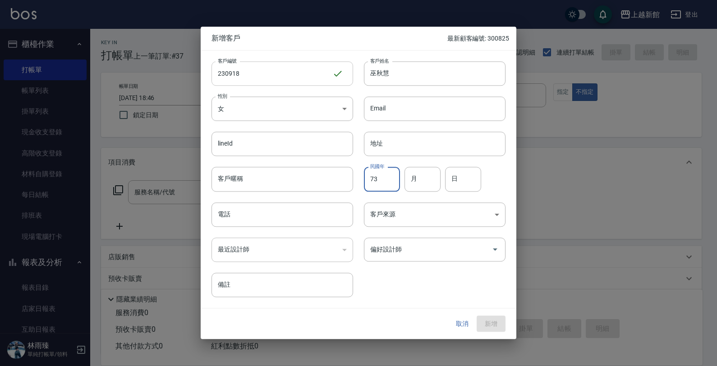
type input "73"
type input "09"
type input "18"
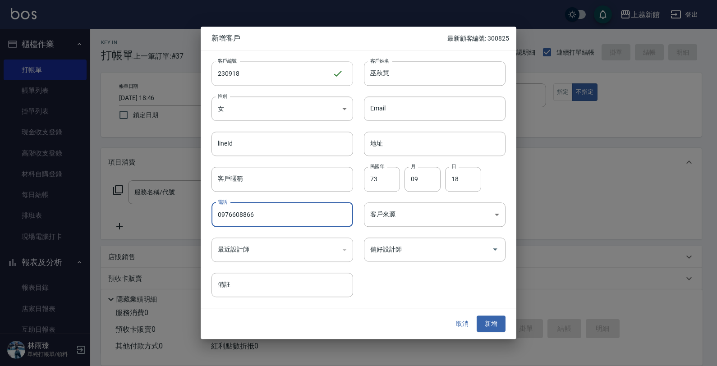
type input "0976608866"
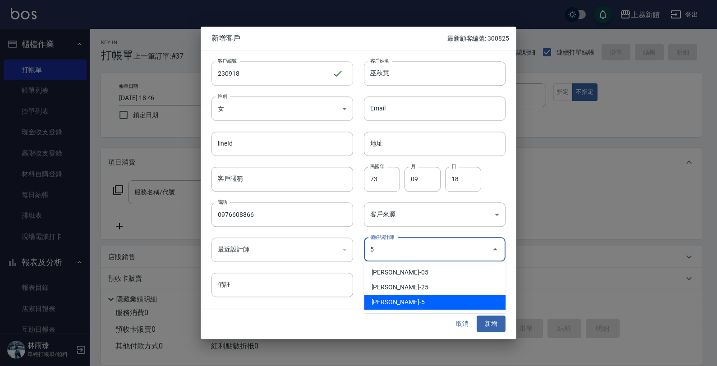
type input "傅旌瑛"
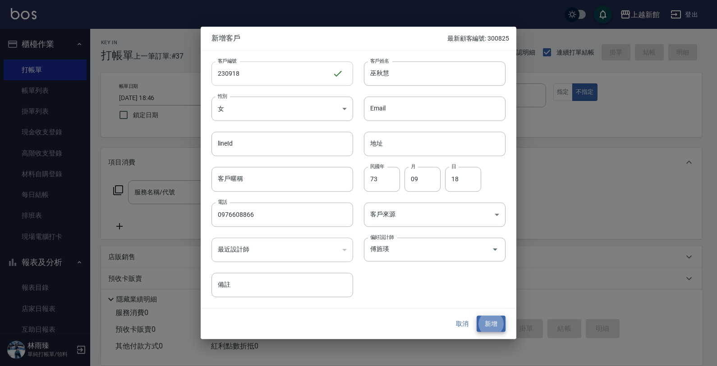
click at [477, 316] on button "新增" at bounding box center [491, 324] width 29 height 17
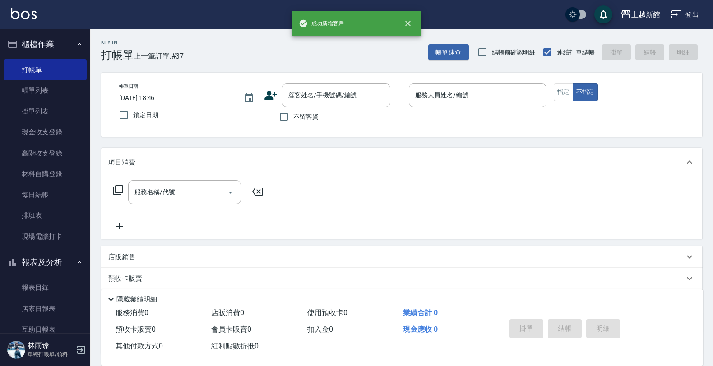
click at [268, 96] on icon at bounding box center [270, 95] width 13 height 9
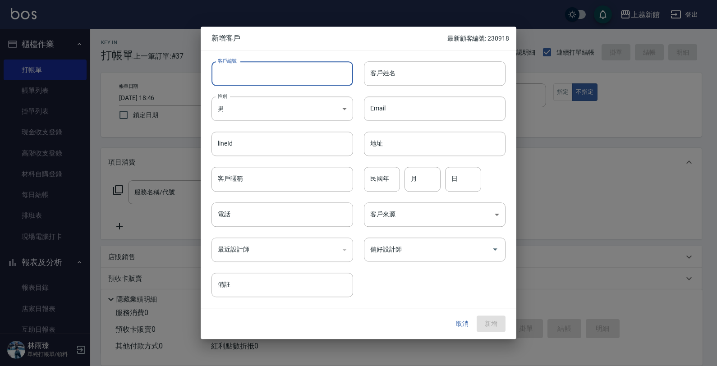
click at [278, 79] on input "客戶編號" at bounding box center [283, 73] width 142 height 24
type input "380820"
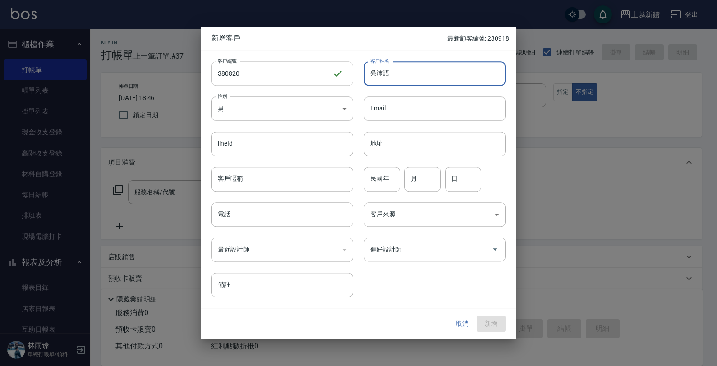
type input "吳沛語"
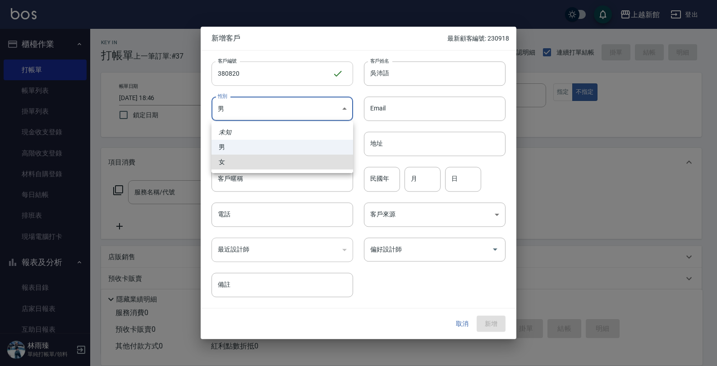
type input "[DEMOGRAPHIC_DATA]"
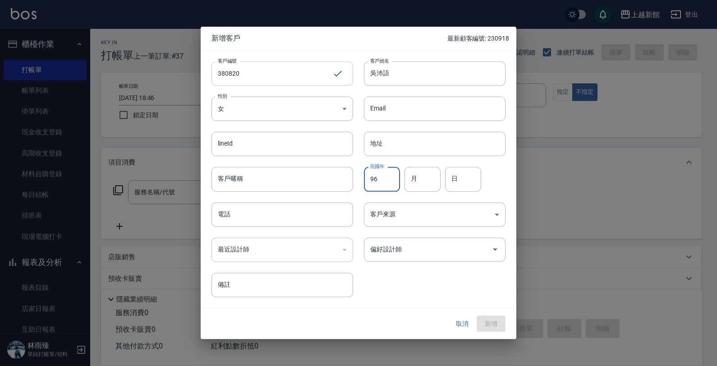
type input "96"
type input "08"
type input "20"
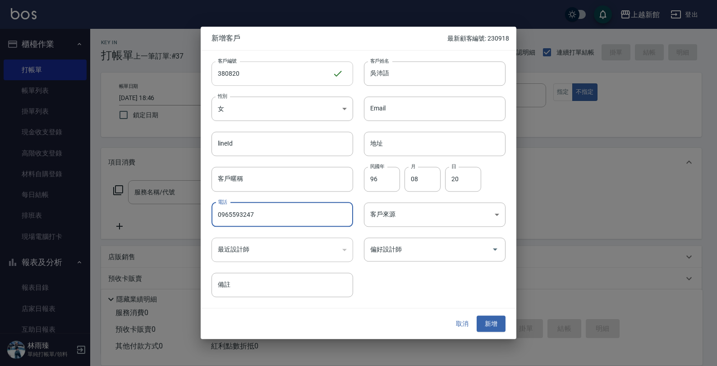
type input "0965593247"
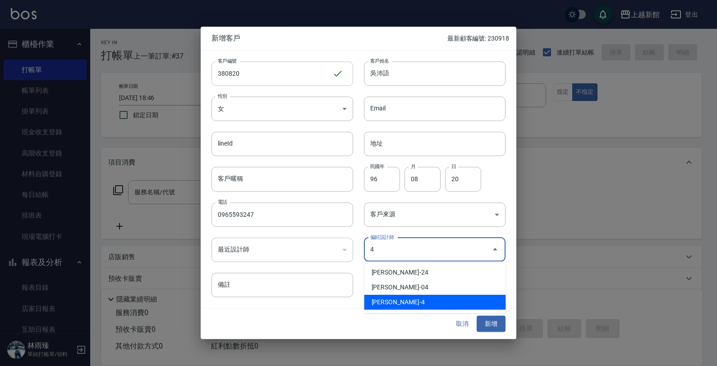
type input "沈宜珍"
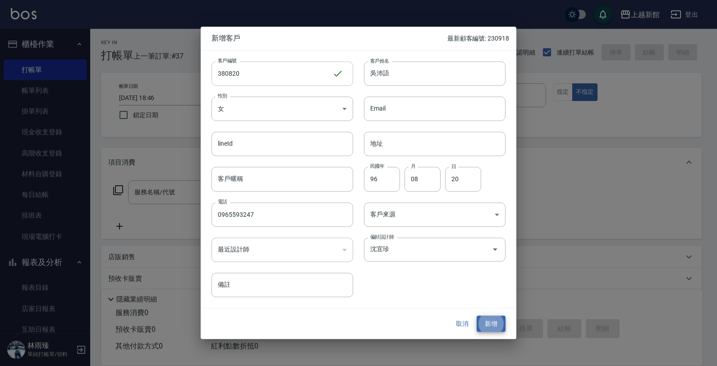
click at [477, 316] on button "新增" at bounding box center [491, 324] width 29 height 17
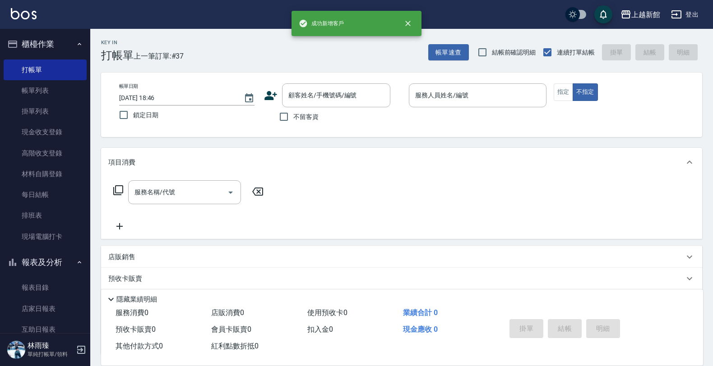
click at [265, 94] on icon at bounding box center [271, 96] width 14 height 14
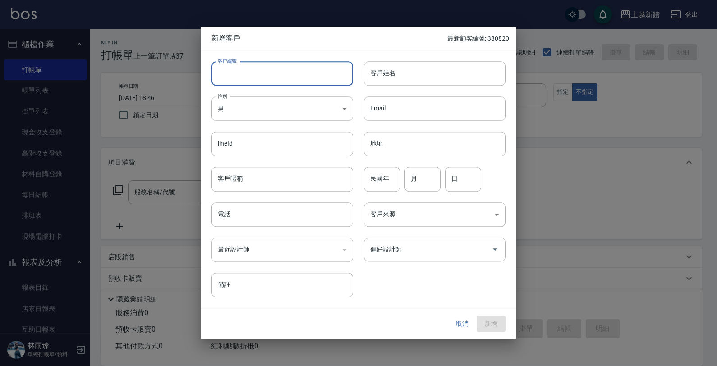
click at [279, 70] on input "客戶編號" at bounding box center [283, 73] width 142 height 24
type input "250419"
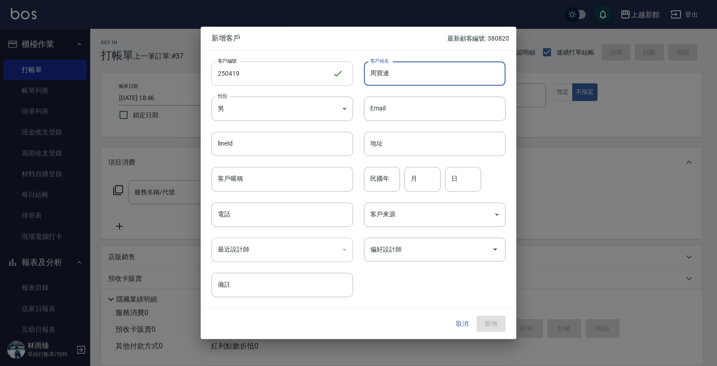
type input "周寶連"
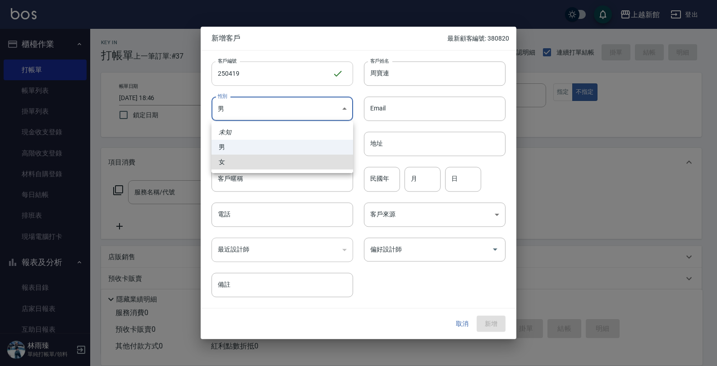
type input "[DEMOGRAPHIC_DATA]"
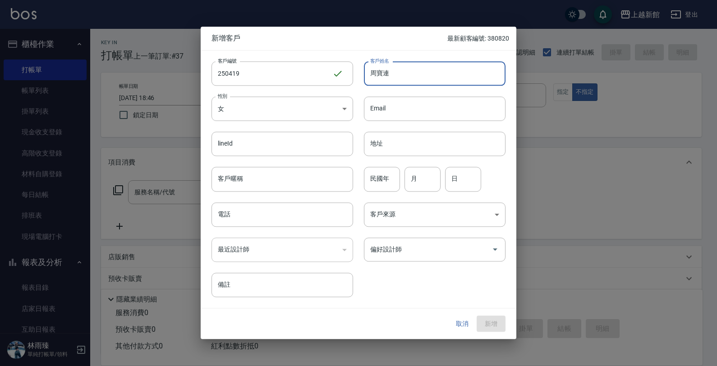
click at [383, 71] on input "周寶連" at bounding box center [435, 73] width 142 height 24
type input "周寶連"
click at [392, 173] on input "民國年" at bounding box center [382, 179] width 36 height 24
type input "57"
type input "04"
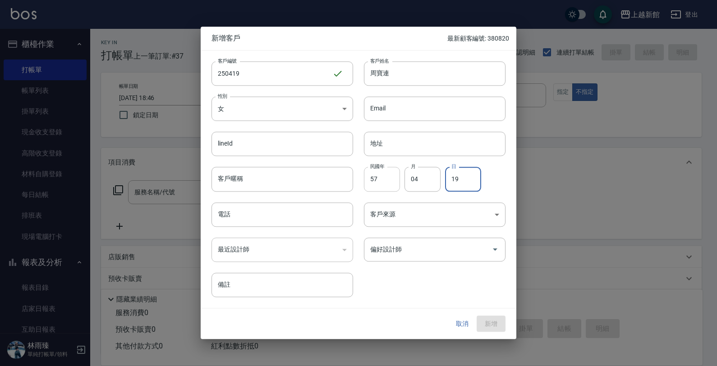
type input "19"
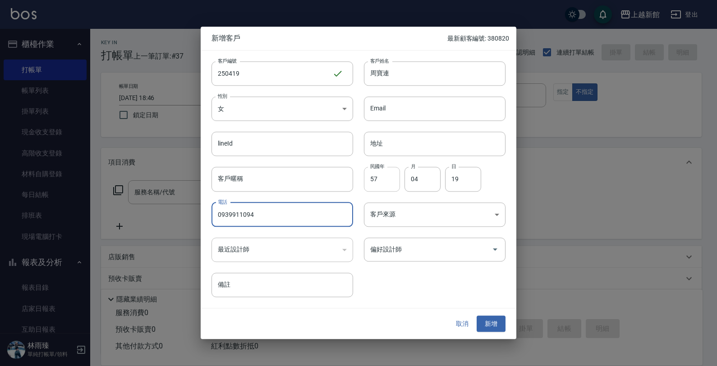
type input "0939911094"
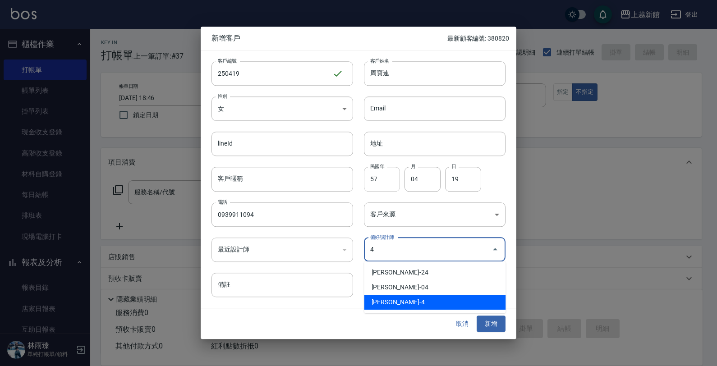
type input "沈宜珍"
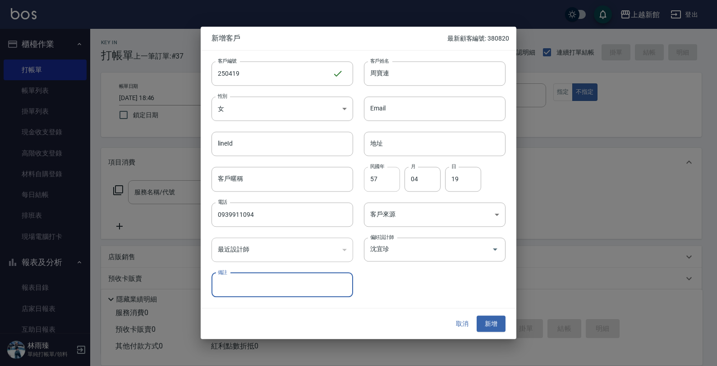
click at [477, 316] on button "新增" at bounding box center [491, 324] width 29 height 17
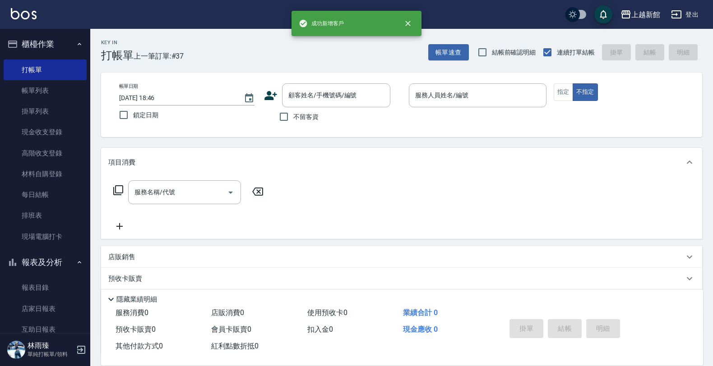
click at [274, 95] on icon at bounding box center [270, 95] width 13 height 9
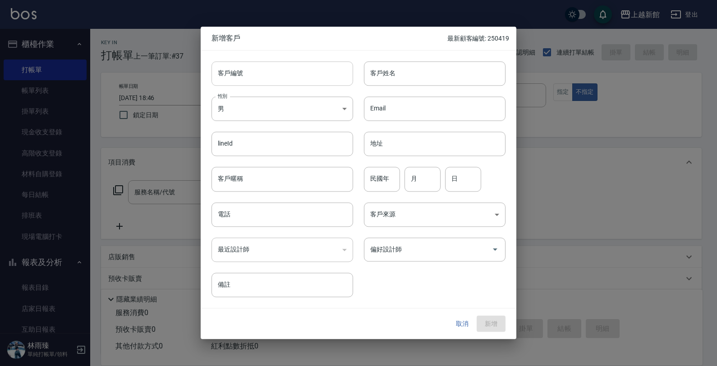
click at [286, 77] on input "客戶編號" at bounding box center [283, 73] width 142 height 24
type input "221116"
type input "秦寧"
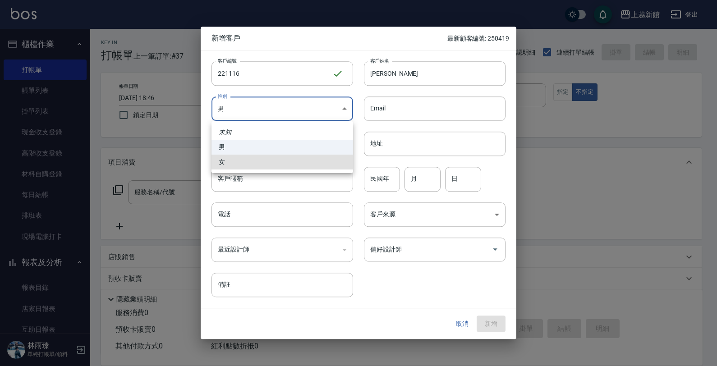
type input "[DEMOGRAPHIC_DATA]"
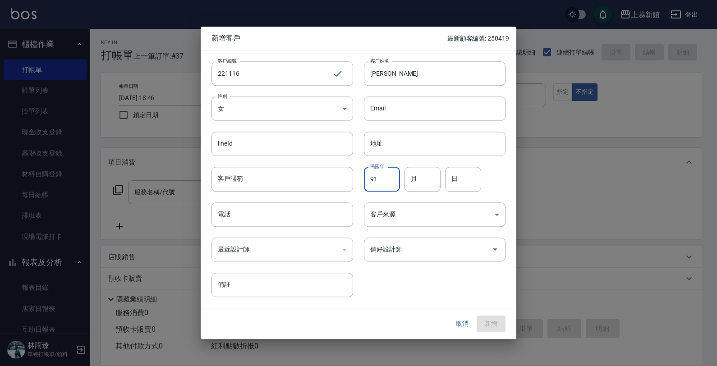
type input "91"
type input "11"
type input "16"
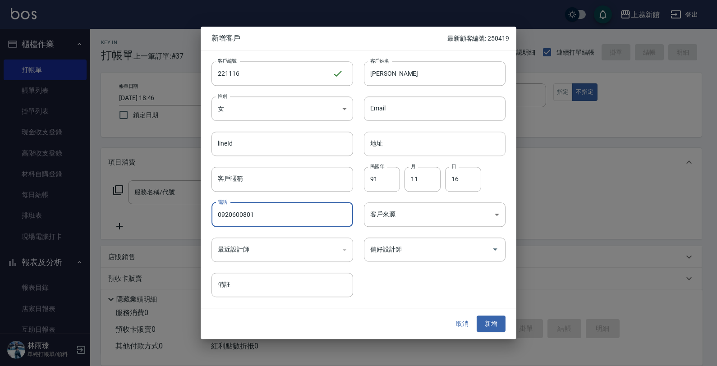
type input "0920600801"
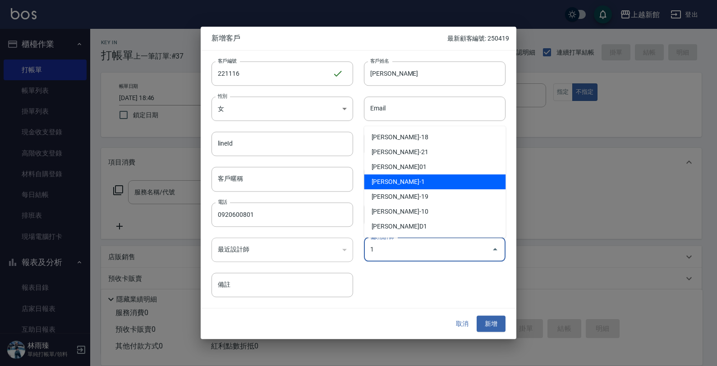
type input "游雅雲"
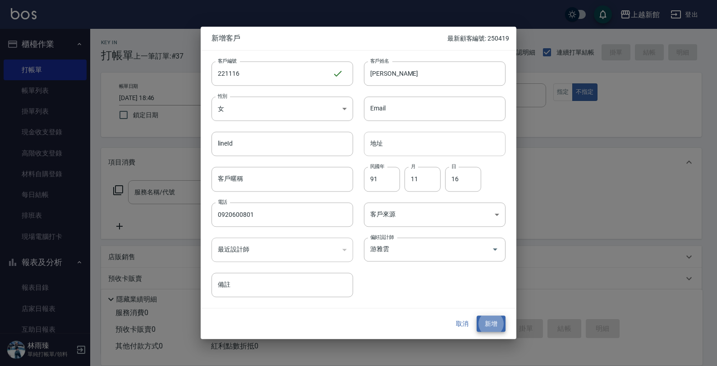
click at [477, 316] on button "新增" at bounding box center [491, 324] width 29 height 17
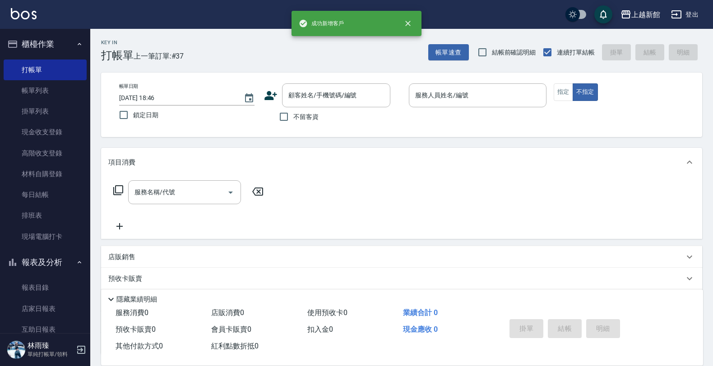
click at [268, 95] on icon at bounding box center [271, 96] width 14 height 14
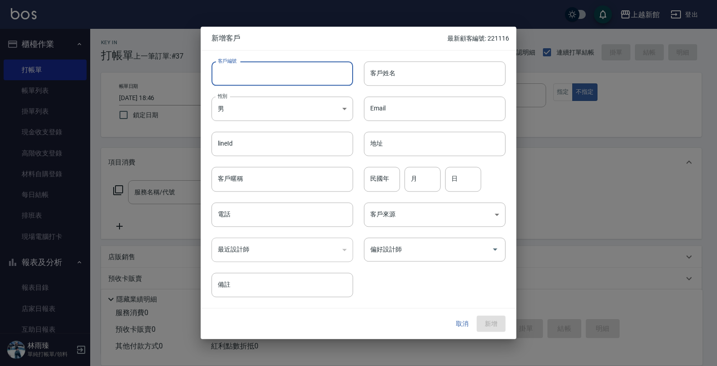
click at [280, 71] on input "客戶編號" at bounding box center [283, 73] width 142 height 24
type input "280109"
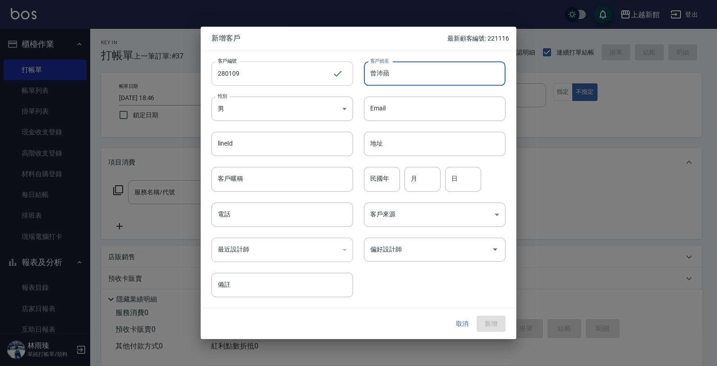
type input "曾沛蘋"
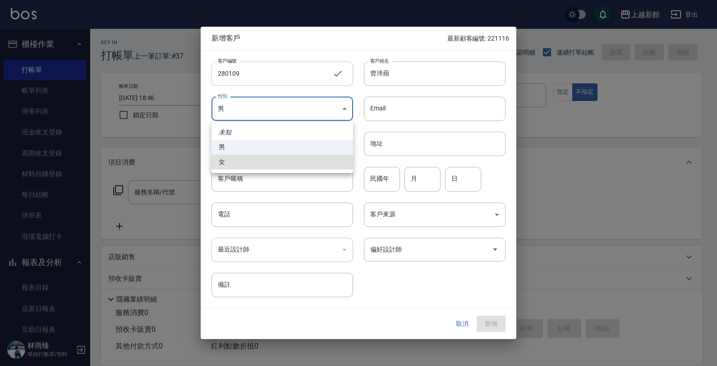
type input "[DEMOGRAPHIC_DATA]"
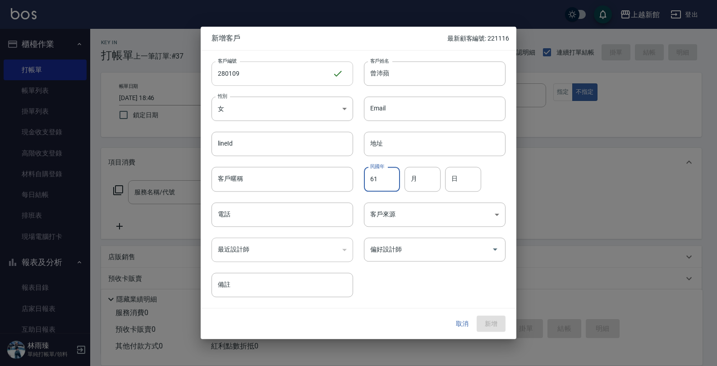
type input "61"
type input "01"
type input "09"
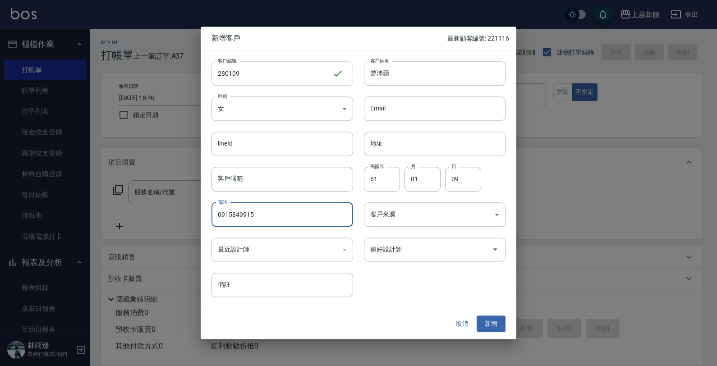
type input "0915849915"
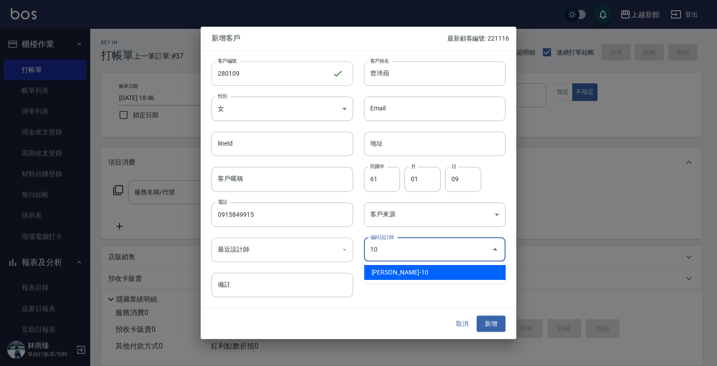
type input "[PERSON_NAME]"
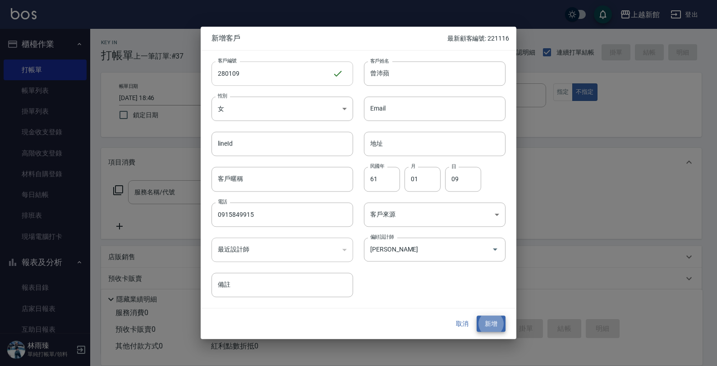
click at [477, 316] on button "新增" at bounding box center [491, 324] width 29 height 17
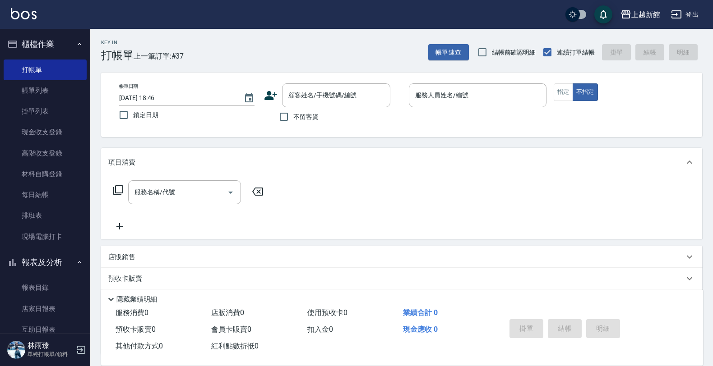
click at [274, 98] on icon at bounding box center [271, 96] width 14 height 14
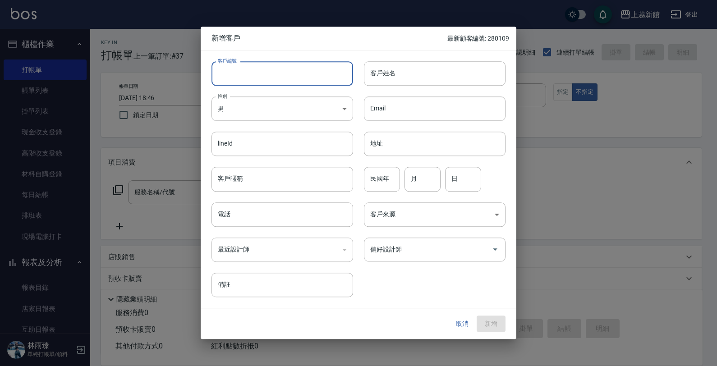
click at [283, 82] on input "客戶編號" at bounding box center [283, 73] width 142 height 24
type input "310305"
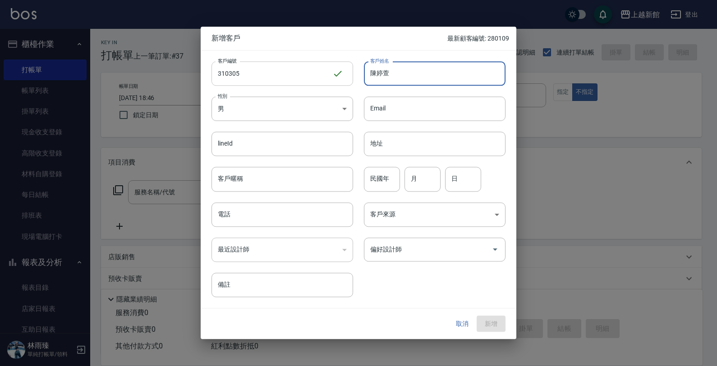
type input "陳婷萱"
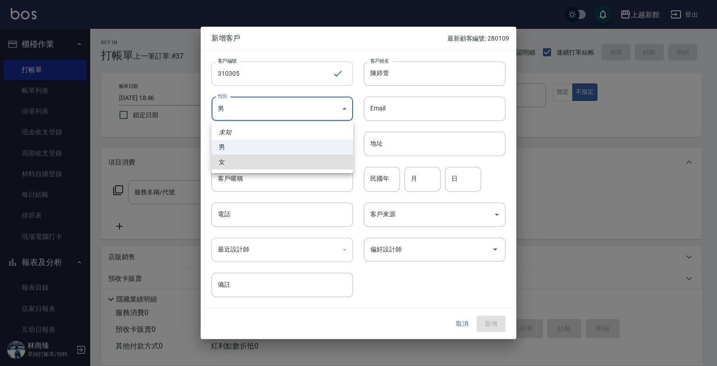
type input "[DEMOGRAPHIC_DATA]"
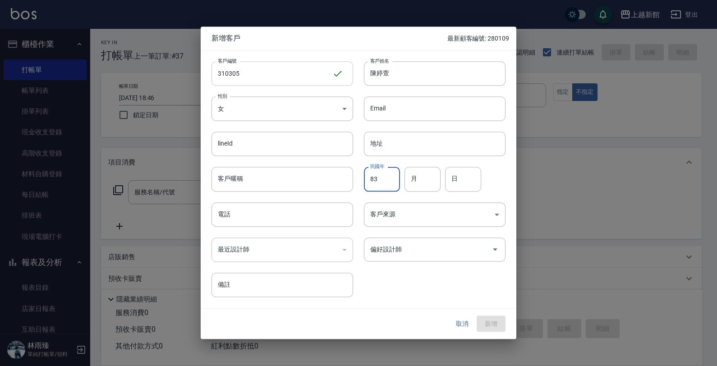
type input "83"
type input "03"
type input "05"
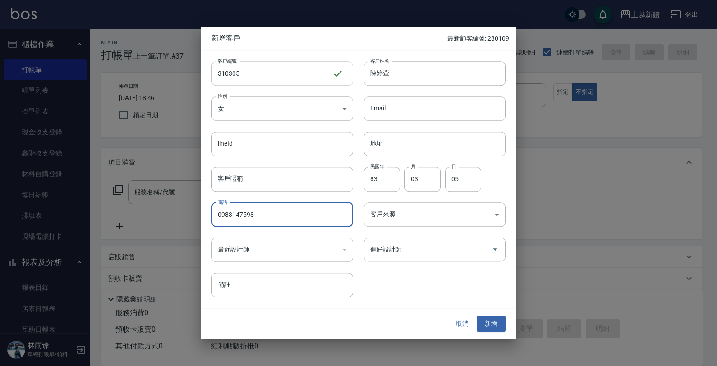
type input "0983147598"
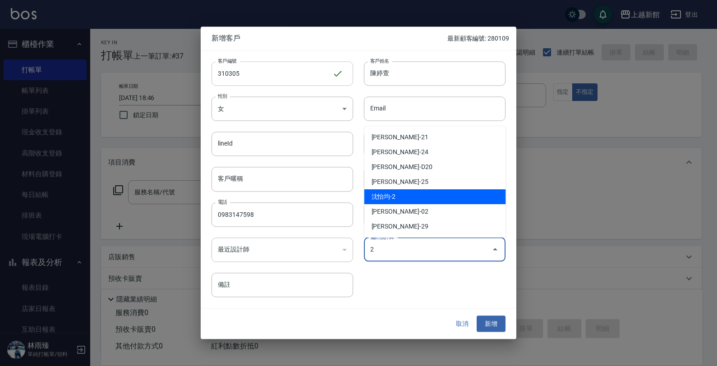
type input "沈怡均"
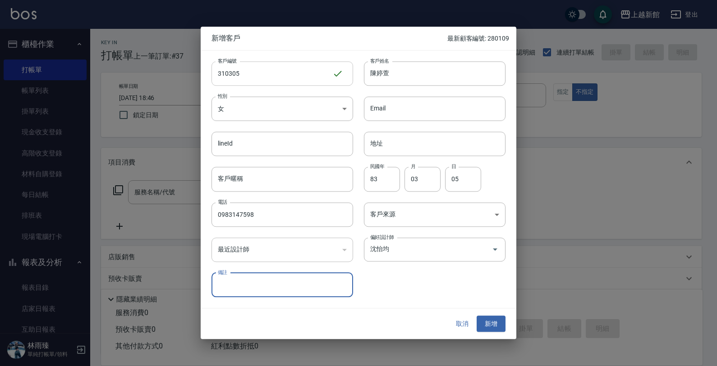
click at [477, 316] on button "新增" at bounding box center [491, 324] width 29 height 17
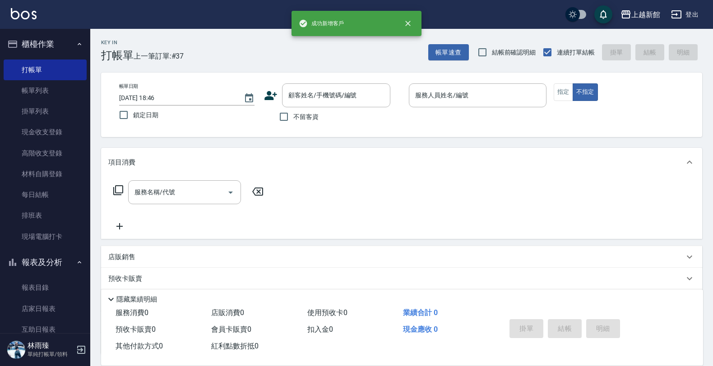
click at [273, 89] on icon at bounding box center [271, 96] width 14 height 14
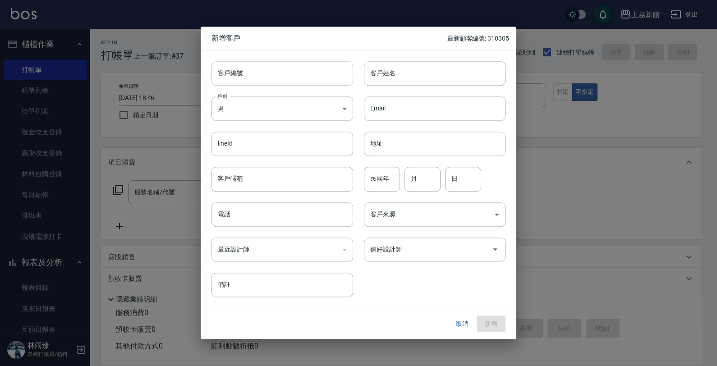
click at [282, 82] on input "客戶編號" at bounding box center [283, 73] width 142 height 24
type input "330305"
type input "梁嘉惠"
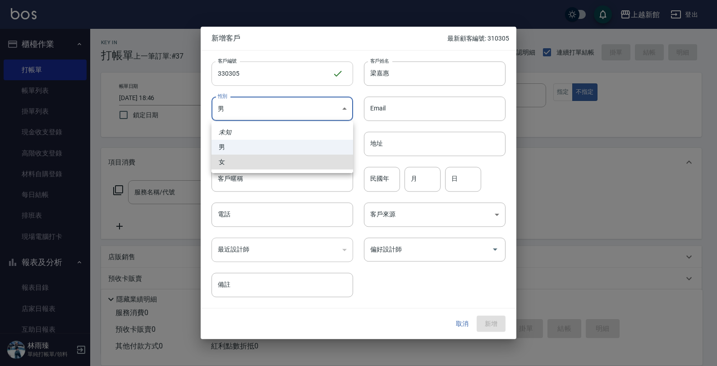
type input "[DEMOGRAPHIC_DATA]"
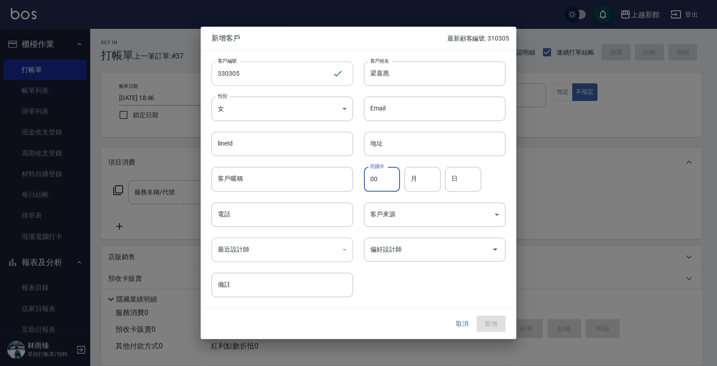
type input "00"
type input "03"
type input "05"
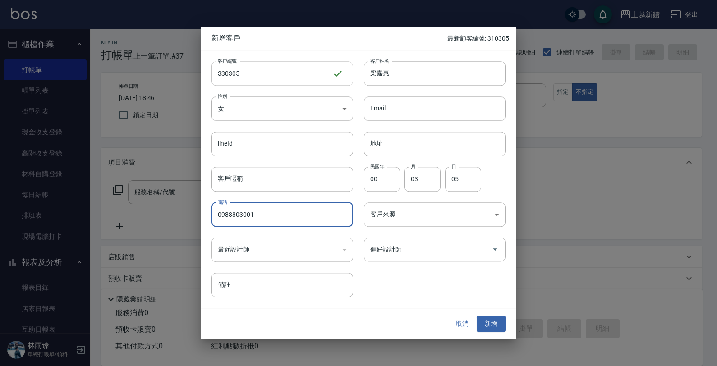
type input "0988803001"
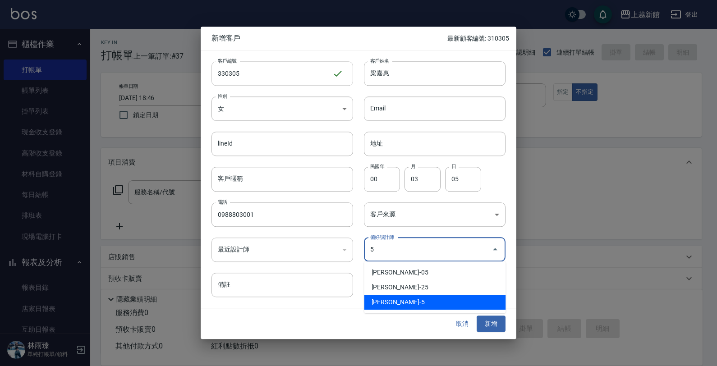
type input "傅旌瑛"
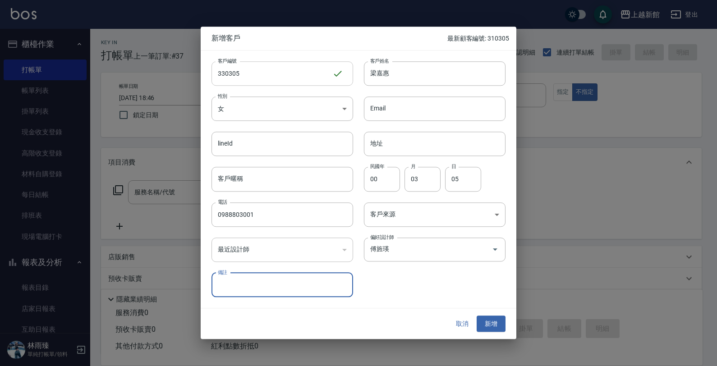
click at [477, 316] on button "新增" at bounding box center [491, 324] width 29 height 17
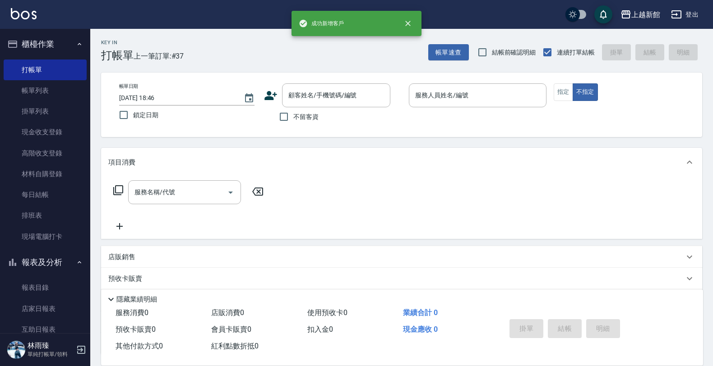
click at [272, 95] on icon at bounding box center [271, 96] width 14 height 14
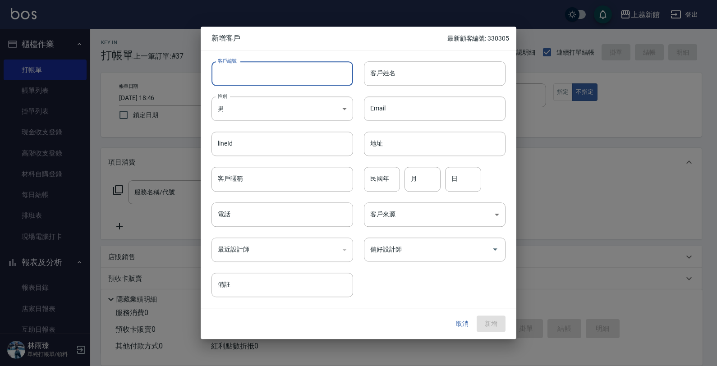
click at [276, 79] on input "客戶編號" at bounding box center [283, 73] width 142 height 24
type input "290821"
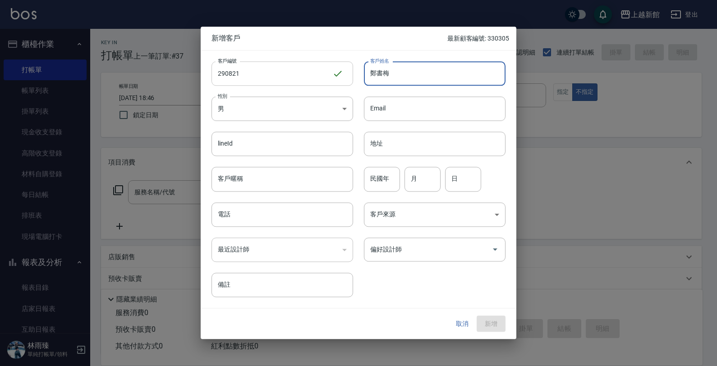
type input "鄭書梅"
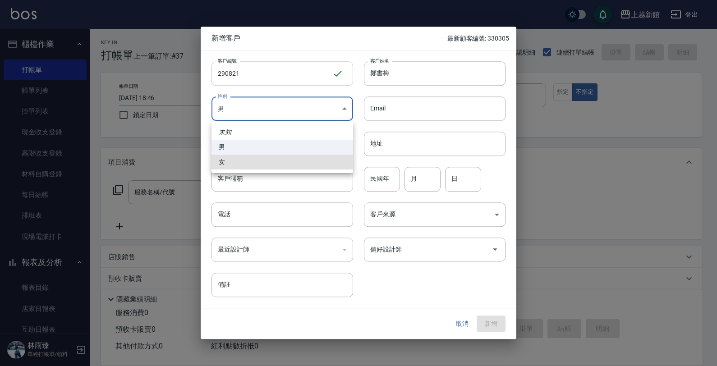
type input "[DEMOGRAPHIC_DATA]"
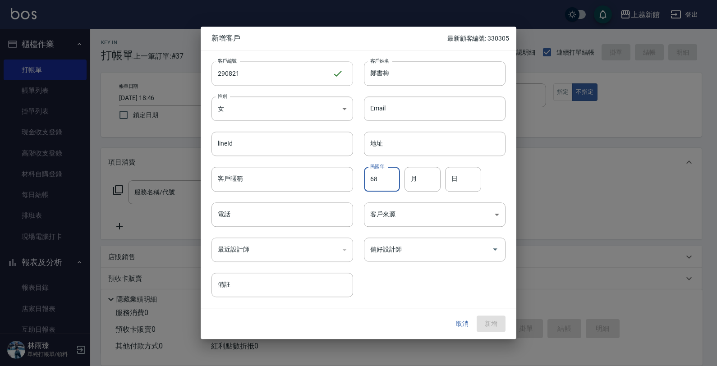
type input "68"
type input "08"
type input "21"
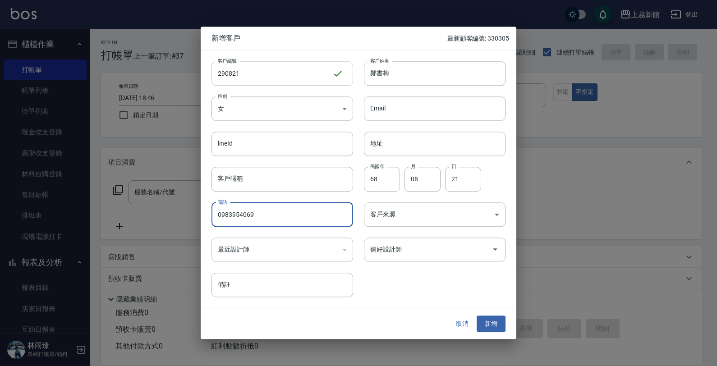
type input "0983954069"
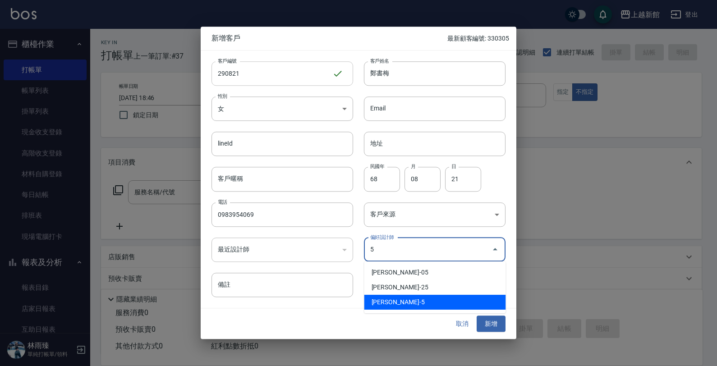
type input "傅旌瑛"
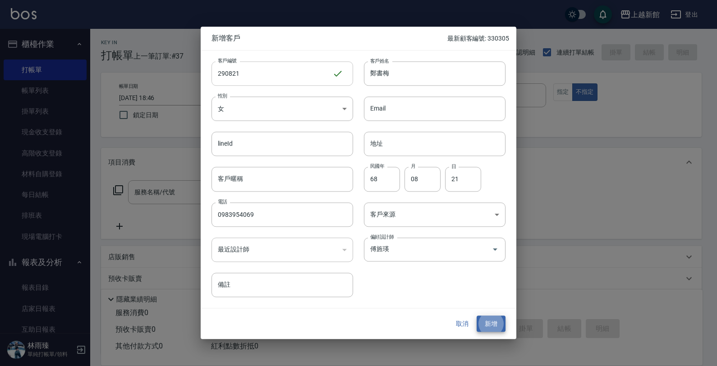
click at [477, 316] on button "新增" at bounding box center [491, 324] width 29 height 17
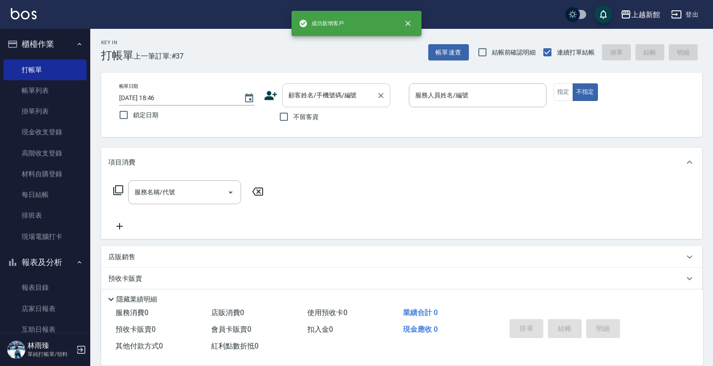
click at [303, 91] on input "顧客姓名/手機號碼/編號" at bounding box center [329, 96] width 87 height 16
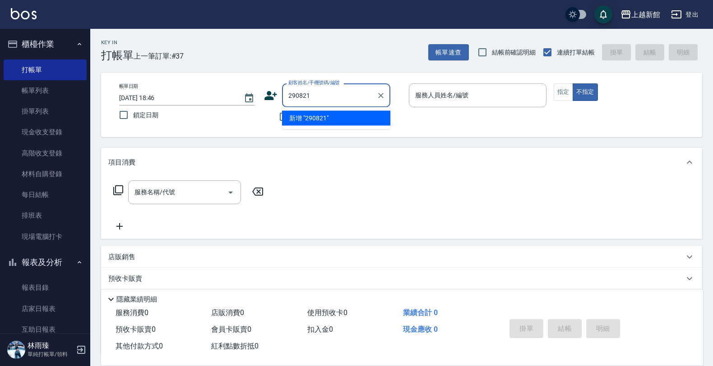
type input "290821"
click at [572, 83] on button "不指定" at bounding box center [584, 92] width 25 height 18
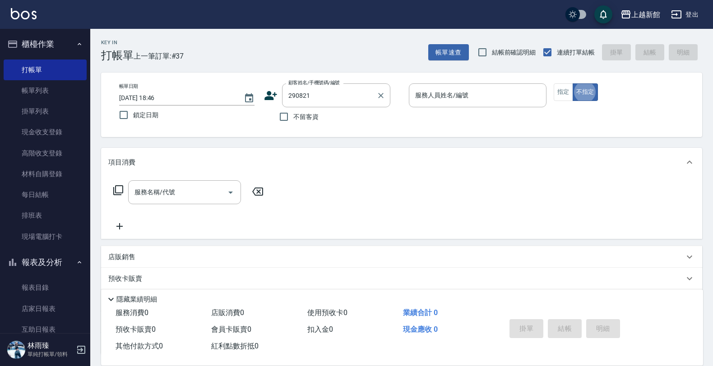
type button "false"
type input "鄭書梅/0983954069/290821"
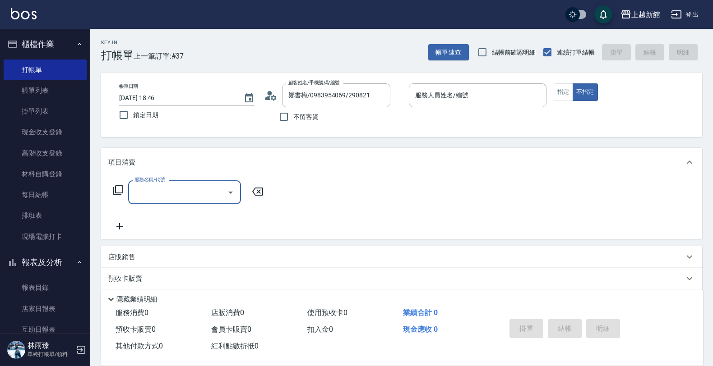
type input "旌瑛-5"
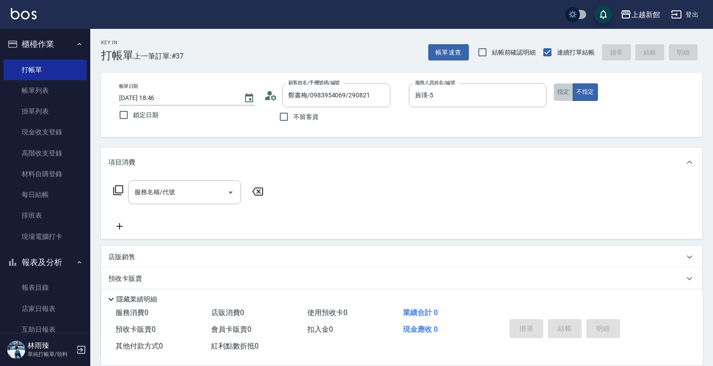
click at [567, 96] on button "指定" at bounding box center [562, 92] width 19 height 18
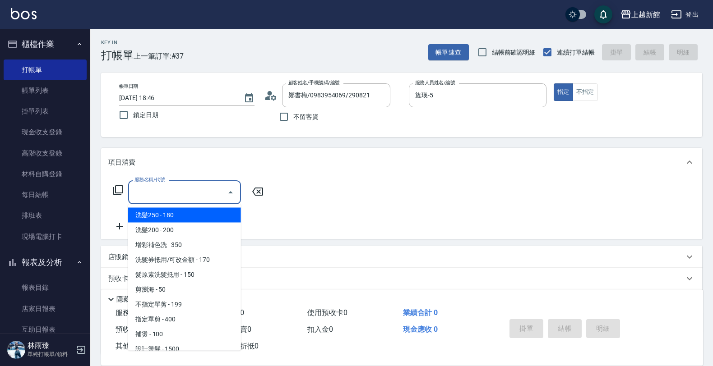
click at [161, 198] on input "服務名稱/代號" at bounding box center [177, 192] width 91 height 16
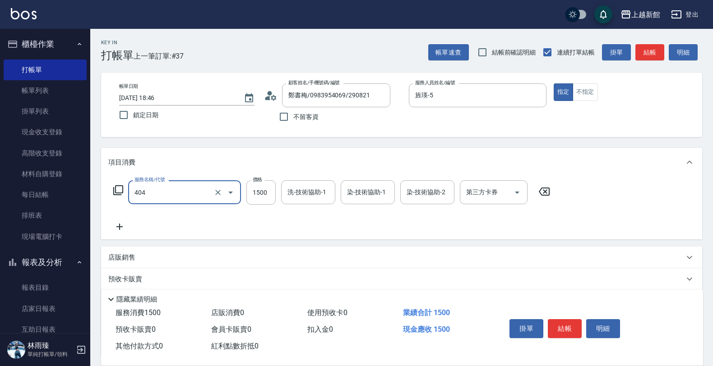
type input "設計染髮(404)"
type input "3000"
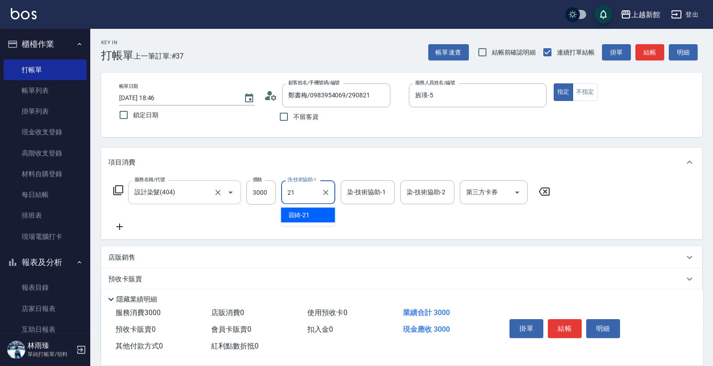
type input "容綺-21"
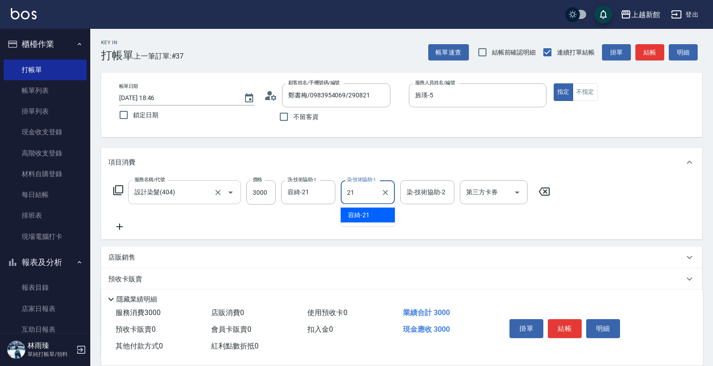
type input "容綺-21"
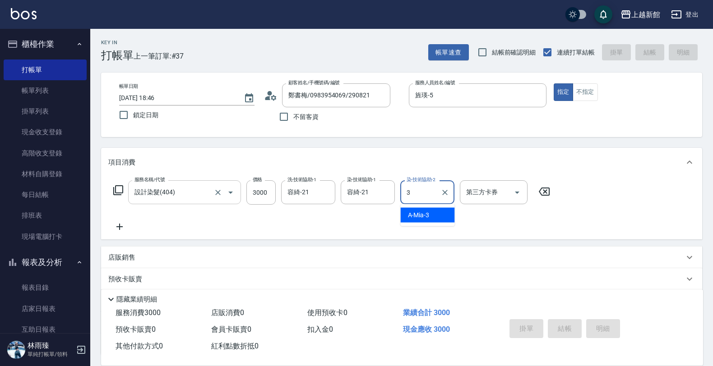
type input "33"
type input "2025/10/04 18:56"
type input "0"
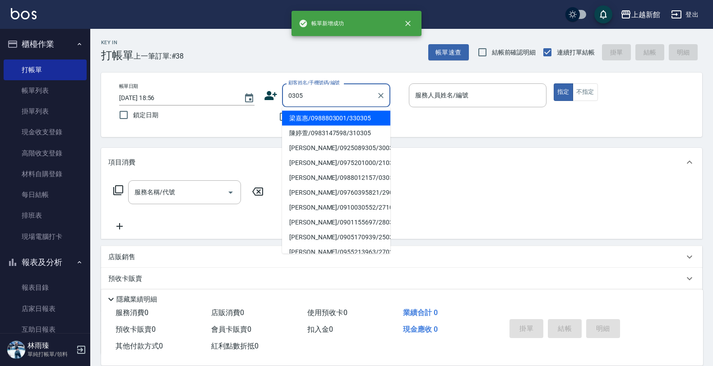
click at [318, 98] on input "0305" at bounding box center [329, 96] width 87 height 16
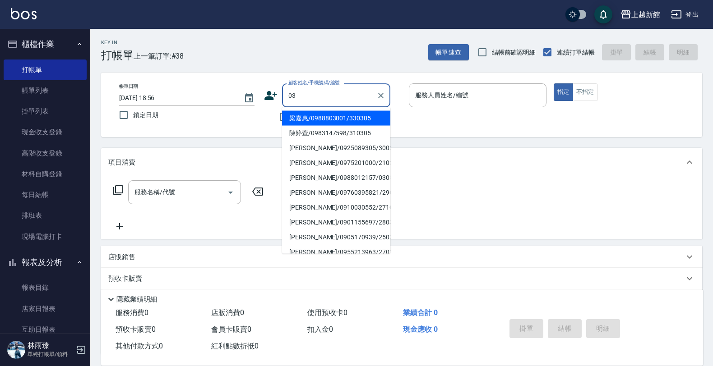
type input "0"
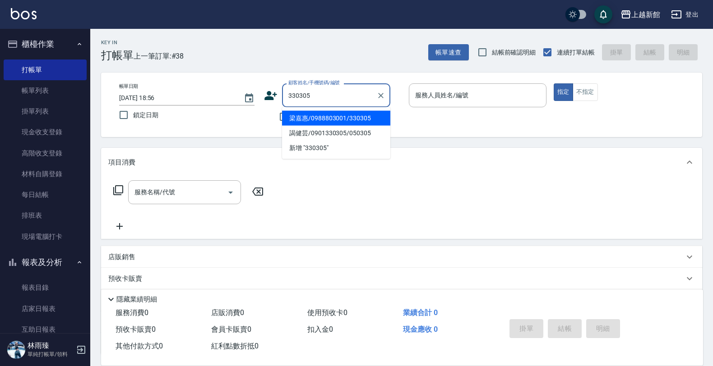
type input "梁嘉惠/0988803001/330305"
click at [553, 83] on button "指定" at bounding box center [562, 92] width 19 height 18
type button "true"
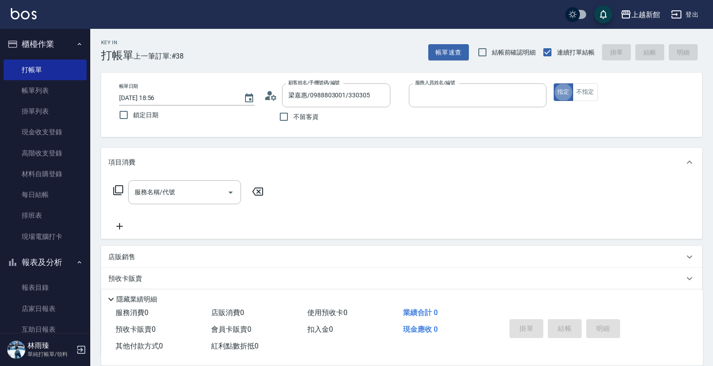
type input "旌瑛-5"
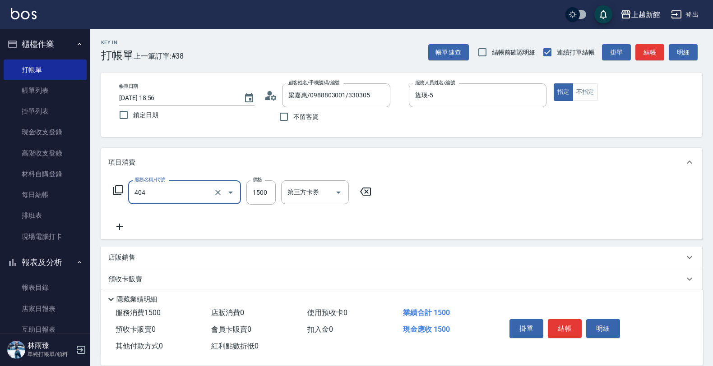
type input "設計染髮(404)"
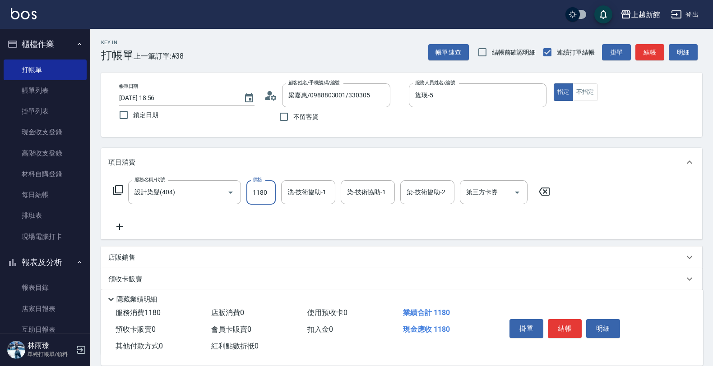
type input "1180"
type input "容綺-21"
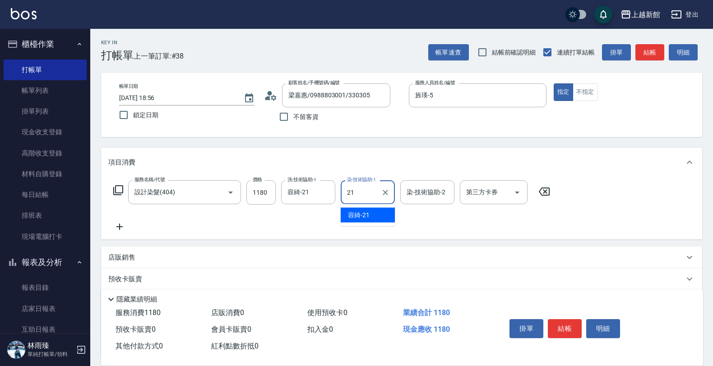
type input "容綺-21"
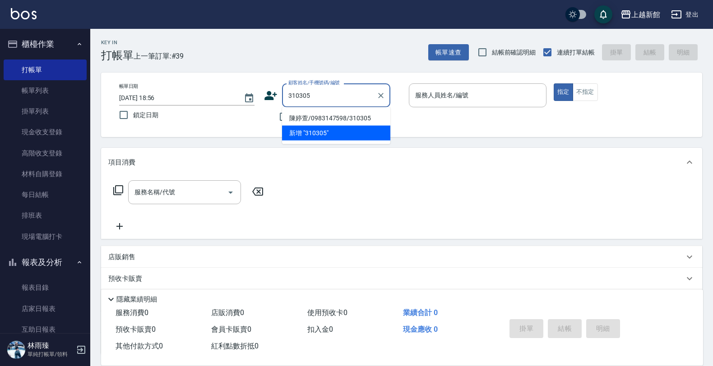
type input "陳婷萱/0983147598/310305"
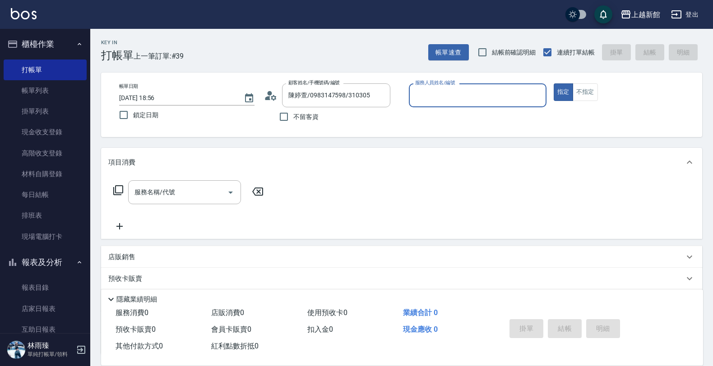
type input "草莓-2"
click at [553, 83] on button "指定" at bounding box center [562, 92] width 19 height 18
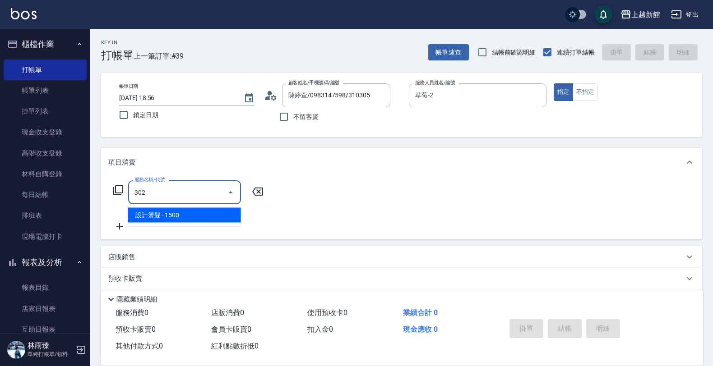
type input "設計燙髮(302)"
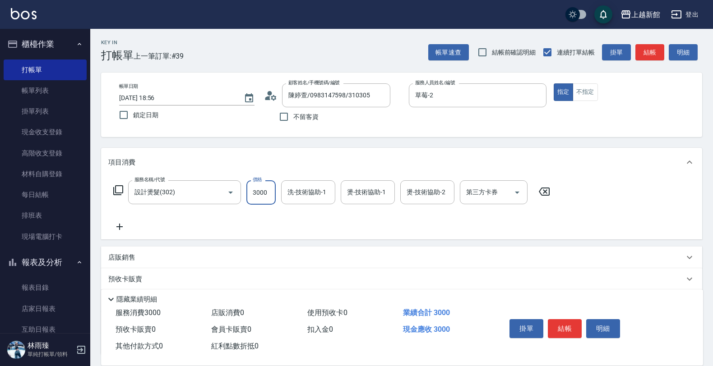
type input "3000"
type input "草莓-2"
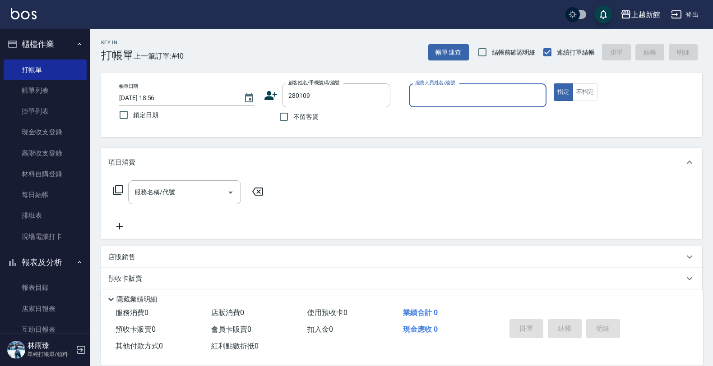
click at [553, 83] on button "指定" at bounding box center [562, 92] width 19 height 18
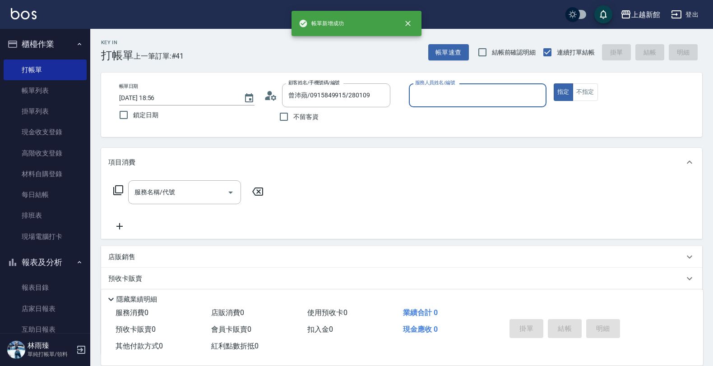
click at [553, 83] on button "指定" at bounding box center [562, 92] width 19 height 18
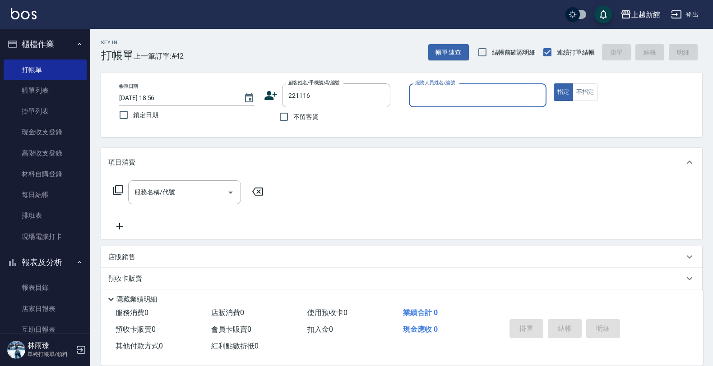
click at [553, 83] on button "指定" at bounding box center [562, 92] width 19 height 18
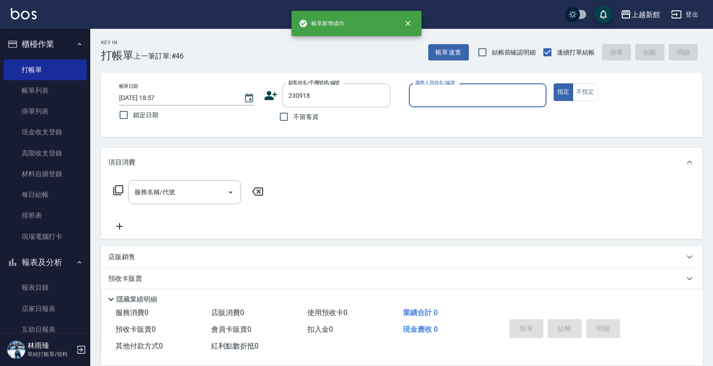
click at [553, 83] on button "指定" at bounding box center [562, 92] width 19 height 18
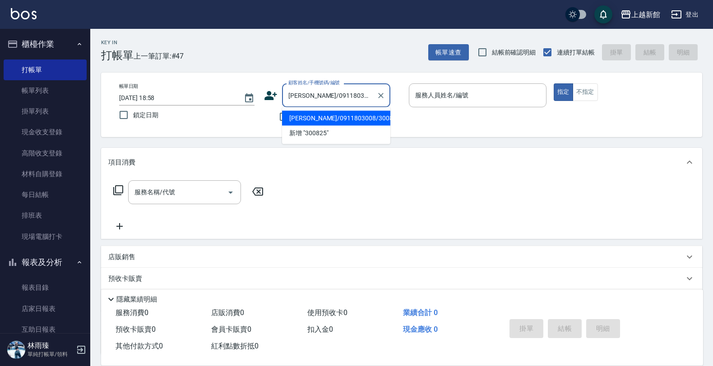
click at [553, 83] on button "指定" at bounding box center [562, 92] width 19 height 18
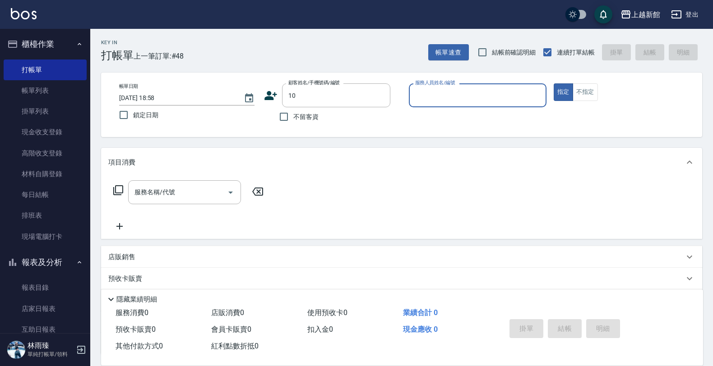
click at [553, 83] on button "指定" at bounding box center [562, 92] width 19 height 18
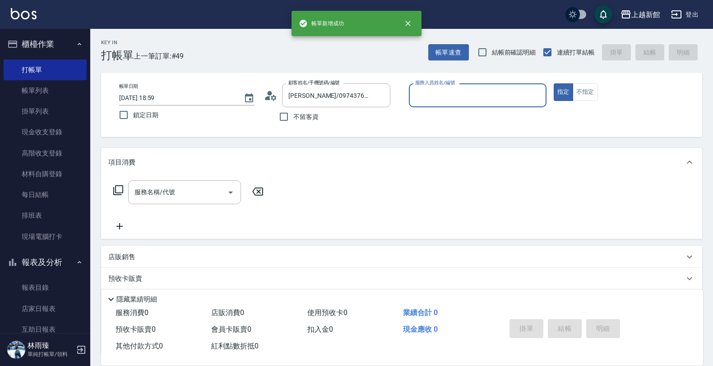
click at [553, 83] on button "指定" at bounding box center [562, 92] width 19 height 18
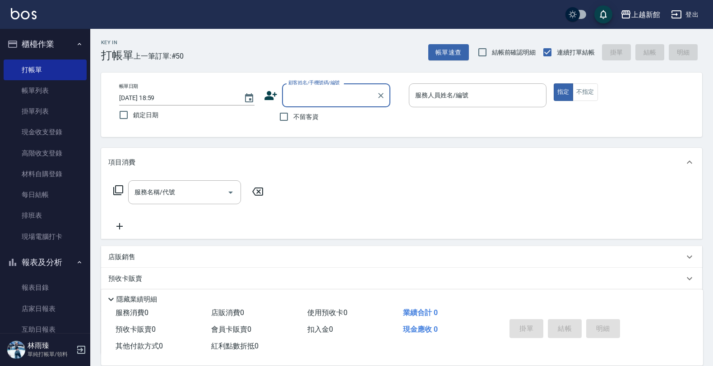
click at [76, 46] on icon "button" at bounding box center [79, 44] width 7 height 7
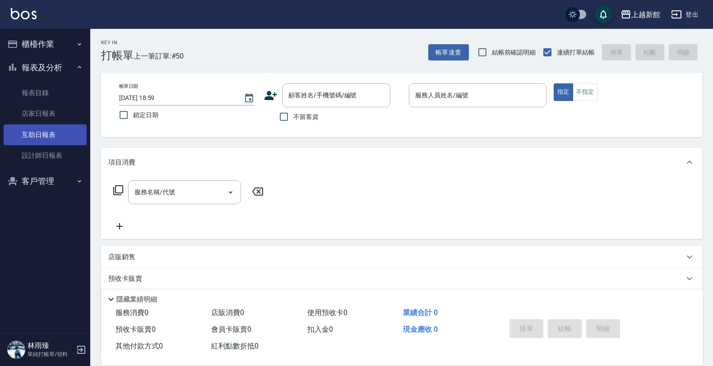
click at [31, 129] on link "互助日報表" at bounding box center [45, 135] width 83 height 21
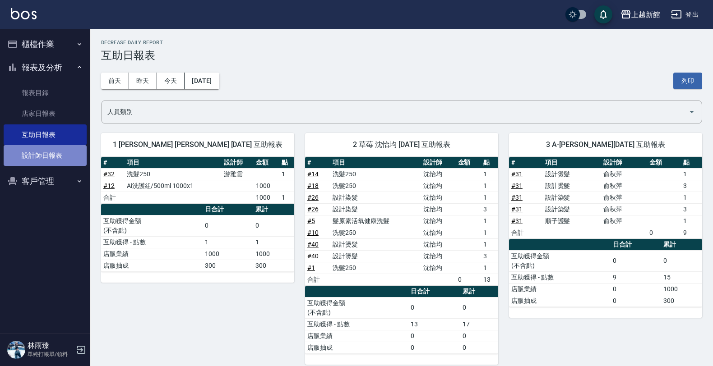
click at [23, 161] on link "設計師日報表" at bounding box center [45, 155] width 83 height 21
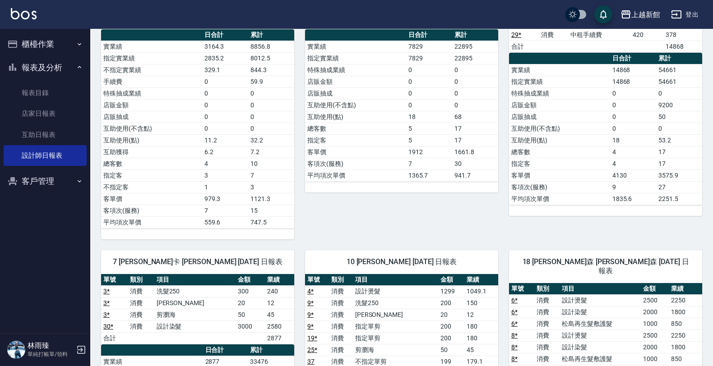
scroll to position [620, 0]
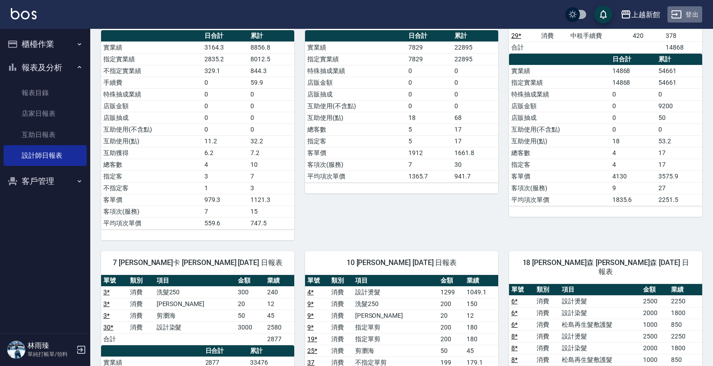
click at [696, 11] on button "登出" at bounding box center [684, 14] width 35 height 17
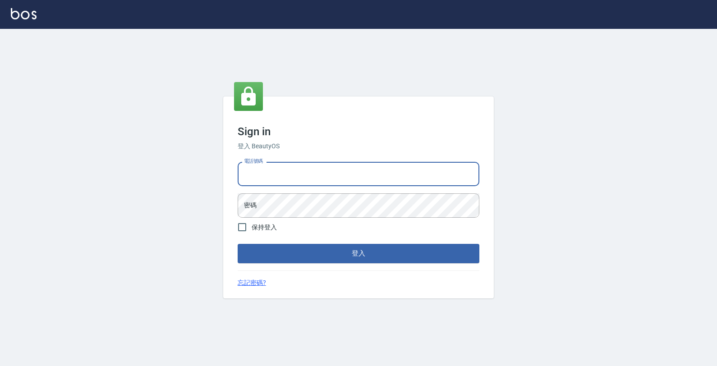
click at [296, 176] on input "電話號碼" at bounding box center [359, 174] width 242 height 24
type input "4265909"
click at [238, 244] on button "登入" at bounding box center [359, 253] width 242 height 19
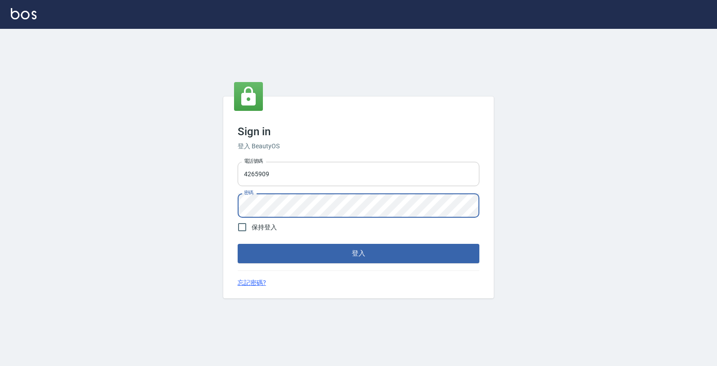
click at [238, 244] on button "登入" at bounding box center [359, 253] width 242 height 19
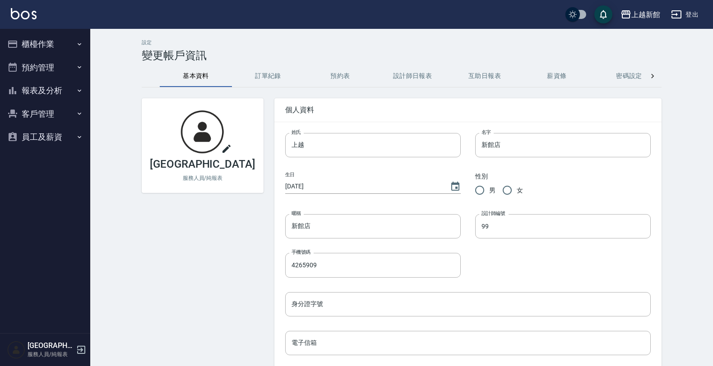
click at [23, 21] on div "上越新館 登出" at bounding box center [356, 14] width 713 height 29
click at [30, 37] on button "櫃檯作業" at bounding box center [45, 43] width 83 height 23
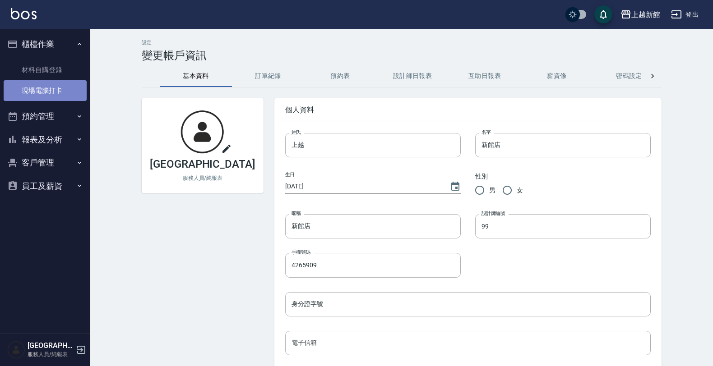
click at [32, 87] on link "現場電腦打卡" at bounding box center [45, 90] width 83 height 21
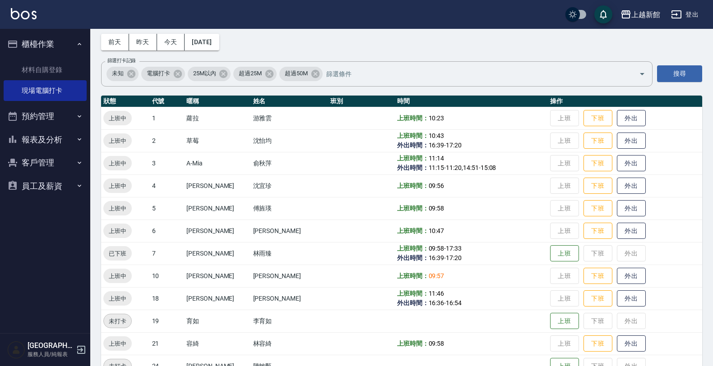
scroll to position [113, 0]
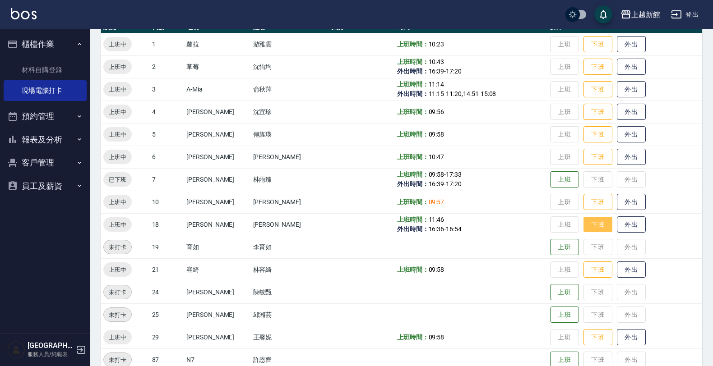
click at [593, 227] on button "下班" at bounding box center [597, 225] width 29 height 16
